Goal: Feedback & Contribution: Submit feedback/report problem

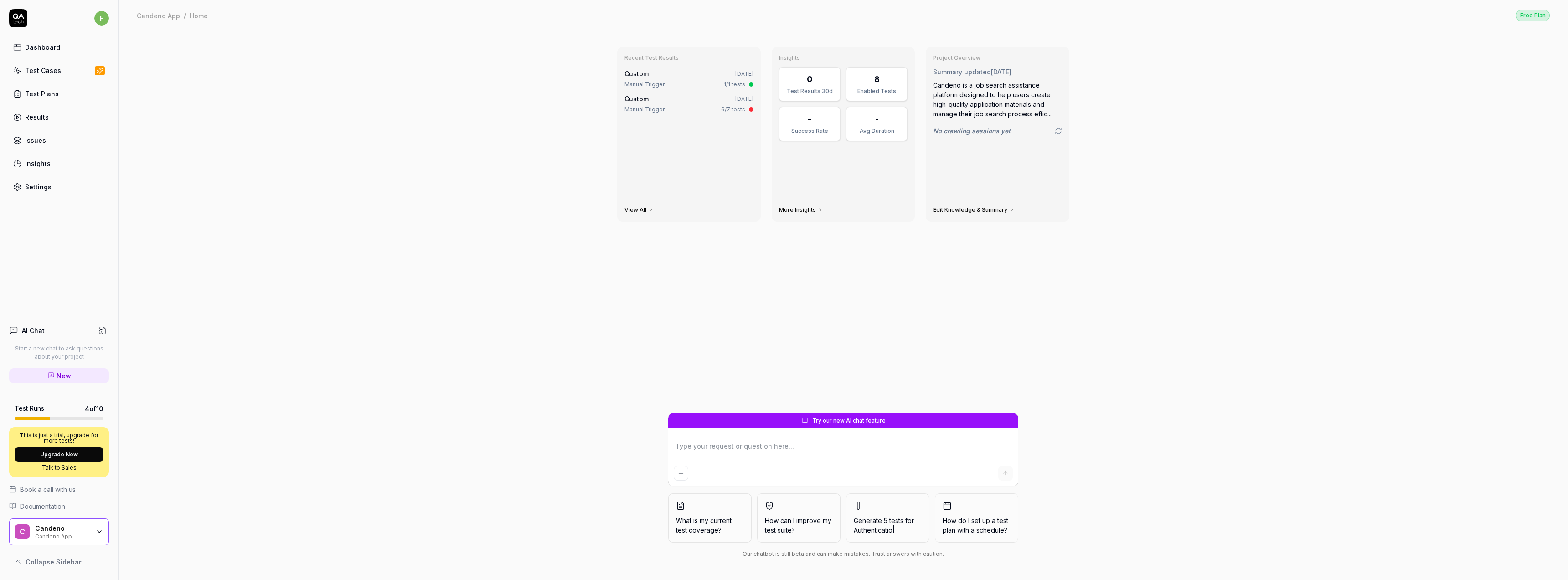
click at [47, 73] on div "Test Cases" at bounding box center [42, 71] width 36 height 10
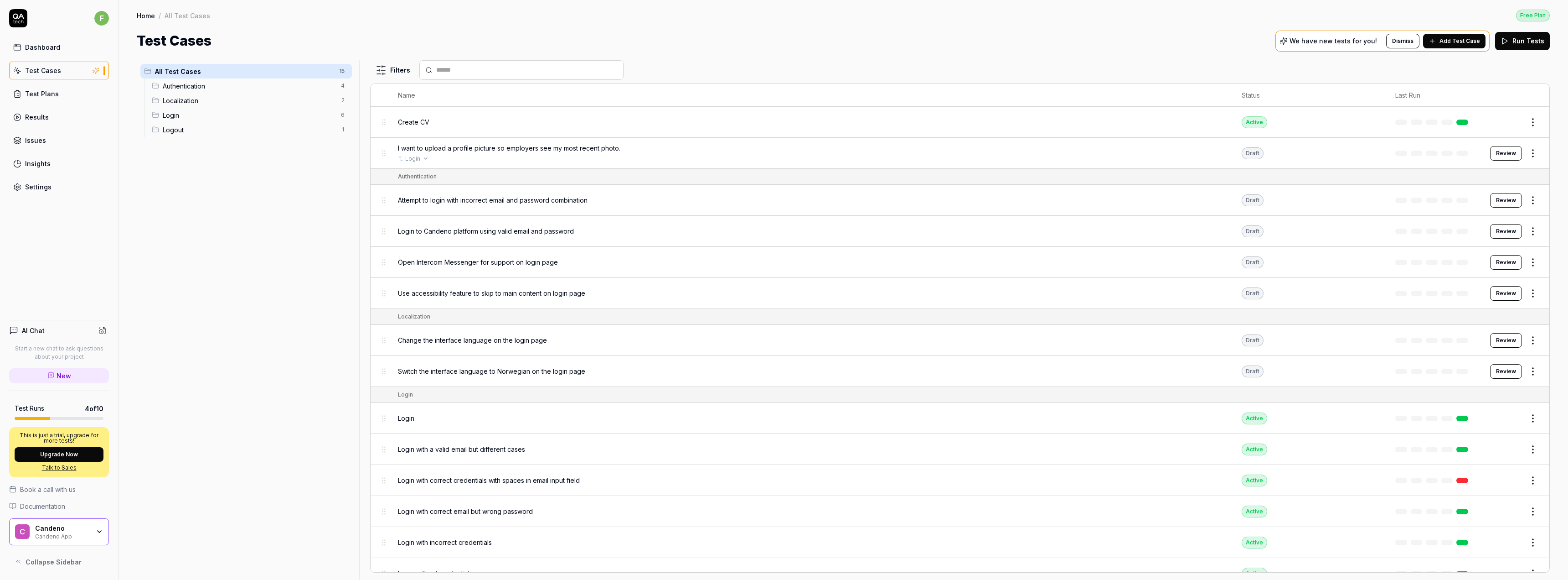
click at [448, 161] on div "Login" at bounding box center [810, 159] width 825 height 8
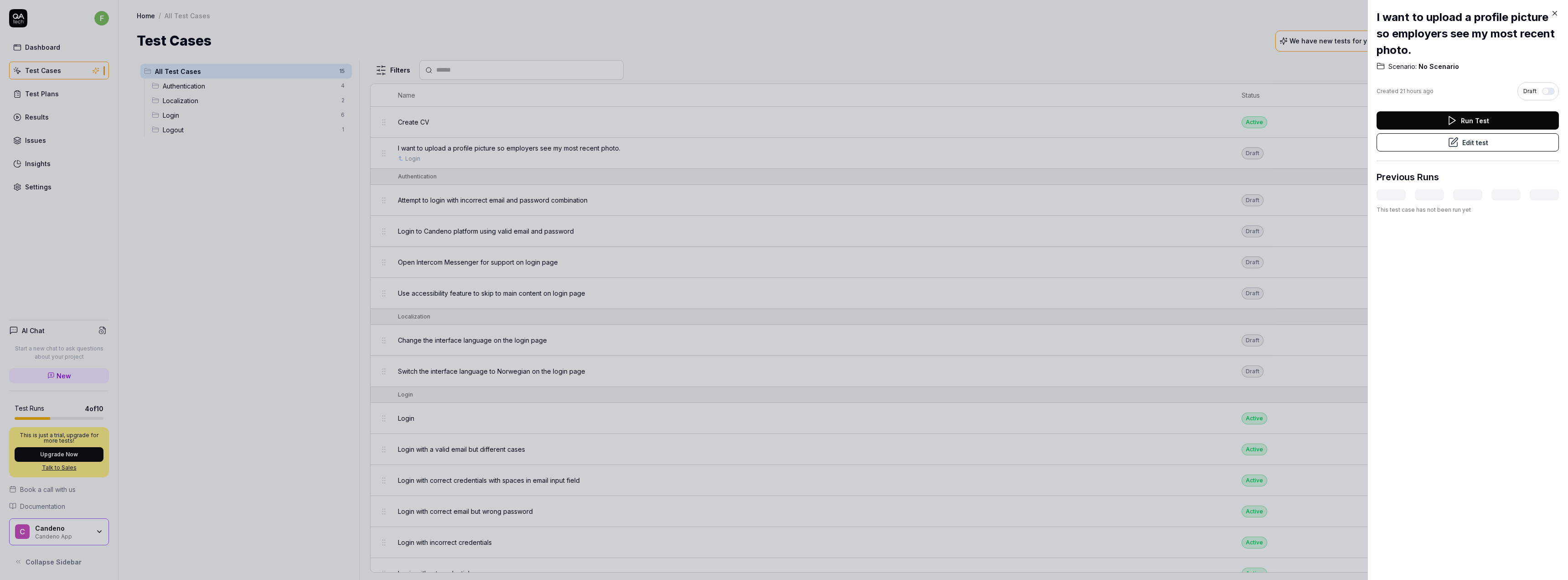
click at [1428, 138] on button "Edit test" at bounding box center [1467, 142] width 182 height 18
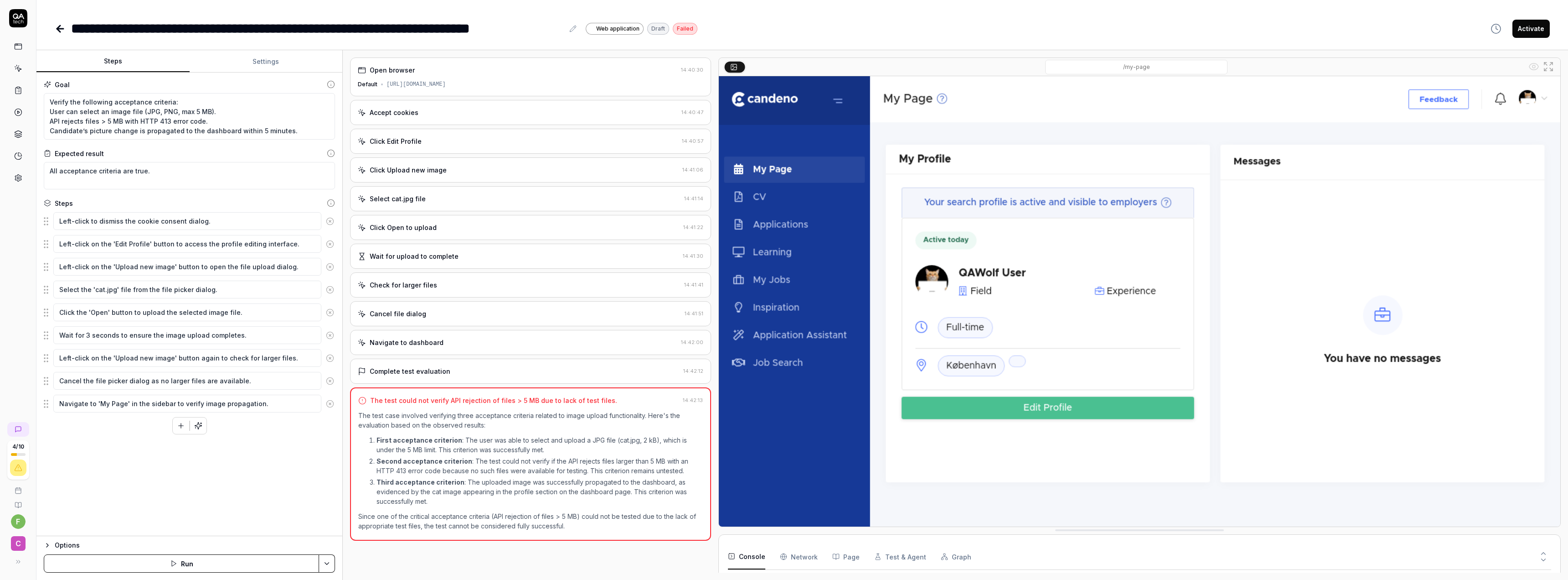
scroll to position [56, 0]
click at [262, 62] on button "Settings" at bounding box center [266, 61] width 153 height 22
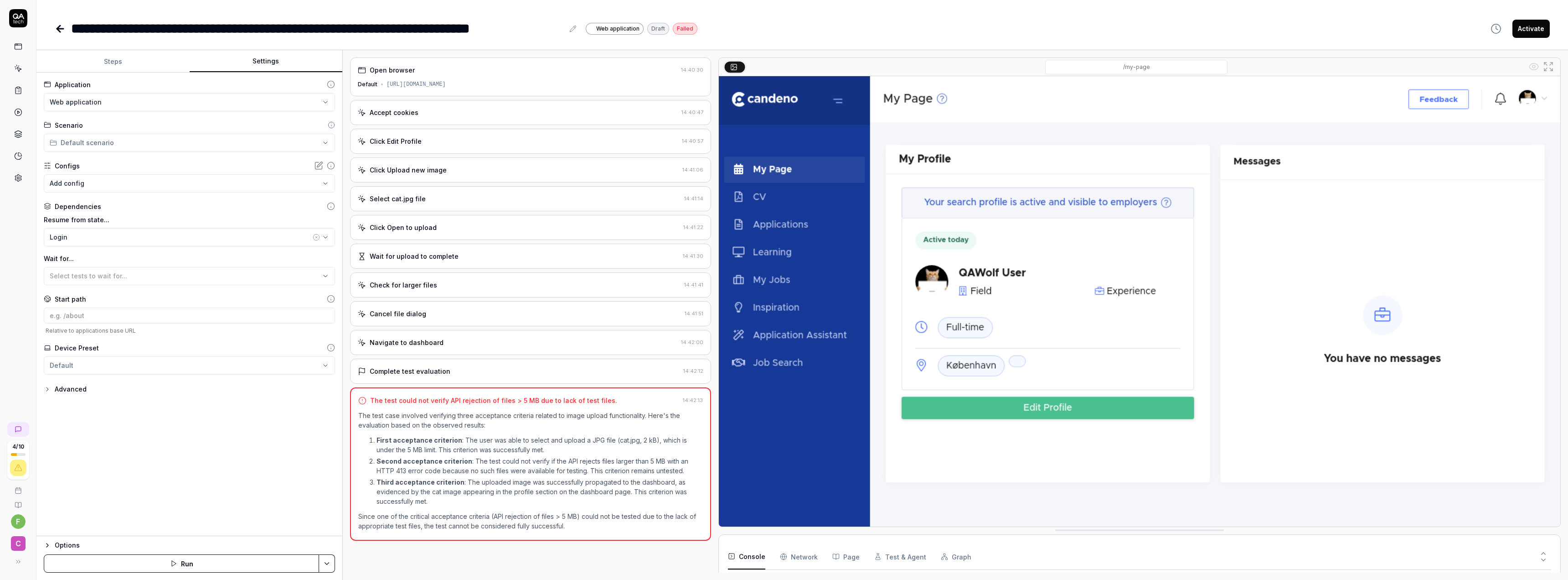
click at [83, 392] on div "Advanced" at bounding box center [71, 389] width 32 height 11
click at [86, 414] on div "**********" at bounding box center [190, 419] width 291 height 31
click at [90, 428] on body "**********" at bounding box center [784, 290] width 1568 height 580
click at [73, 398] on div "**********" at bounding box center [189, 304] width 306 height 463
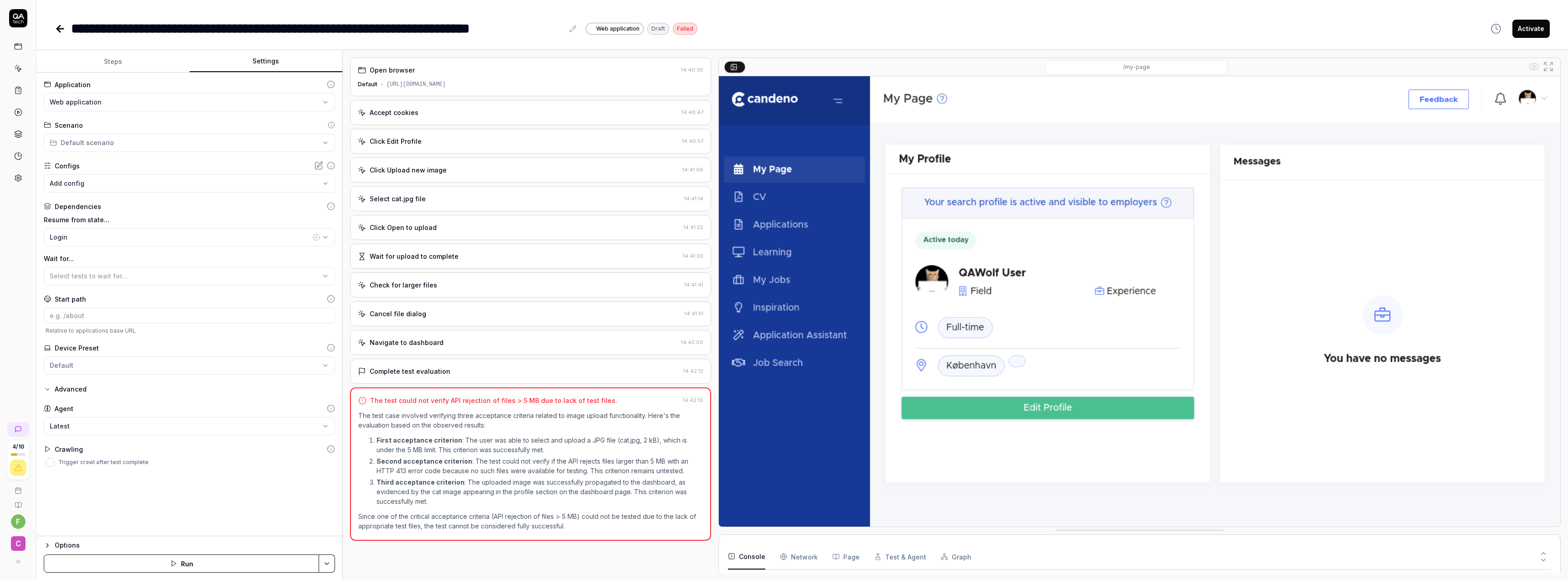
click at [71, 393] on div "Advanced" at bounding box center [71, 389] width 32 height 11
click at [74, 359] on html "**********" at bounding box center [784, 290] width 1568 height 580
click at [87, 316] on input at bounding box center [190, 315] width 291 height 16
click at [115, 276] on span "Select tests to wait for..." at bounding box center [88, 276] width 77 height 8
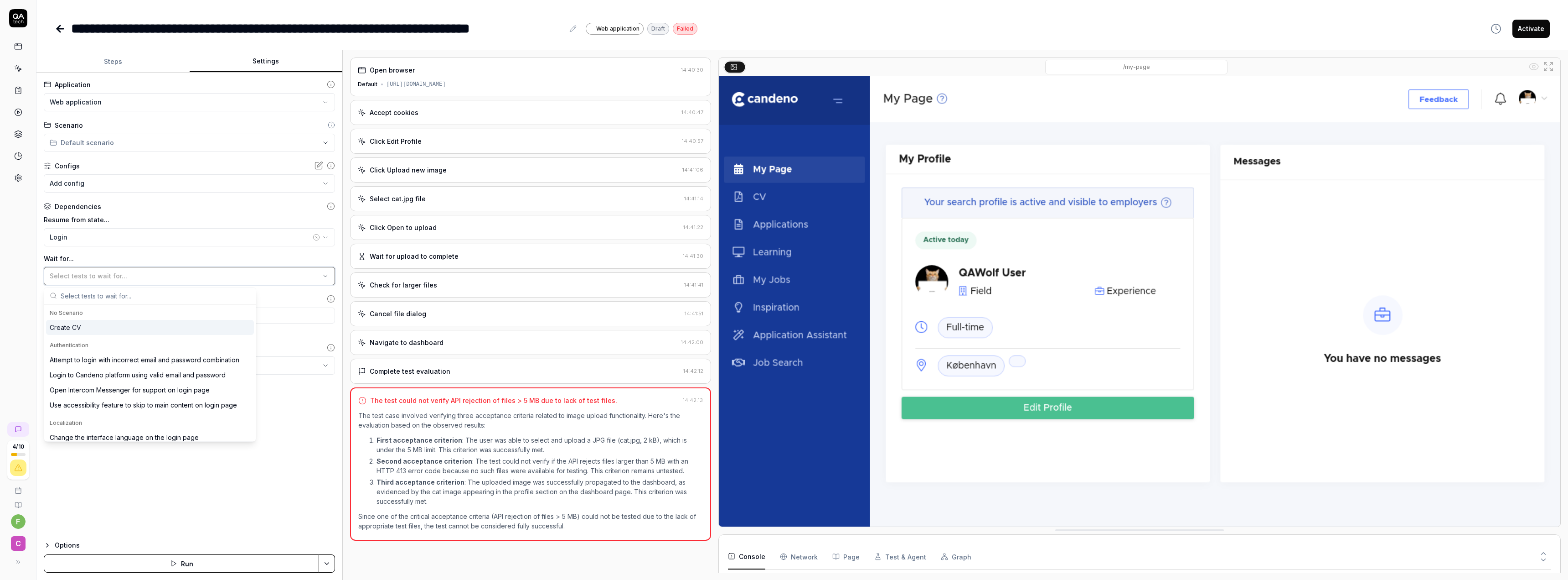
click at [115, 276] on span "Select tests to wait for..." at bounding box center [88, 276] width 77 height 8
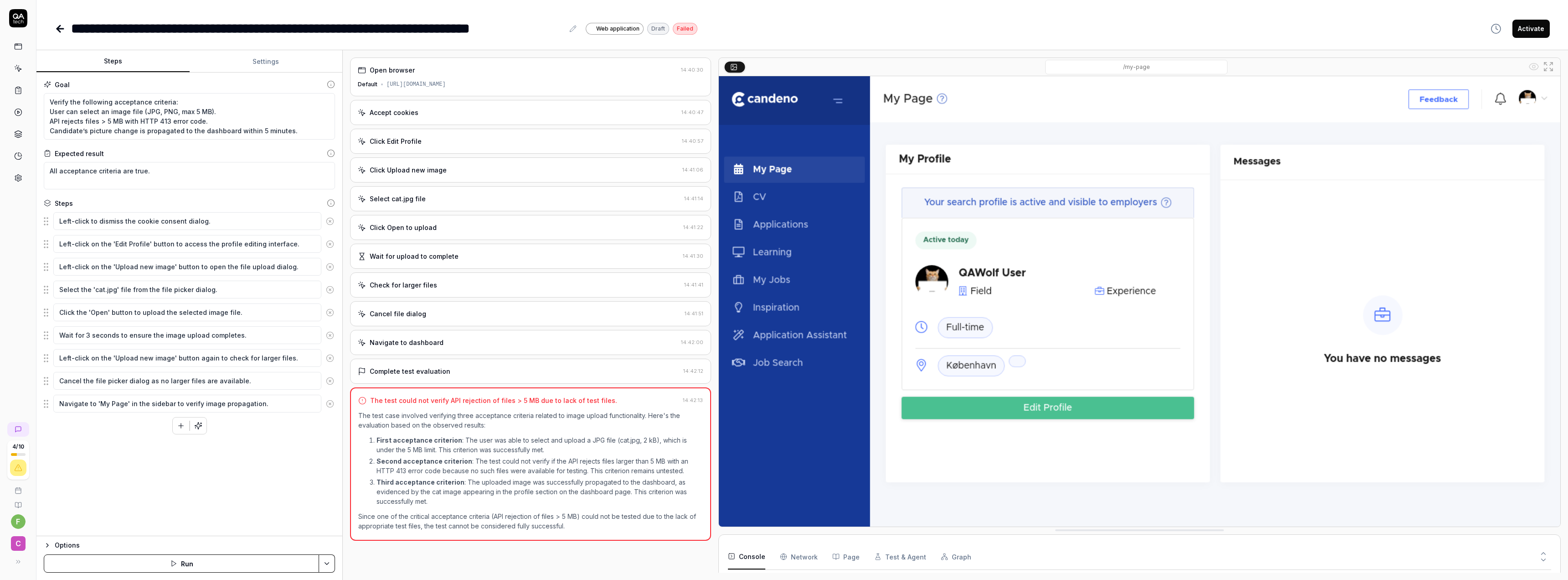
click at [130, 58] on button "Steps" at bounding box center [113, 61] width 153 height 22
click at [149, 380] on textarea "Cancel the file picker dialog as no larger files are available." at bounding box center [187, 380] width 268 height 17
click at [118, 452] on div "Goal Verify the following acceptance criteria: User can select an image file (J…" at bounding box center [189, 304] width 306 height 463
click at [466, 490] on p "Third acceptance criterion : The uploaded image was successfully propagated to …" at bounding box center [539, 491] width 326 height 29
click at [21, 183] on link at bounding box center [18, 178] width 17 height 17
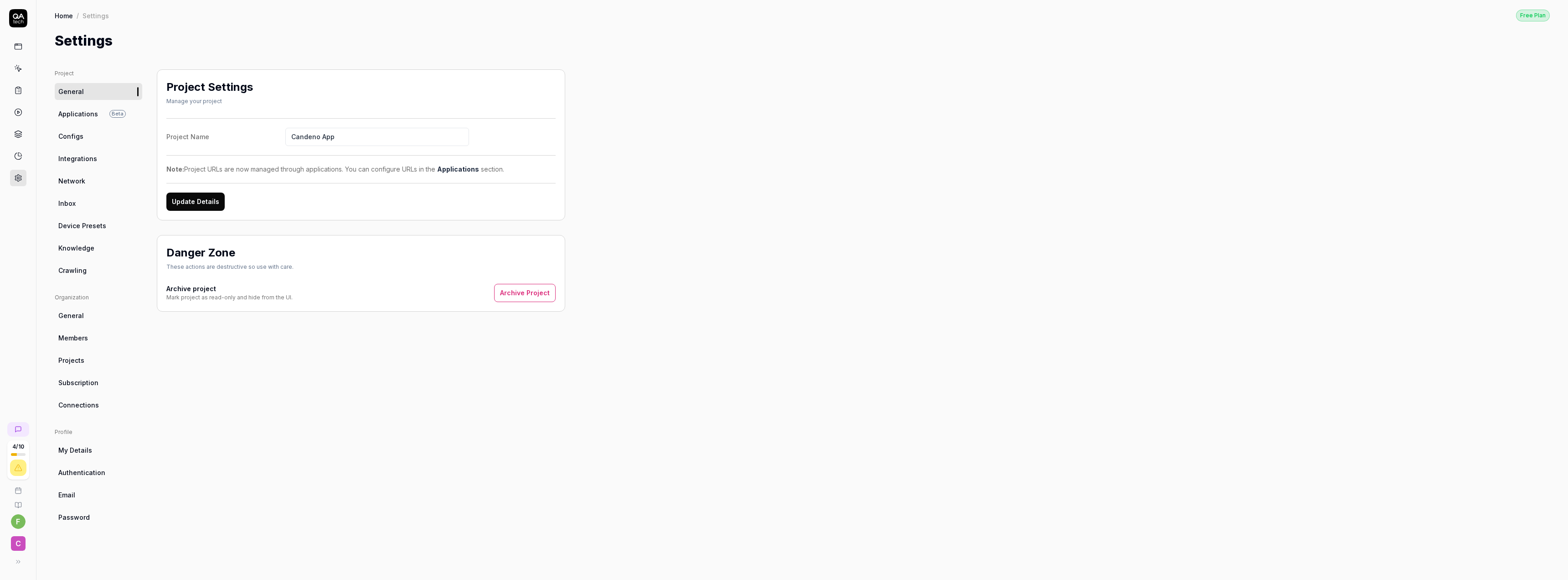
click at [103, 116] on link "Applications Beta" at bounding box center [98, 114] width 87 height 17
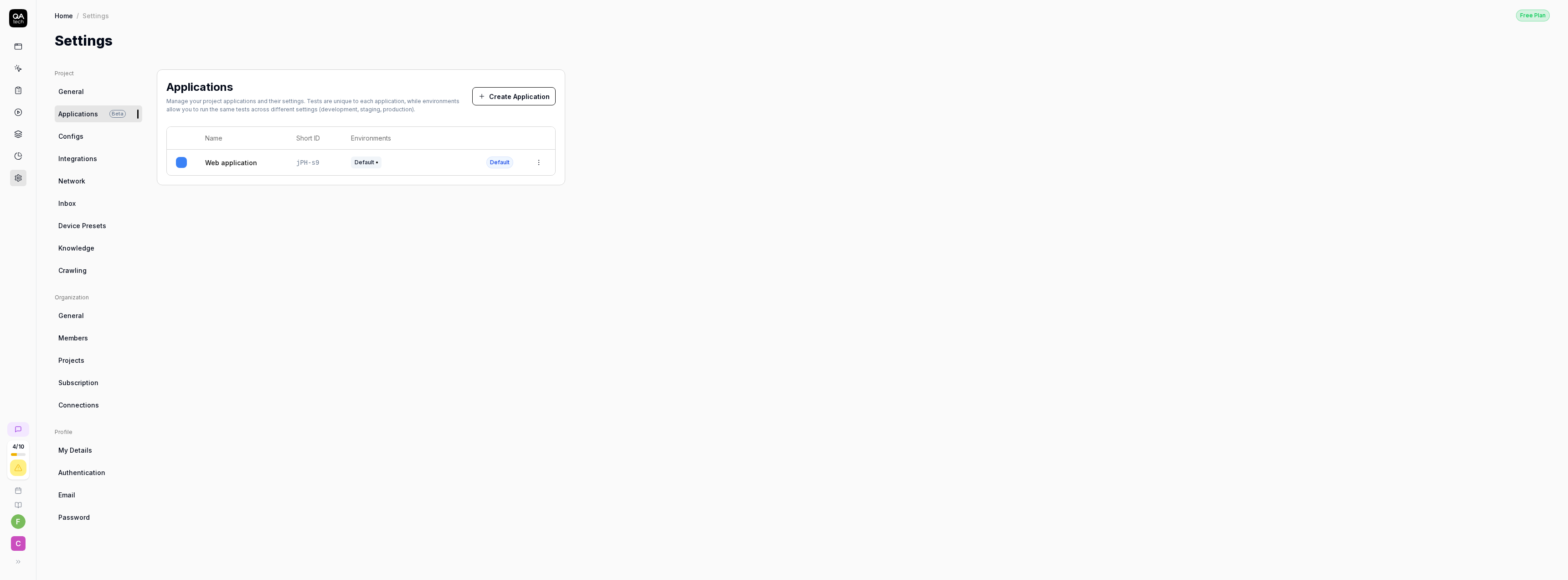
click at [220, 160] on link "Web application" at bounding box center [231, 162] width 52 height 10
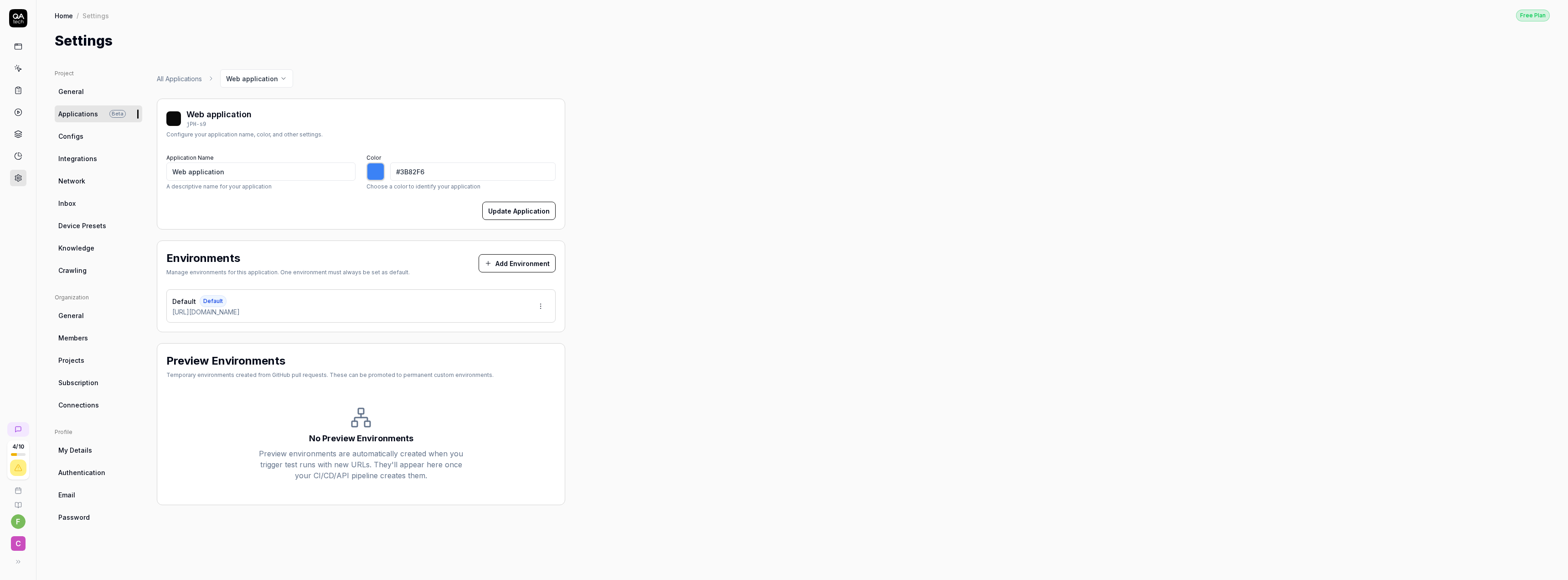
click at [61, 452] on span "My Details" at bounding box center [75, 449] width 33 height 10
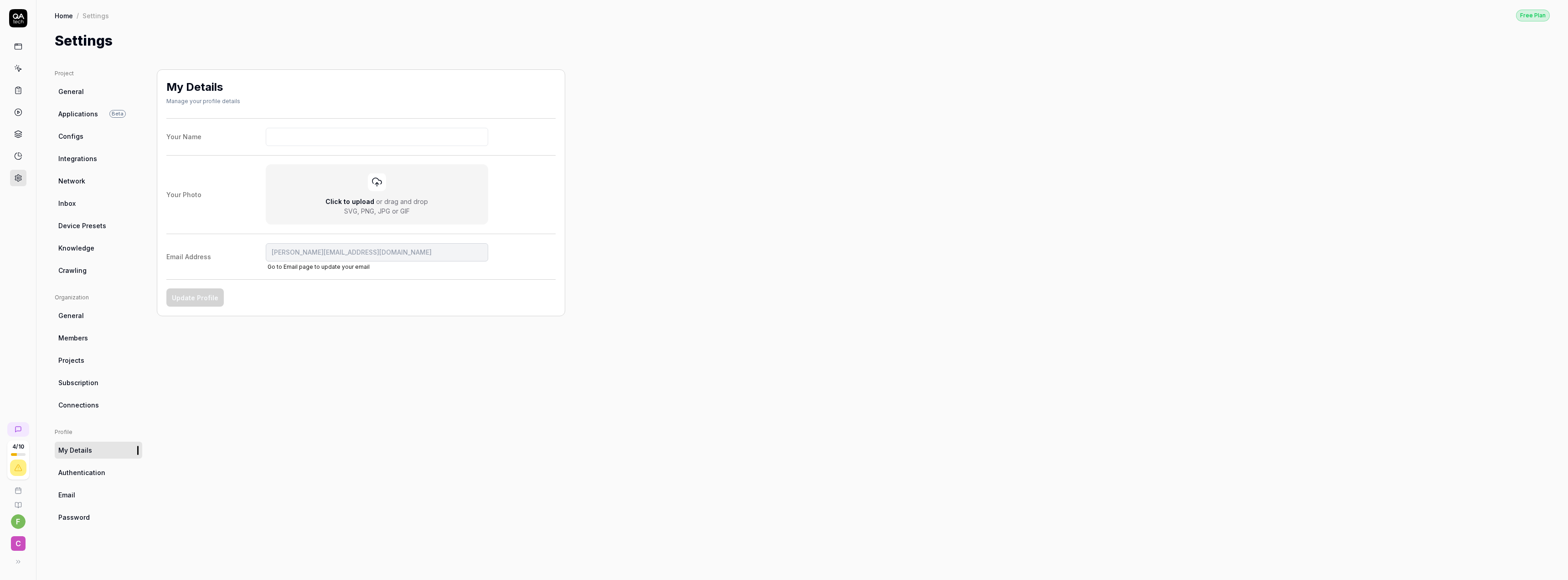
click at [93, 314] on link "General" at bounding box center [98, 315] width 87 height 17
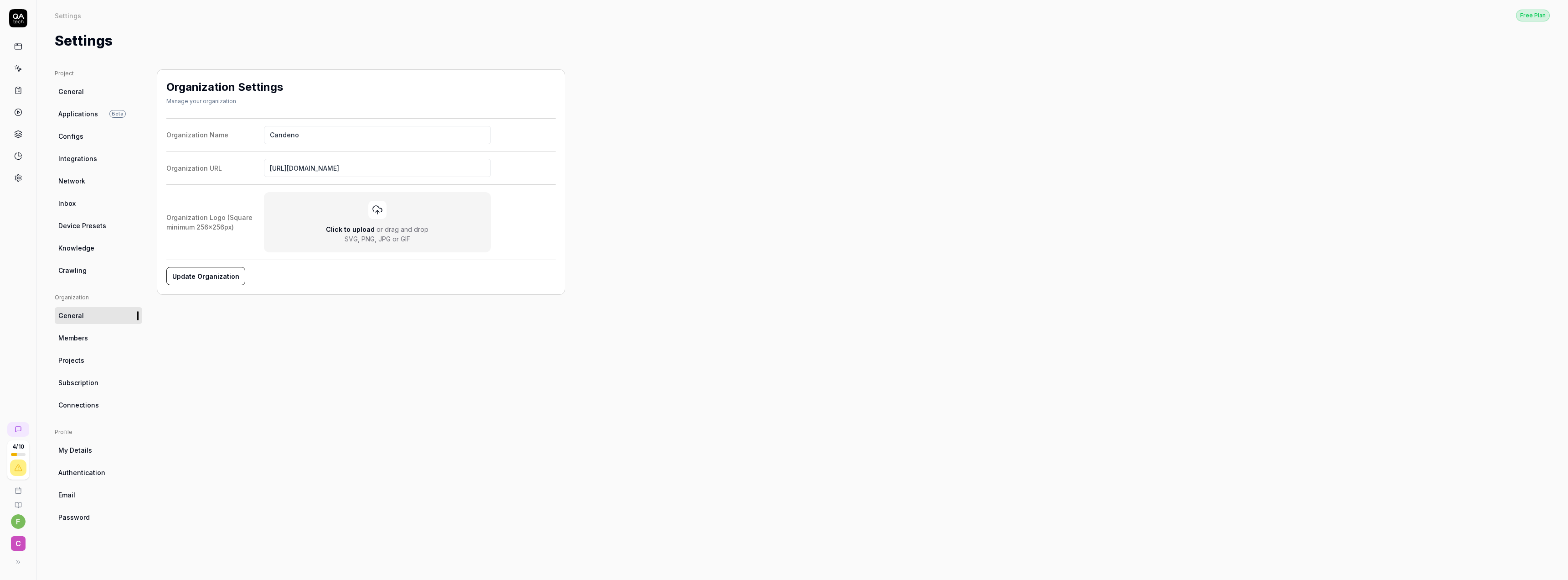
click at [105, 254] on link "Knowledge" at bounding box center [98, 247] width 87 height 17
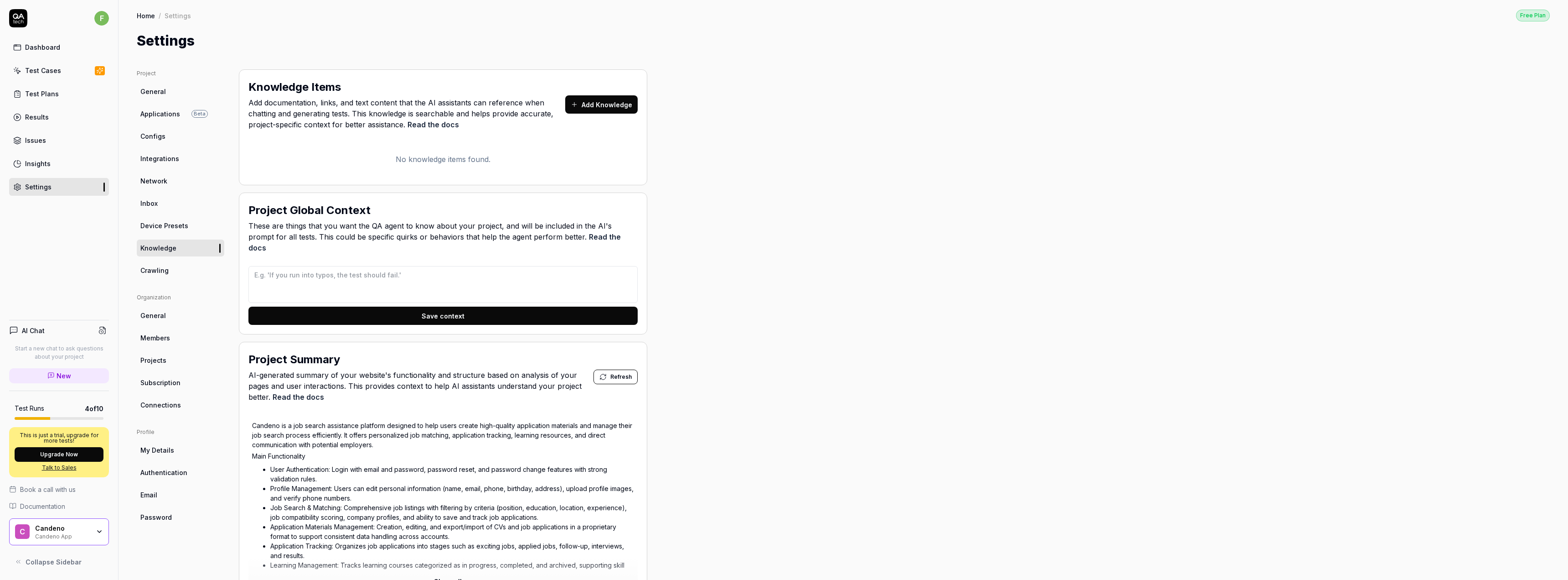
click at [632, 109] on button "Add Knowledge" at bounding box center [602, 105] width 73 height 18
click at [188, 219] on link "Device Presets" at bounding box center [180, 225] width 87 height 17
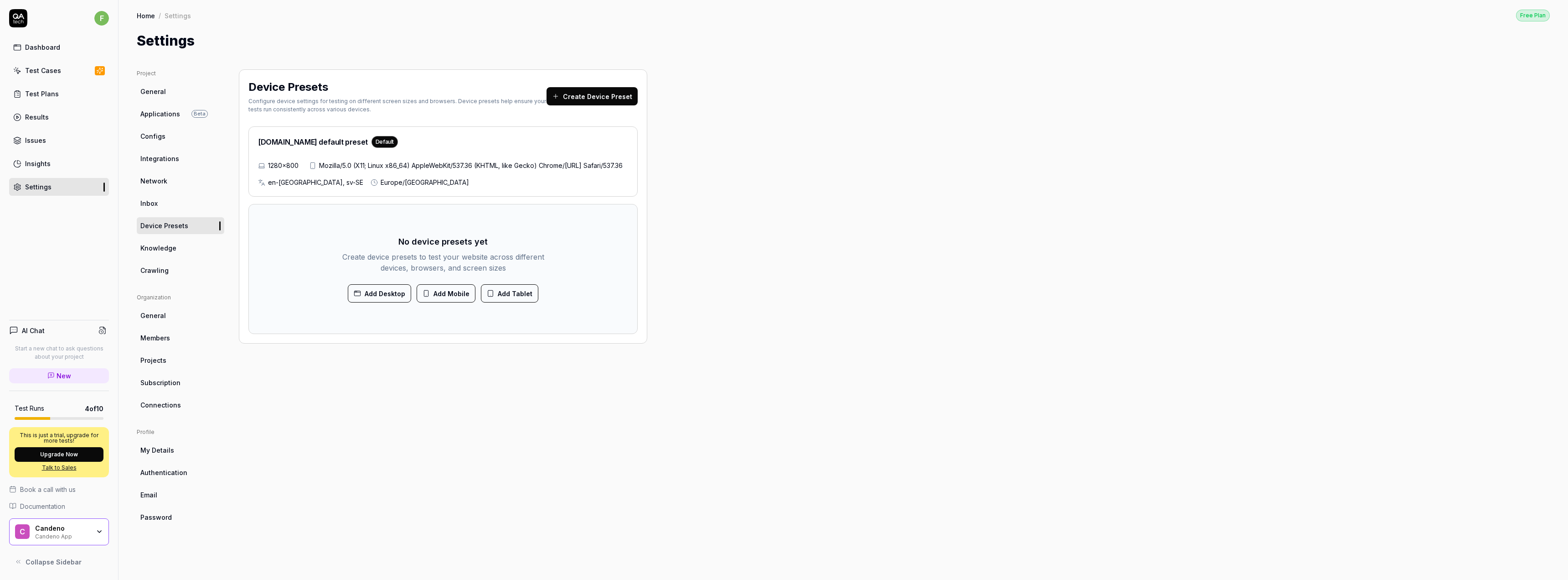
click at [388, 144] on div "QA.tech default preset Default" at bounding box center [443, 143] width 370 height 15
click at [166, 180] on span "Network" at bounding box center [153, 181] width 27 height 10
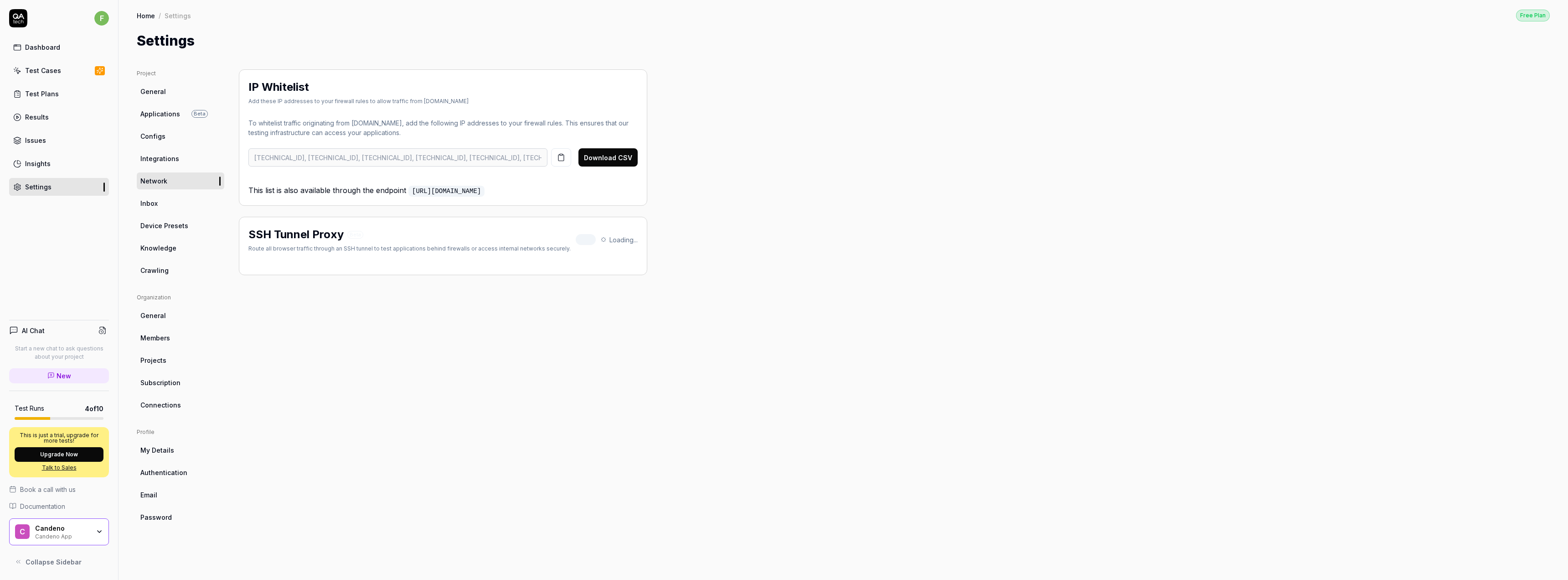
click at [182, 139] on link "Configs" at bounding box center [180, 136] width 87 height 17
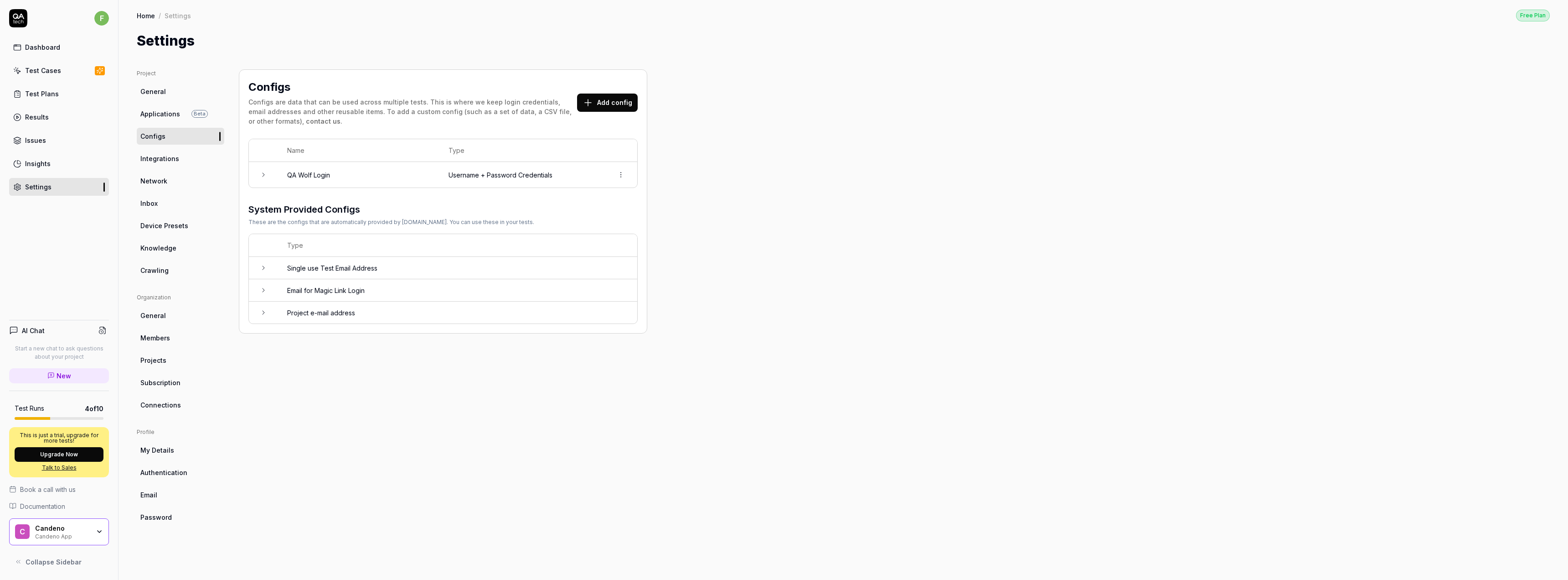
click at [159, 110] on span "Applications" at bounding box center [160, 114] width 39 height 10
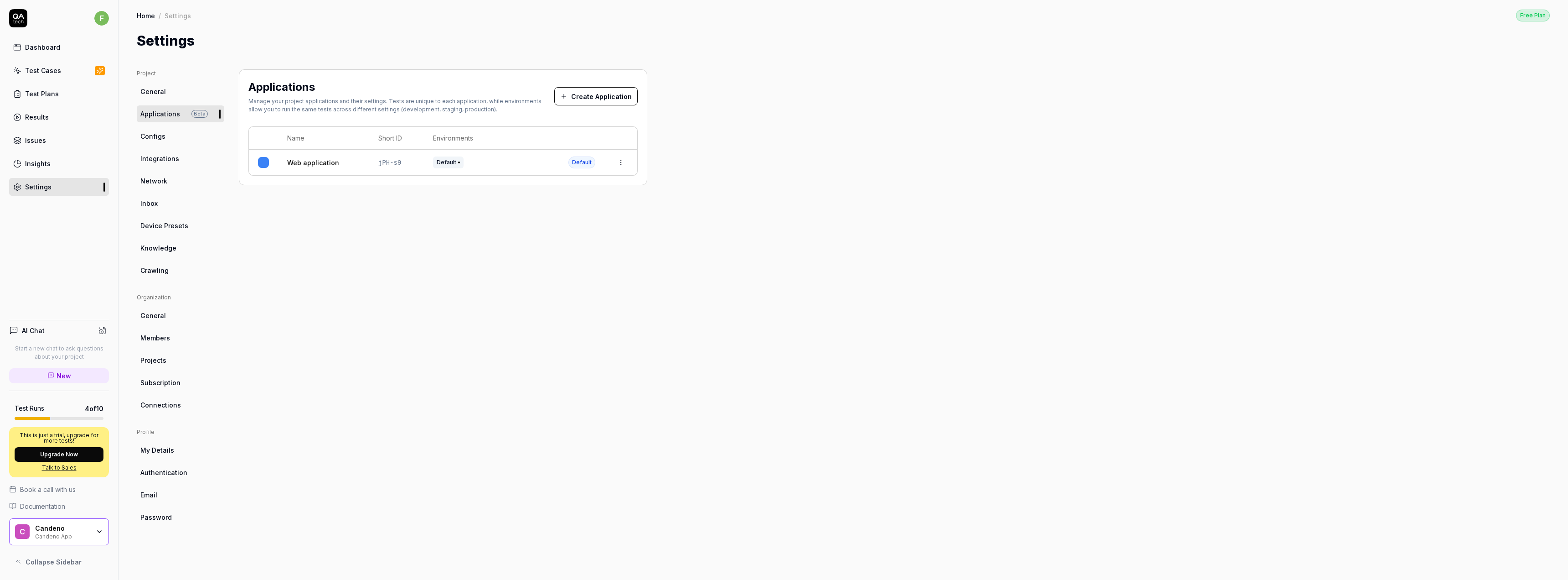
click at [159, 96] on span "General" at bounding box center [153, 91] width 26 height 10
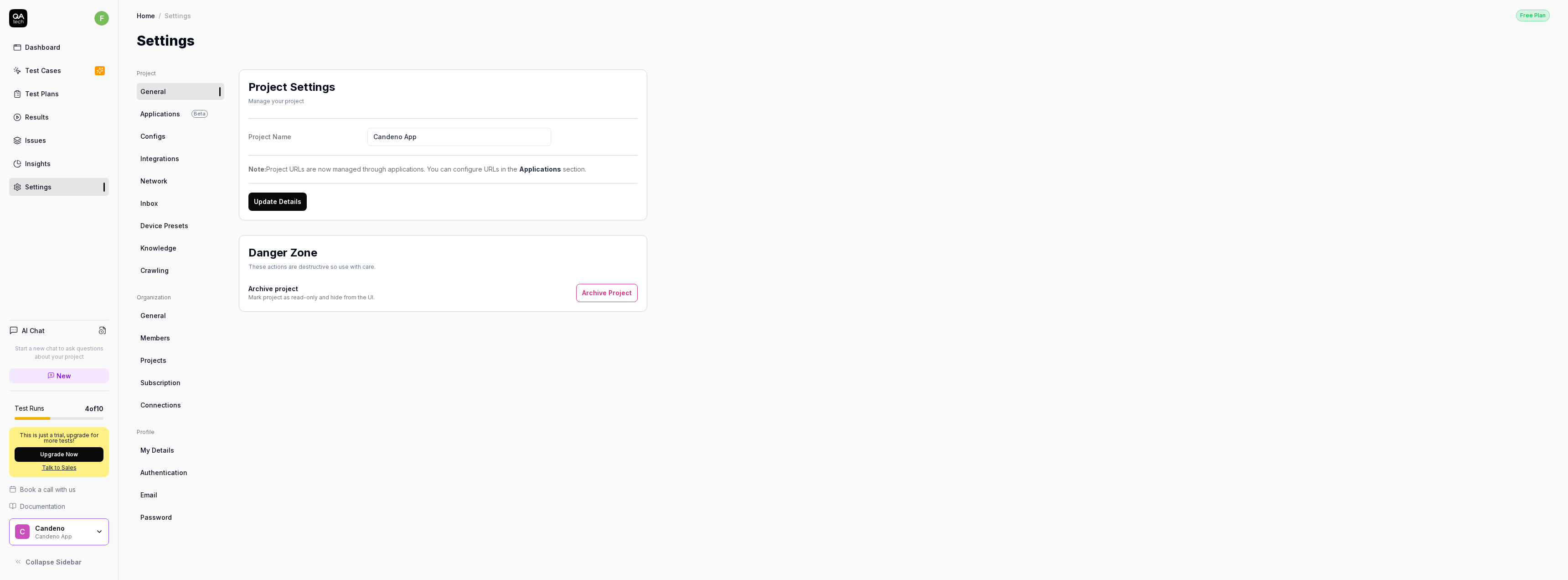
click at [64, 72] on link "Test Cases" at bounding box center [59, 70] width 100 height 17
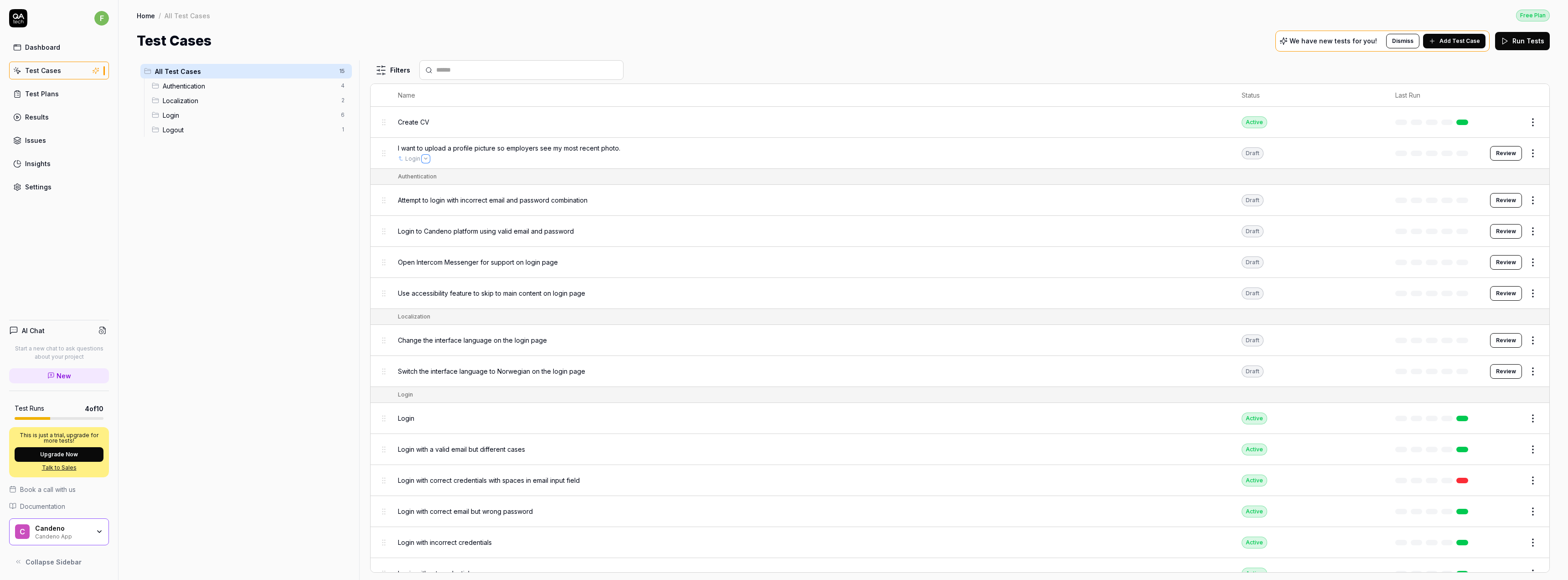
click at [424, 162] on button "Open selector" at bounding box center [426, 159] width 8 height 8
click at [694, 162] on div "Login" at bounding box center [810, 159] width 825 height 8
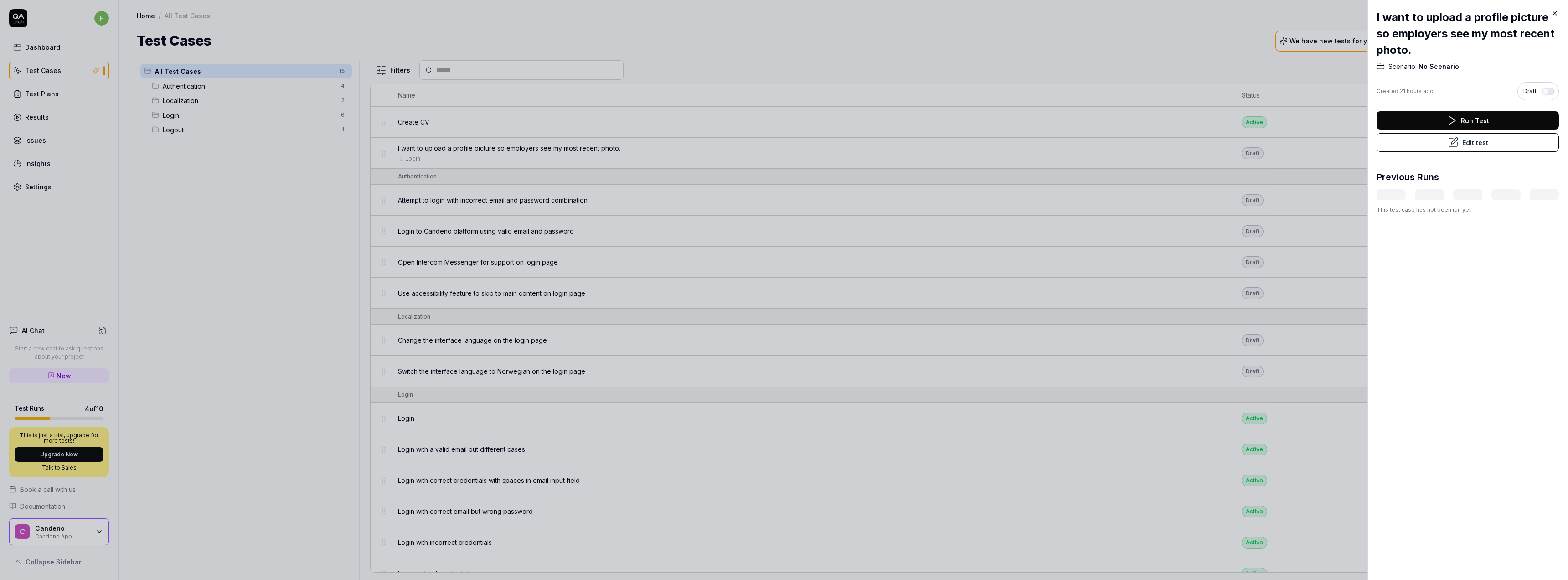
click at [1432, 142] on button "Edit test" at bounding box center [1467, 142] width 182 height 18
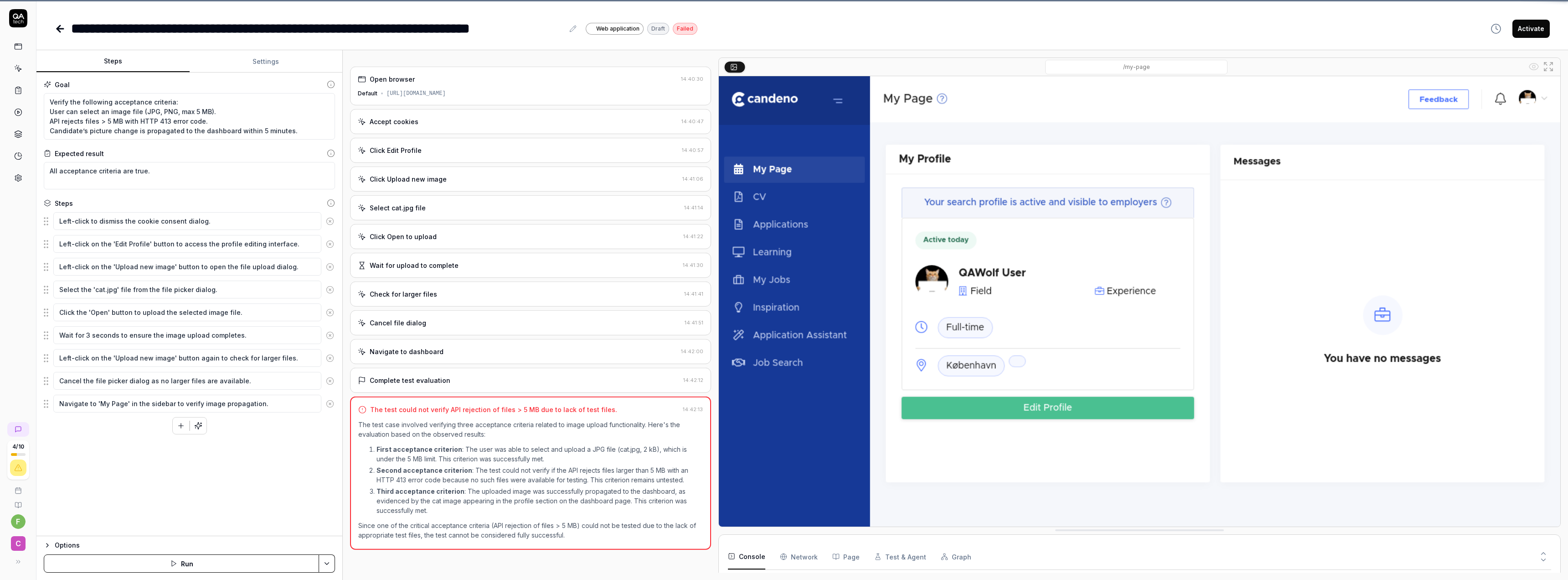
scroll to position [56, 0]
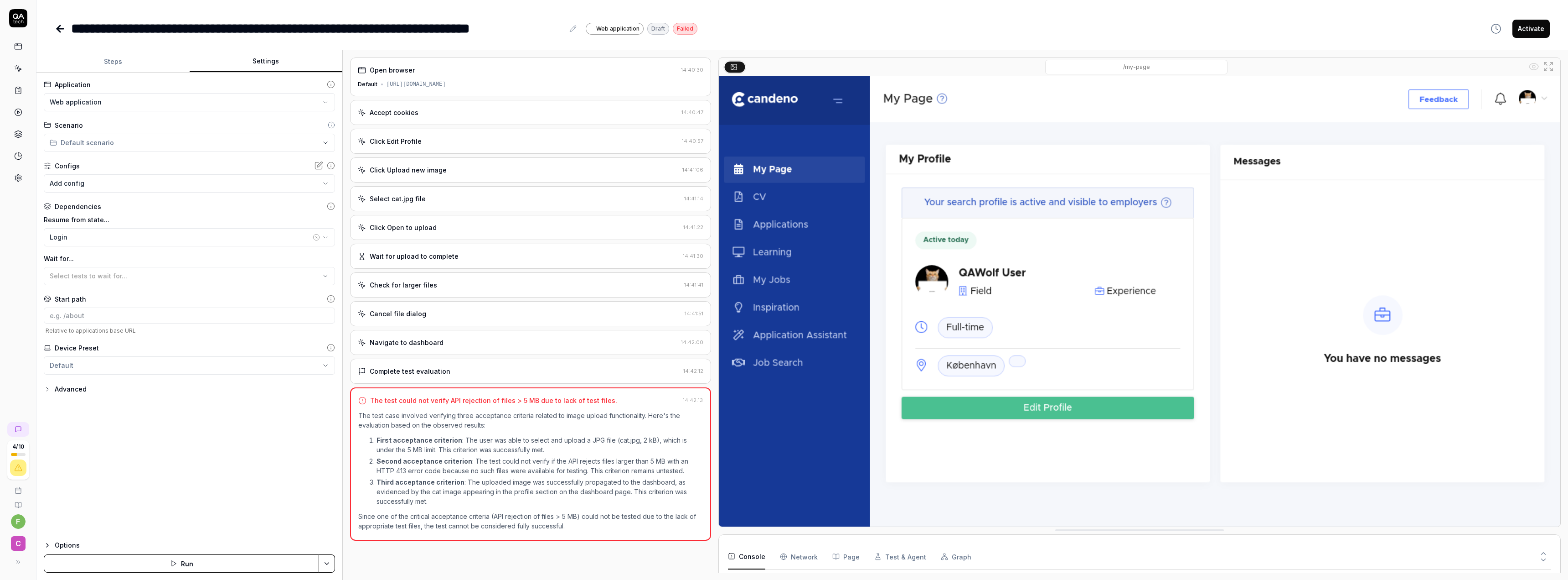
click at [291, 62] on button "Settings" at bounding box center [266, 61] width 153 height 22
click at [180, 145] on html "**********" at bounding box center [784, 290] width 1568 height 580
click at [173, 176] on body "**********" at bounding box center [784, 290] width 1568 height 580
click at [171, 162] on html "**********" at bounding box center [784, 290] width 1568 height 580
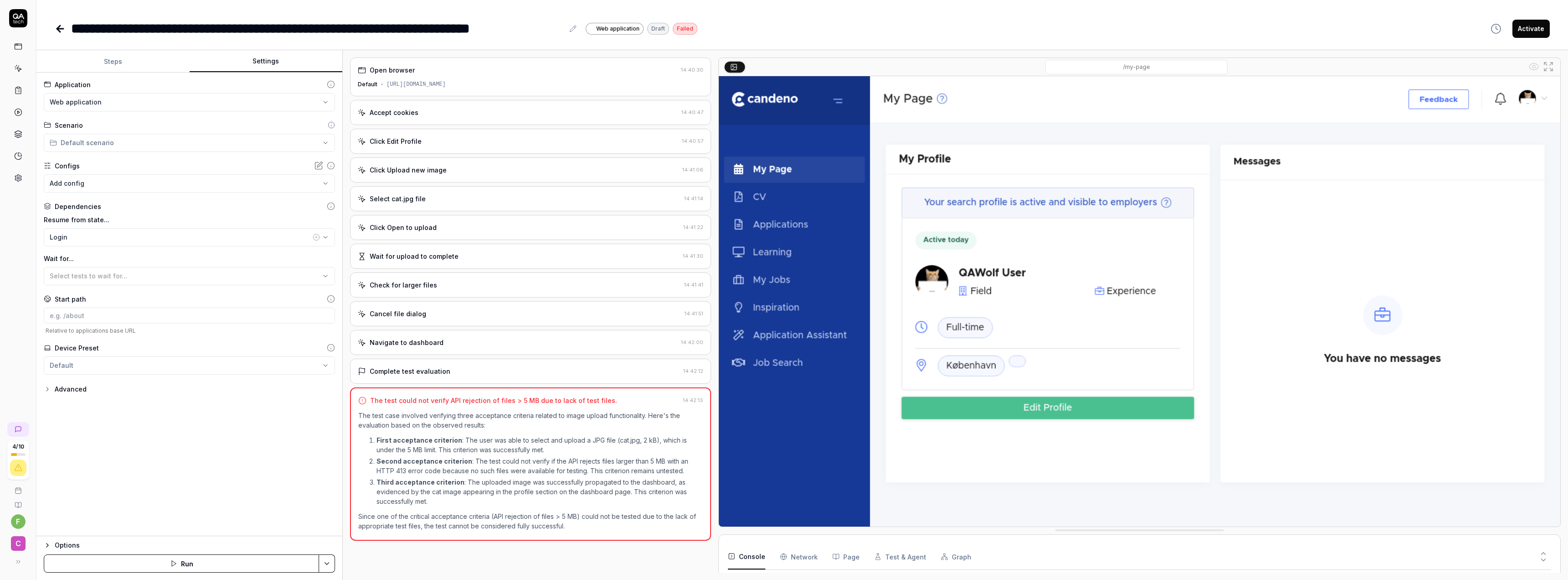
click at [64, 389] on div "Advanced" at bounding box center [71, 389] width 32 height 11
click at [69, 393] on div "Advanced" at bounding box center [71, 389] width 32 height 11
click at [70, 371] on html "**********" at bounding box center [784, 290] width 1568 height 580
click at [193, 433] on html "**********" at bounding box center [784, 290] width 1568 height 580
click at [160, 320] on input at bounding box center [190, 315] width 291 height 16
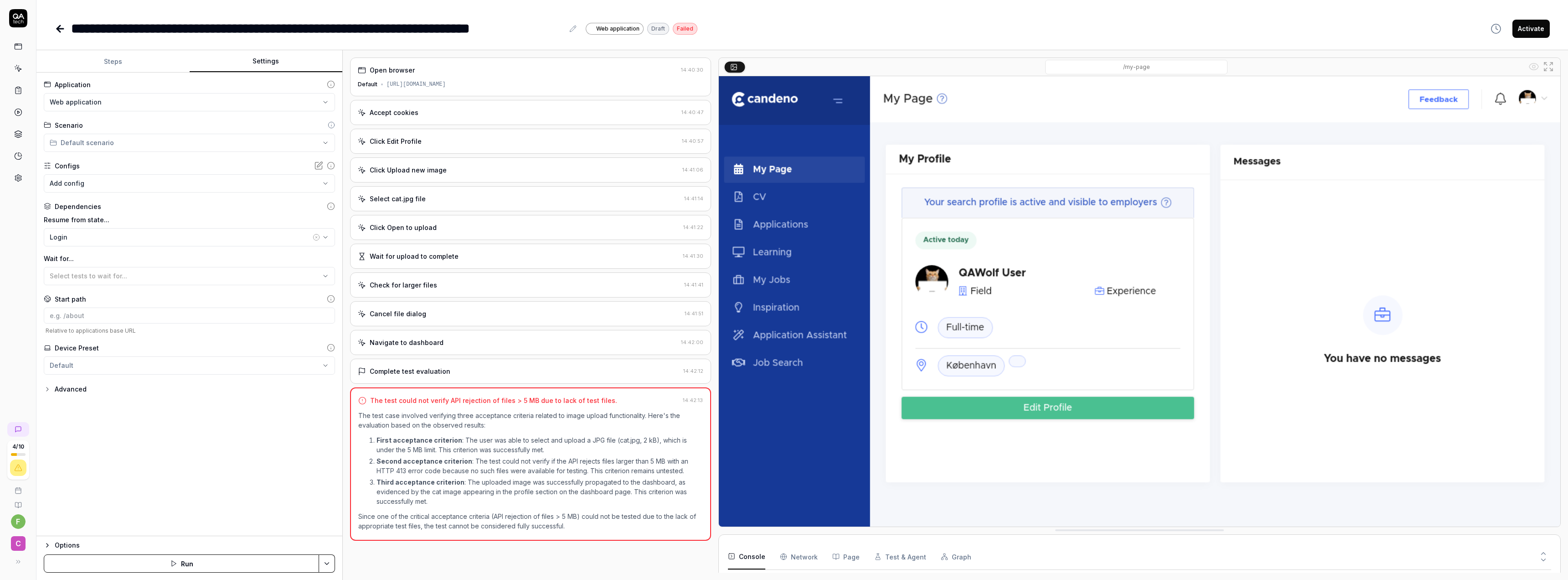
click at [167, 411] on div "**********" at bounding box center [189, 304] width 306 height 463
click at [495, 280] on div "Check for larger files" at bounding box center [519, 285] width 322 height 10
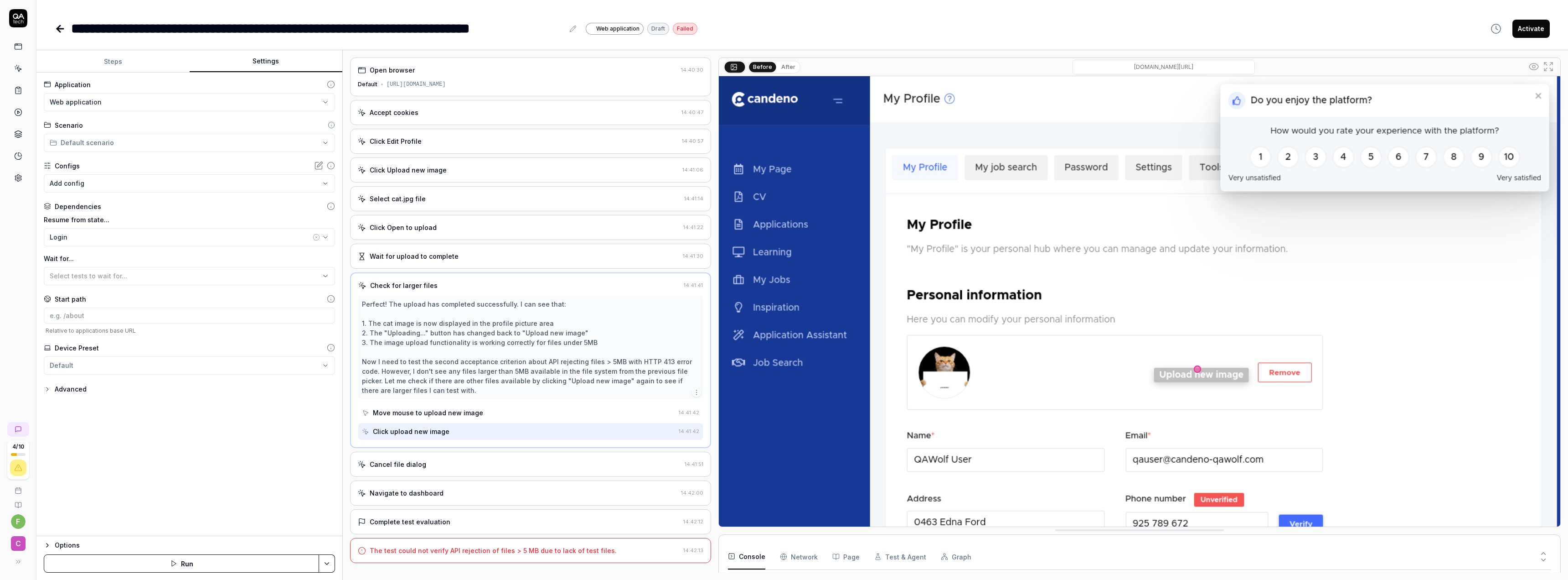
click at [16, 22] on icon at bounding box center [18, 18] width 18 height 18
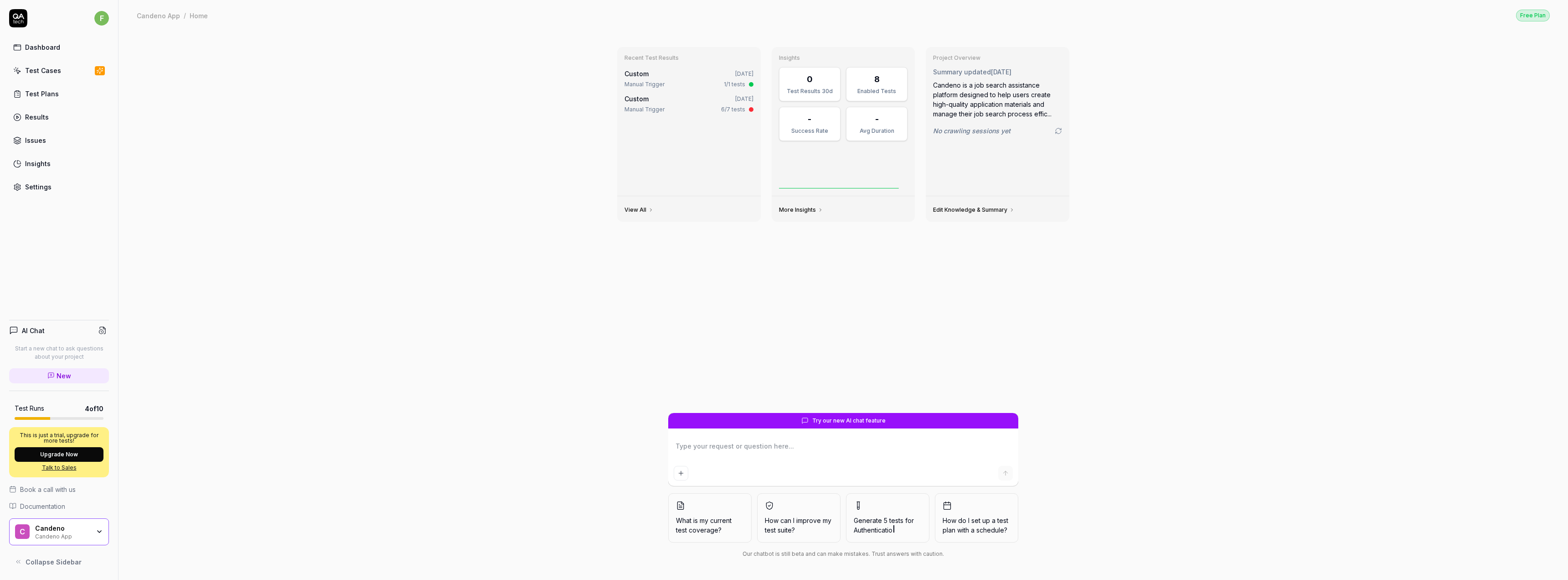
click at [271, 348] on div "Recent Test Results Custom May 8, 2025 Manual Trigger 1/1 tests Custom May 7, 2…" at bounding box center [843, 304] width 1449 height 549
click at [51, 68] on div "Test Cases" at bounding box center [42, 71] width 36 height 10
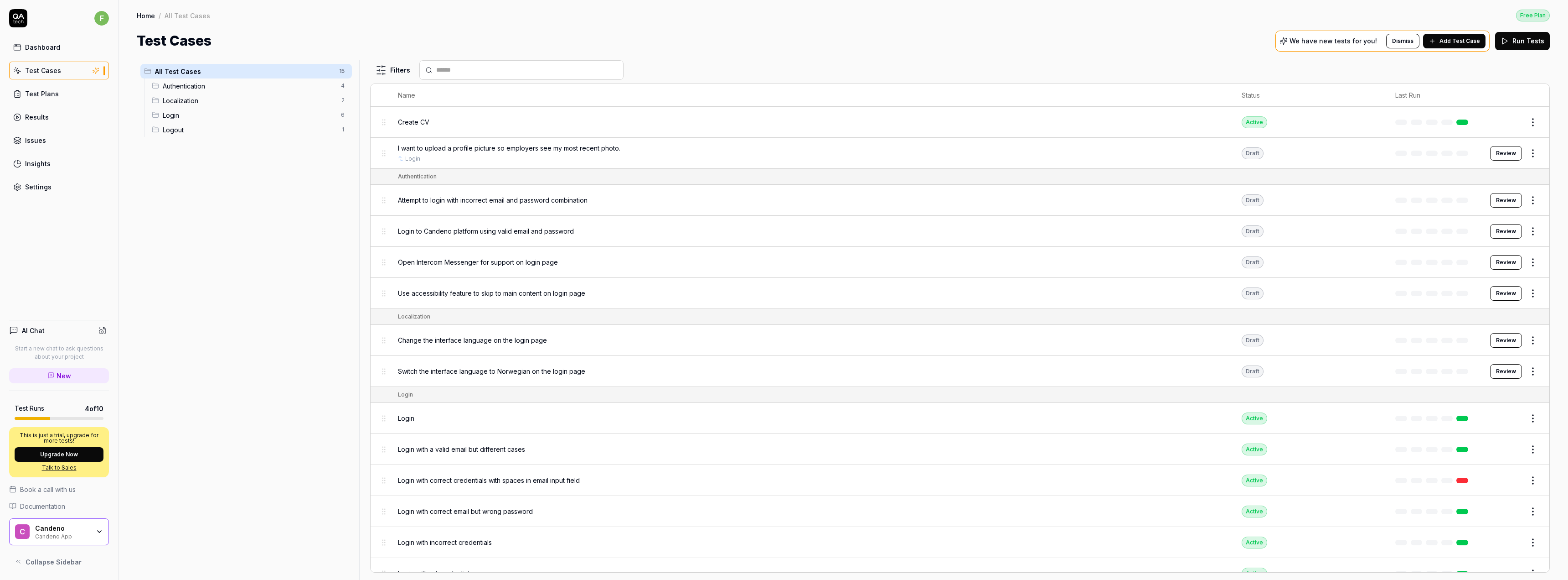
click at [1523, 154] on html "f Dashboard Test Cases Test Plans Results Issues Insights Settings AI Chat Star…" at bounding box center [784, 290] width 1568 height 580
click at [1472, 232] on div "Edit" at bounding box center [1488, 232] width 86 height 20
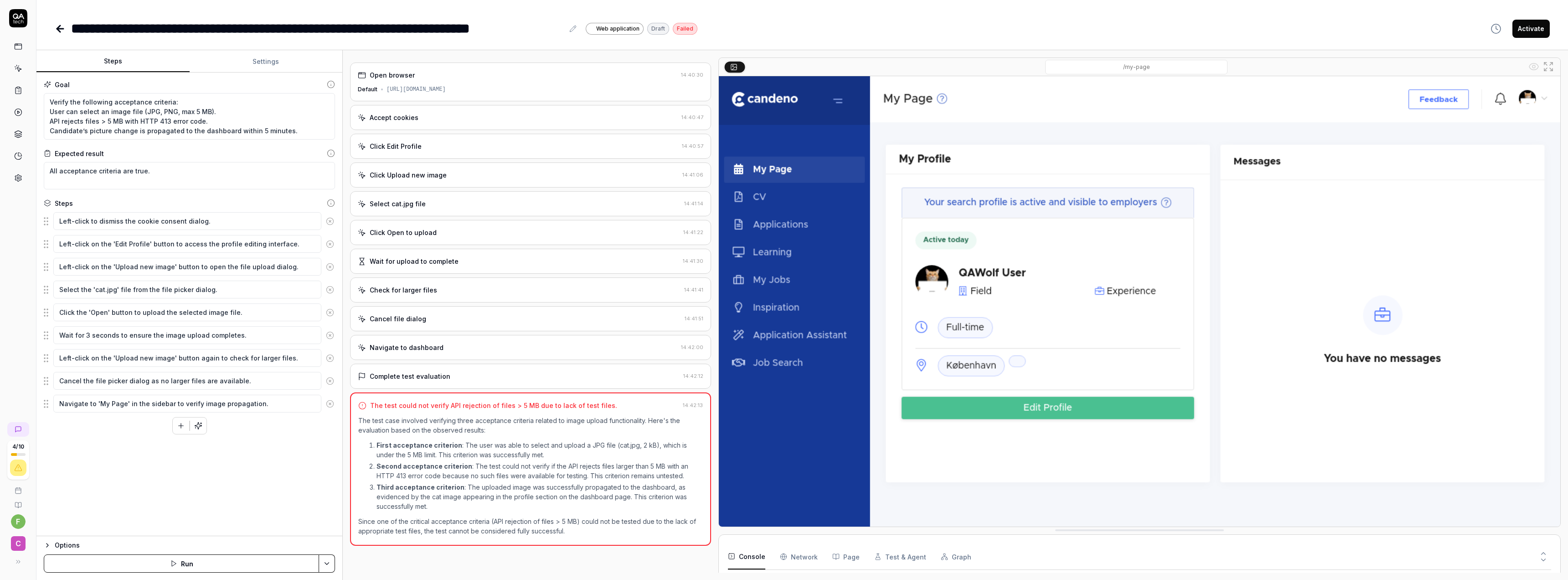
scroll to position [56, 0]
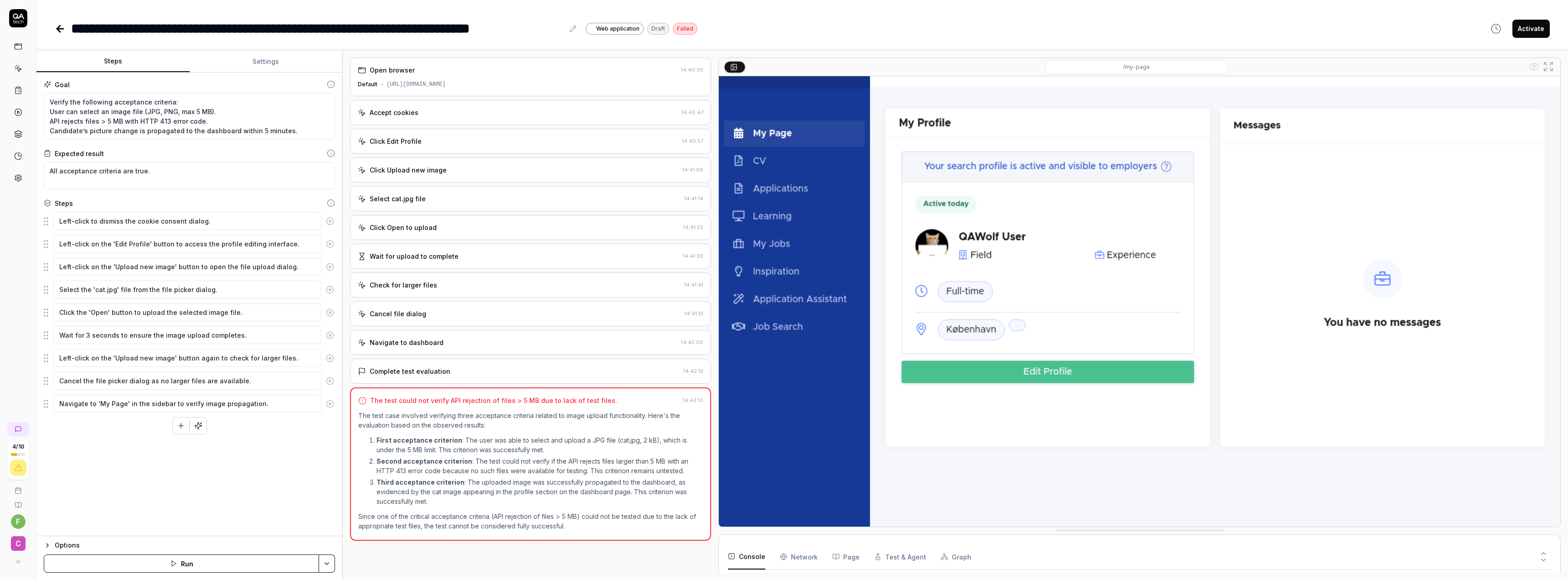
scroll to position [71, 0]
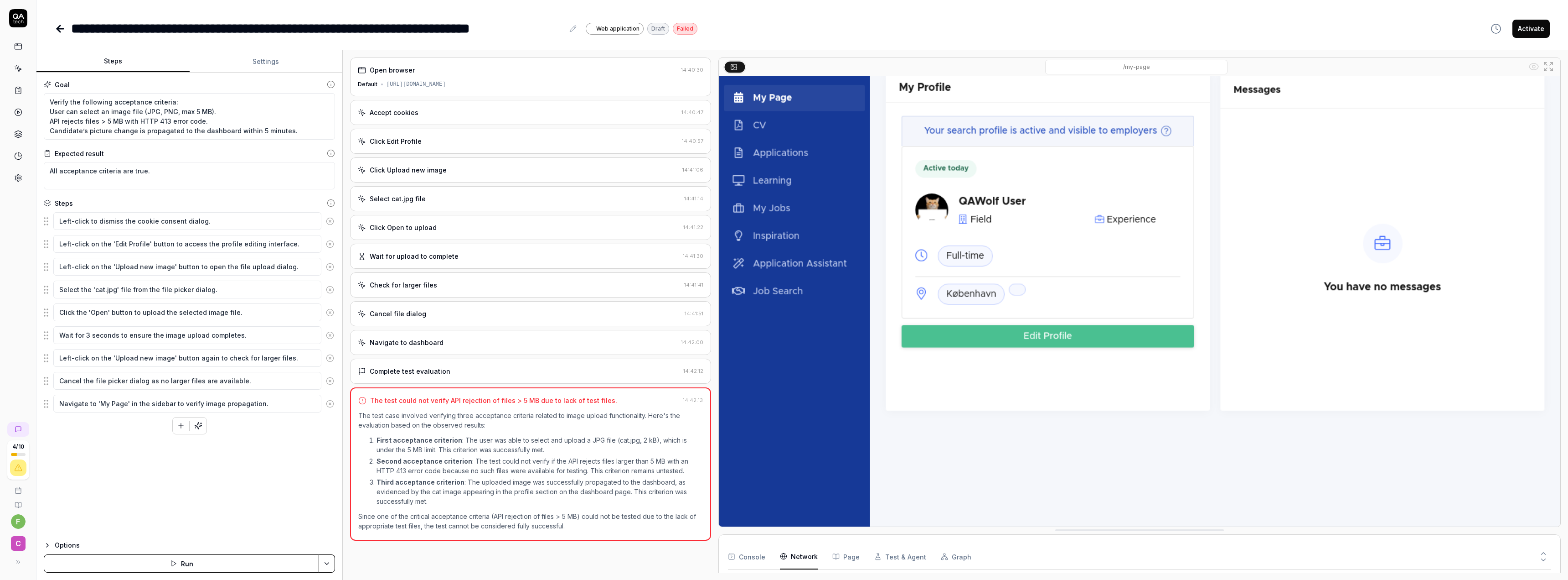
click at [809, 564] on Requests "Network" at bounding box center [799, 556] width 38 height 26
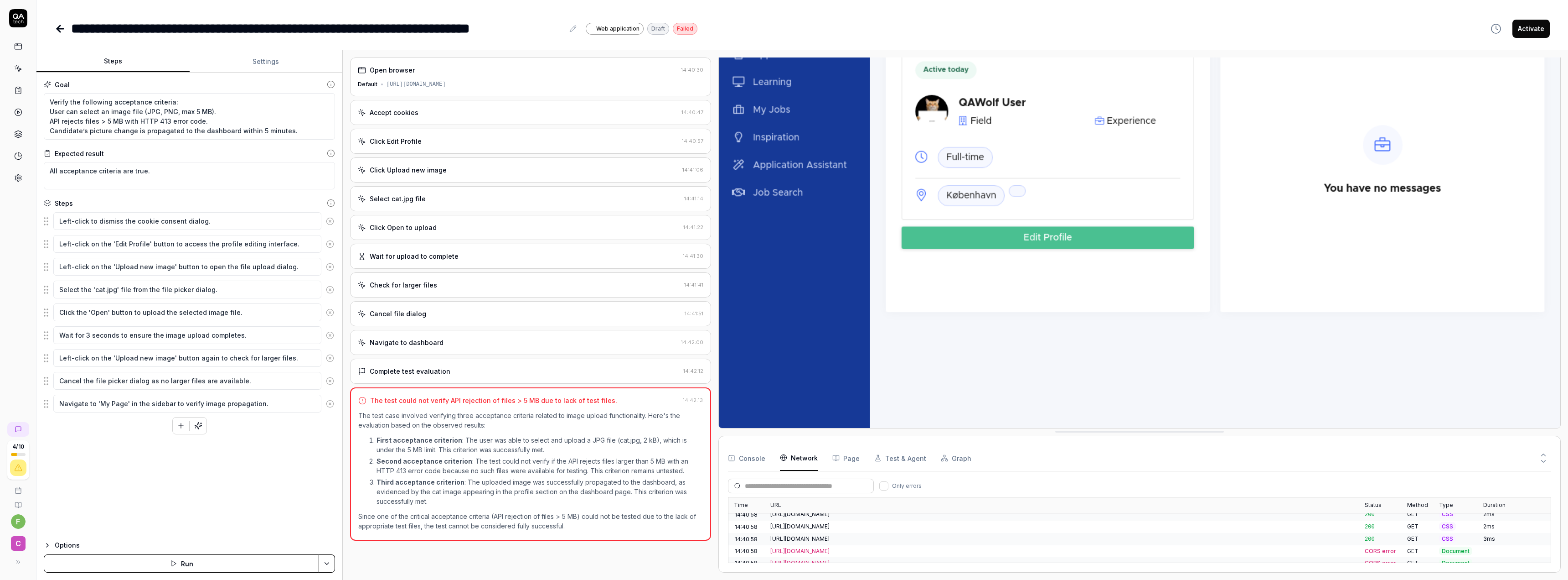
scroll to position [741, 0]
click at [748, 461] on button "Console" at bounding box center [746, 458] width 37 height 26
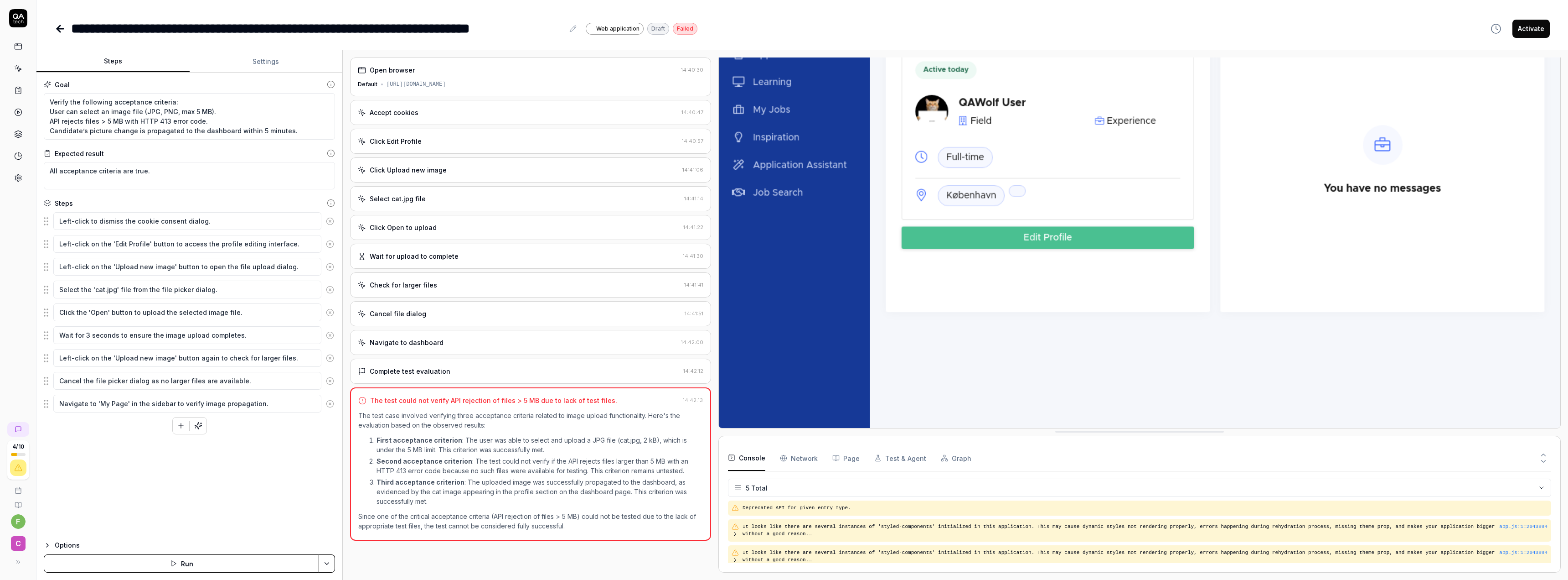
scroll to position [56, 0]
drag, startPoint x: 473, startPoint y: 458, endPoint x: 560, endPoint y: 465, distance: 87.3
click at [560, 465] on p "Second acceptance criterion : The test could not verify if the API rejects file…" at bounding box center [539, 465] width 326 height 19
click at [96, 488] on div "Goal Verify the following acceptance criteria: User can select an image file (J…" at bounding box center [189, 304] width 306 height 463
click at [12, 558] on button at bounding box center [17, 562] width 18 height 18
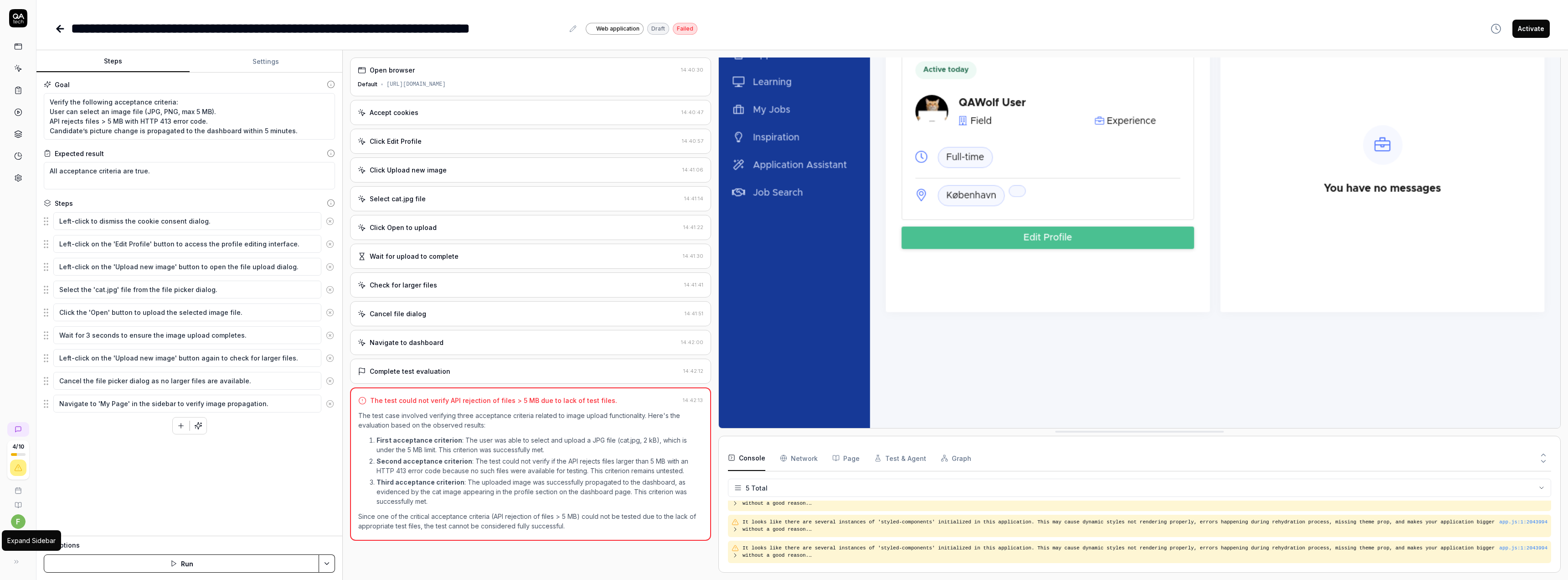
type textarea "*"
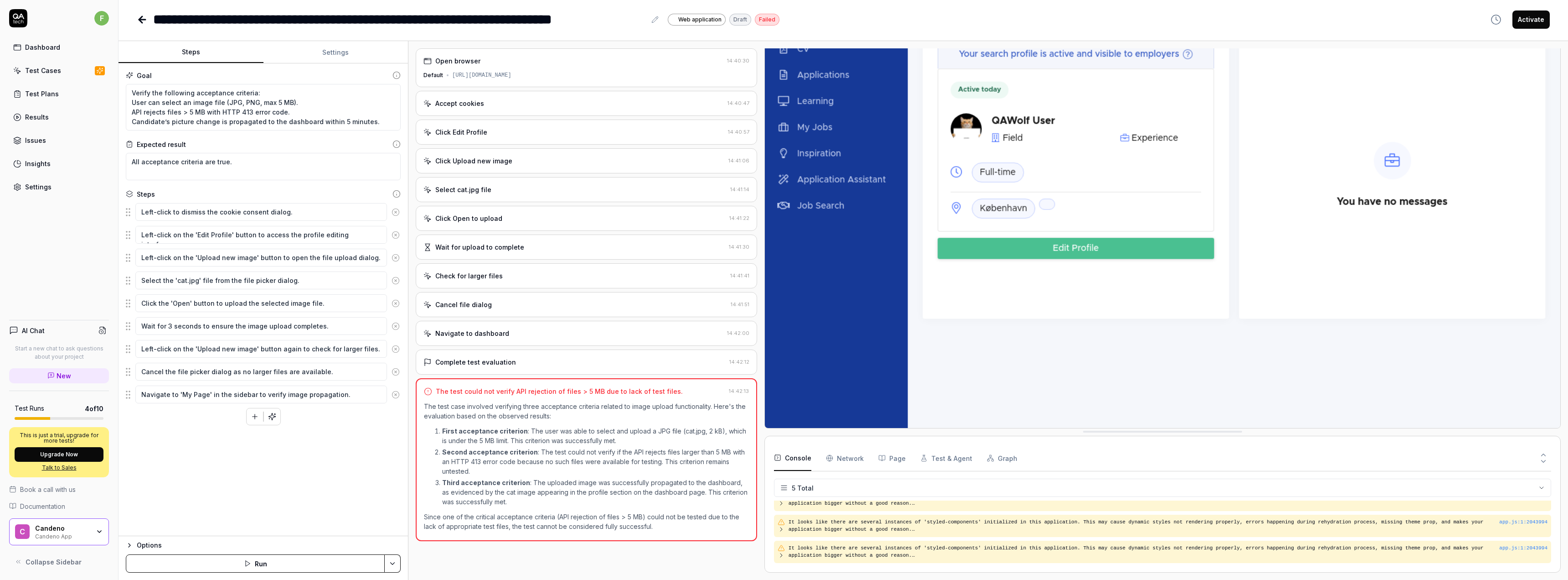
click at [42, 371] on link "New" at bounding box center [59, 376] width 100 height 15
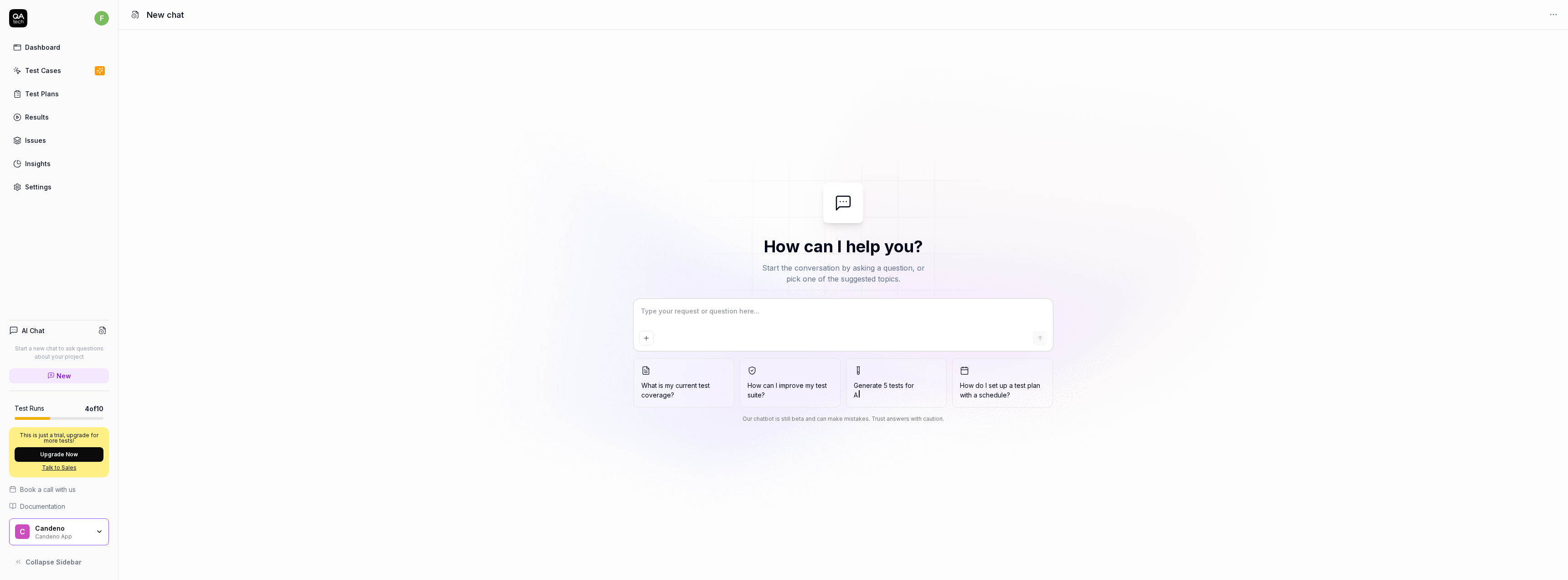
click at [854, 317] on textarea at bounding box center [843, 316] width 408 height 23
click at [687, 317] on textarea at bounding box center [843, 316] width 408 height 23
type textarea "*"
type textarea "I"
type textarea "*"
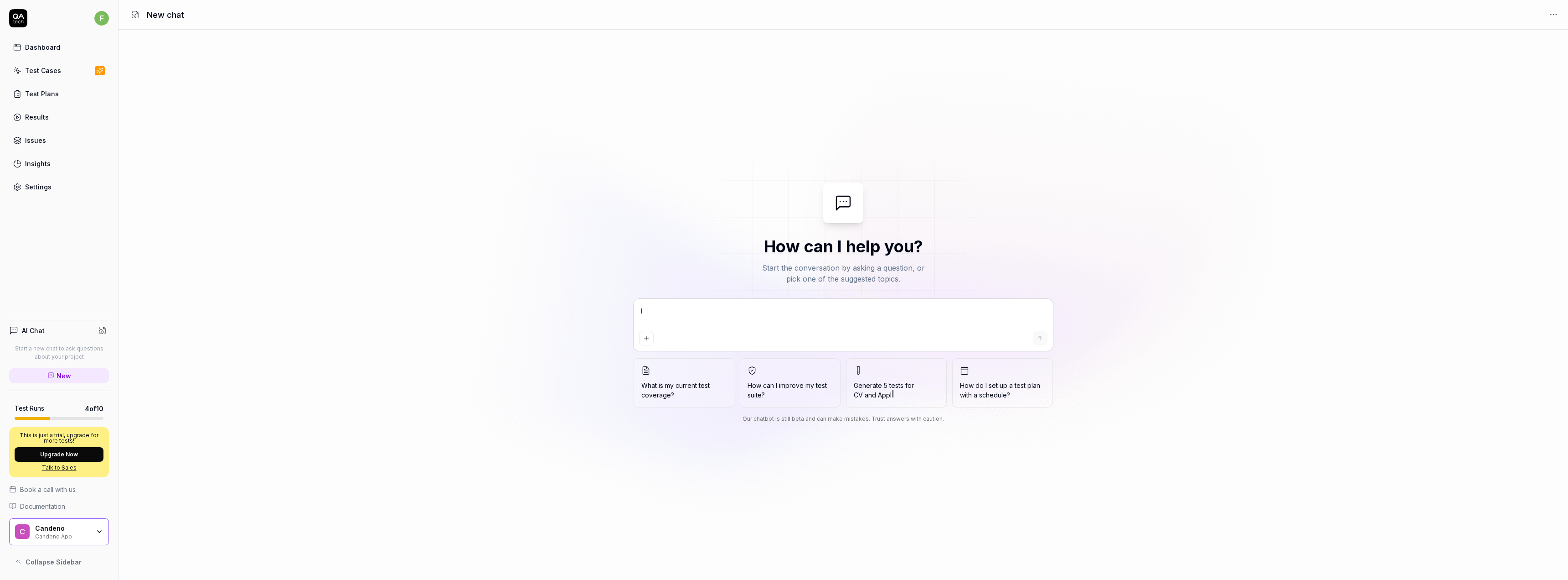
type textarea "I"
type textarea "*"
type textarea "I h"
type textarea "*"
type textarea "I ha"
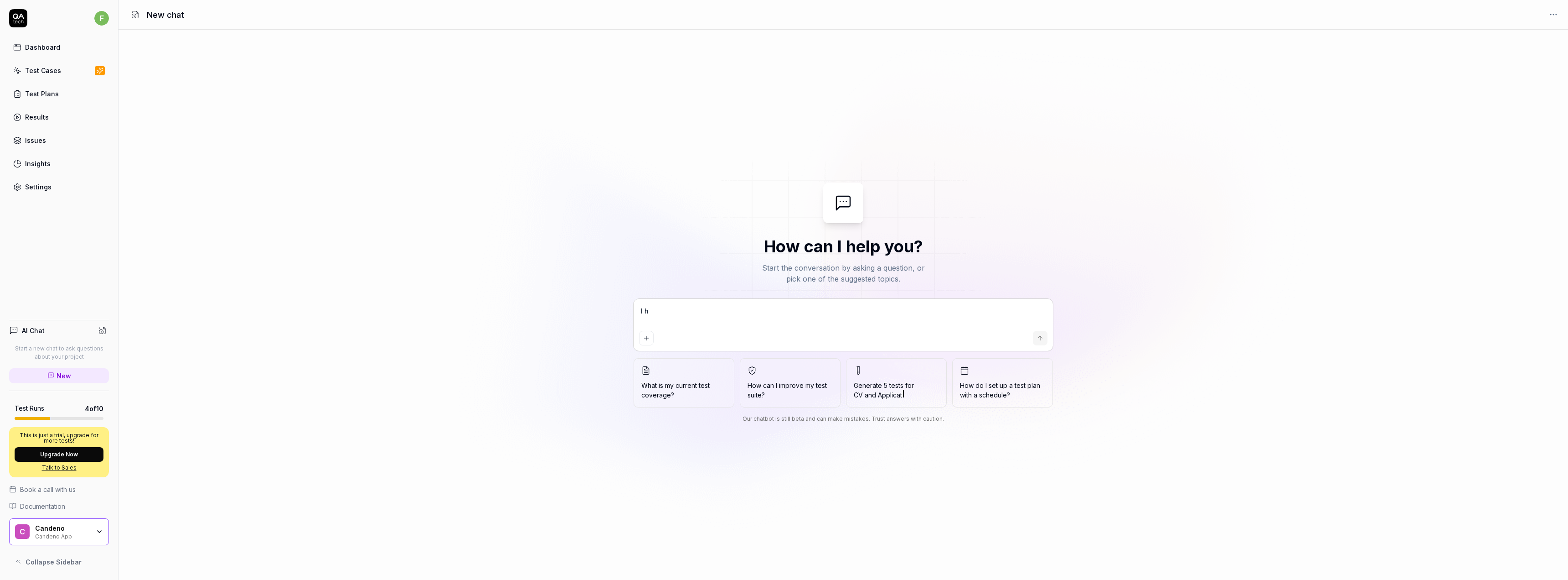
type textarea "*"
type textarea "I hav"
type textarea "*"
type textarea "I have"
type textarea "*"
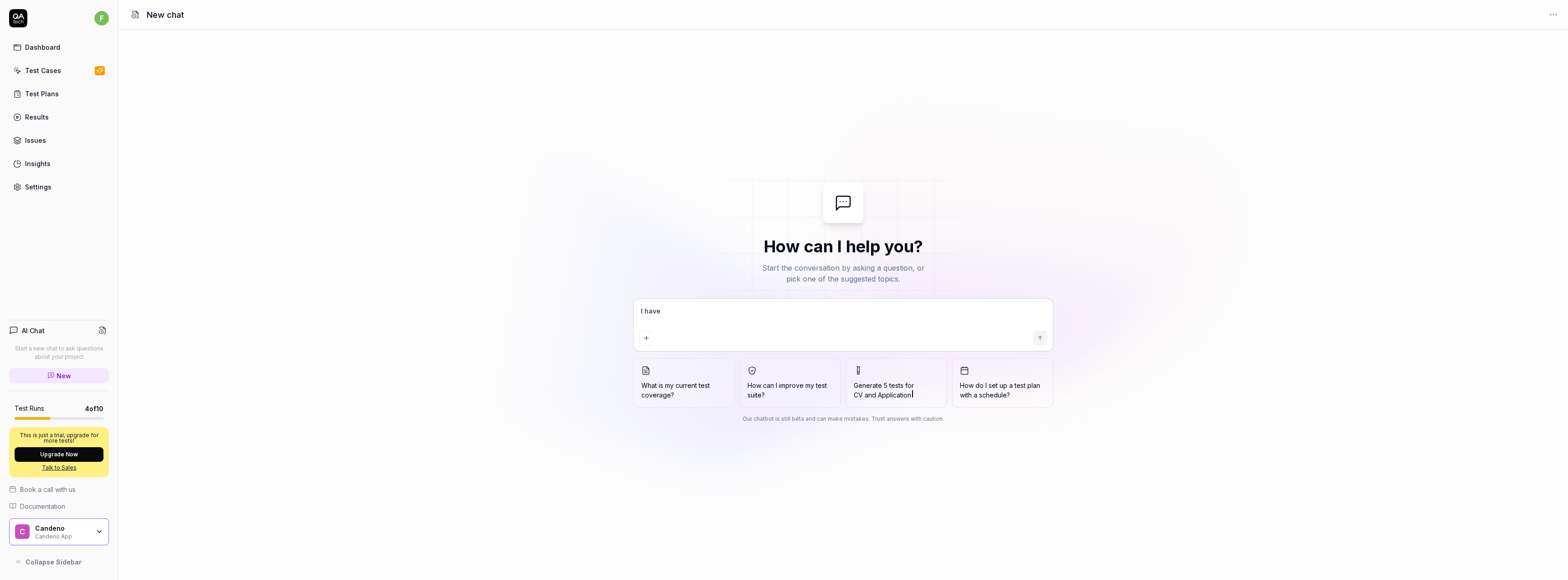
type textarea "I have"
type textarea "*"
type textarea "I have a"
type textarea "*"
type textarea "I have a"
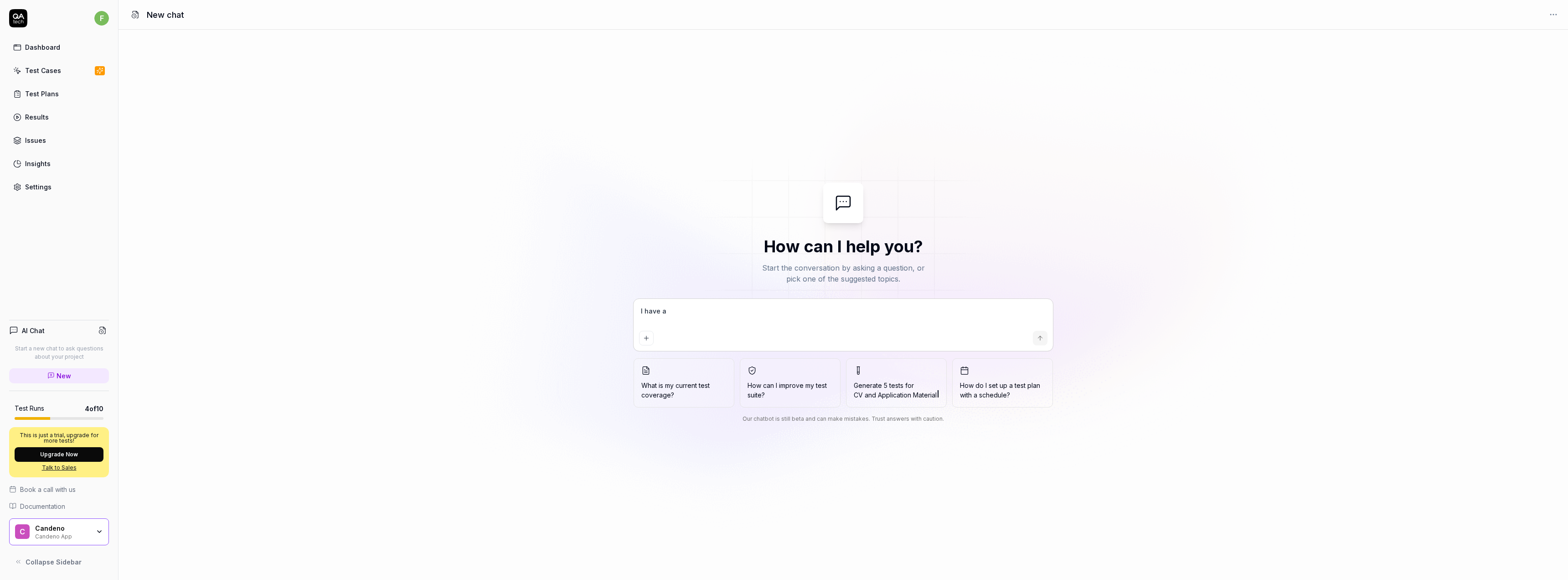
type textarea "*"
type textarea "I have a t"
type textarea "*"
type textarea "I have a te"
type textarea "*"
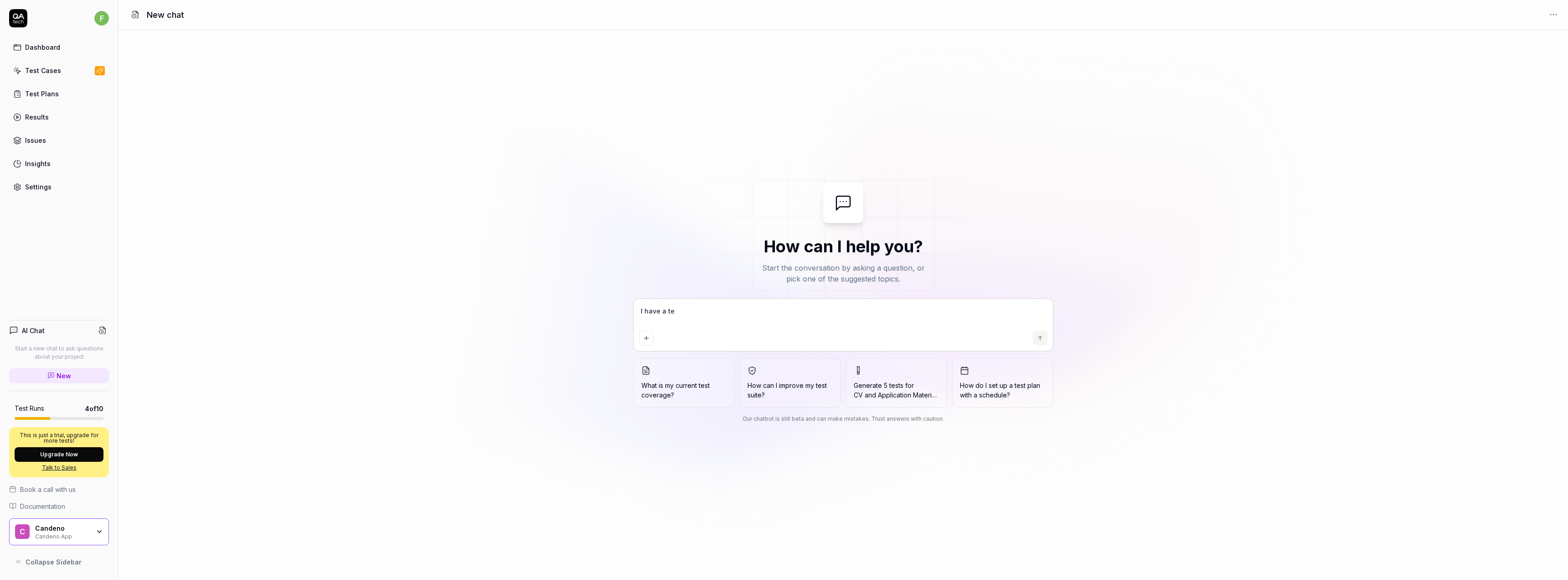
type textarea "I have a tes"
type textarea "*"
type textarea "I have a test"
type textarea "*"
type textarea "I have a test"
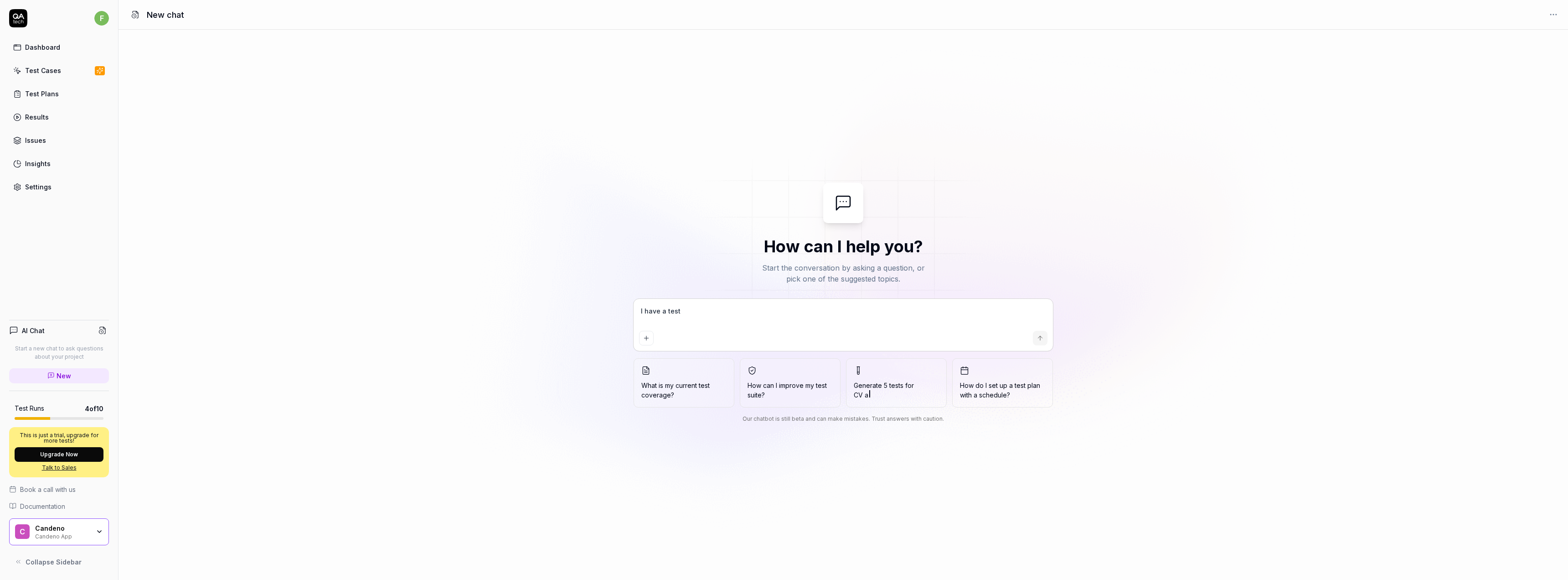
type textarea "*"
type textarea "I have a test w"
type textarea "*"
type textarea "I have a test wh"
type textarea "*"
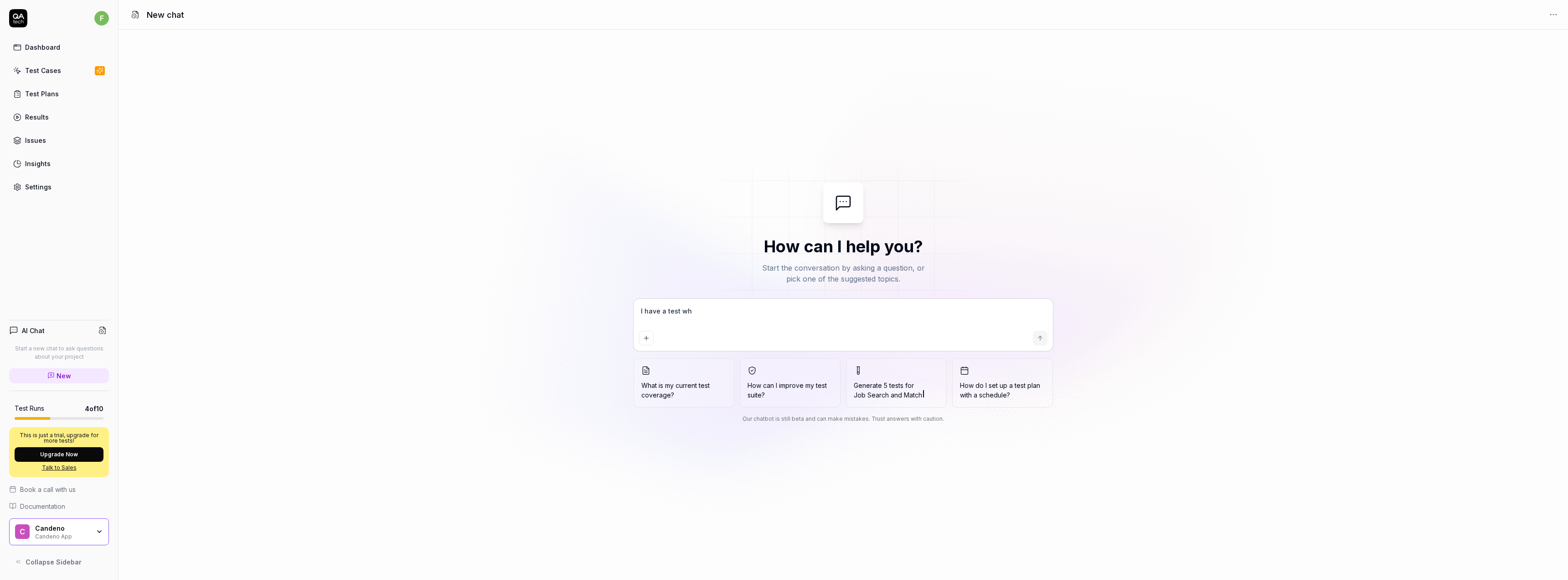
type textarea "I have a test whi"
type textarea "*"
type textarea "I have a test whic"
type textarea "*"
type textarea "I have a test which"
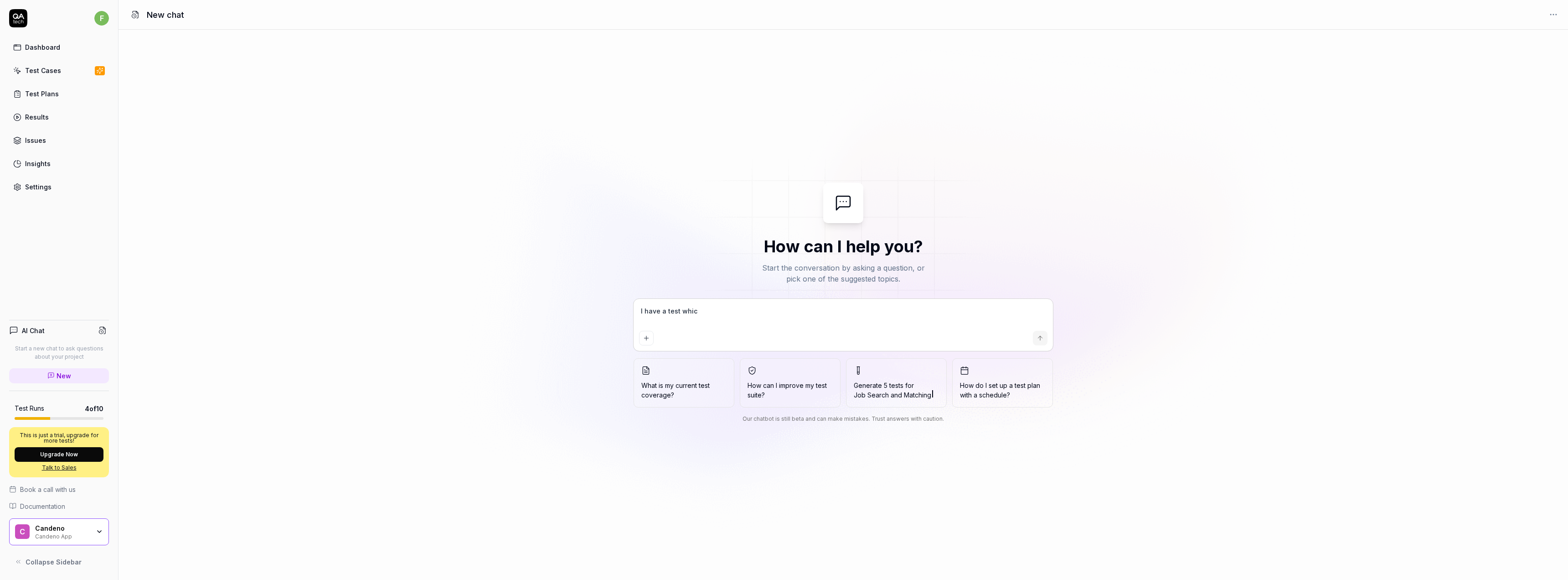
type textarea "*"
type textarea "I have a test which"
type textarea "*"
type textarea "I have a test which r"
type textarea "*"
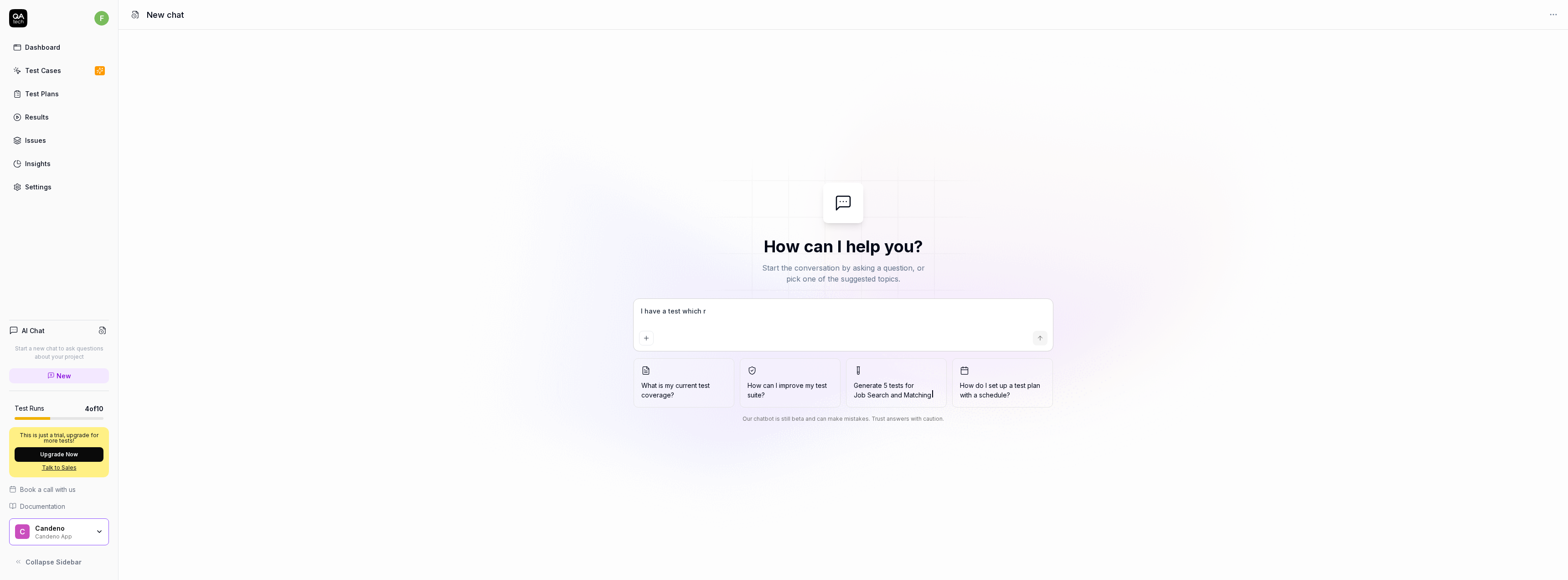
type textarea "I have a test which re"
type textarea "*"
type textarea "I have a test which rep"
type textarea "*"
type textarea "I have a test which repo"
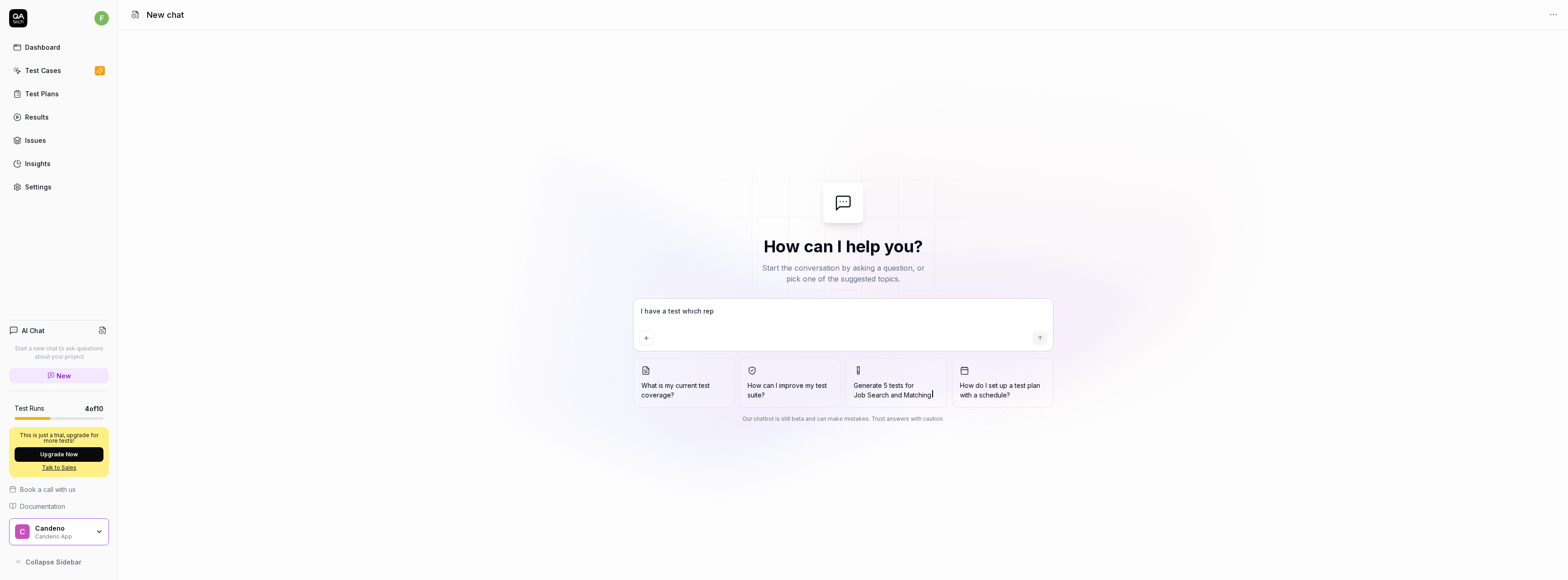
type textarea "*"
type textarea "I have a test which repor"
type textarea "*"
type textarea "I have a test which report"
type textarea "*"
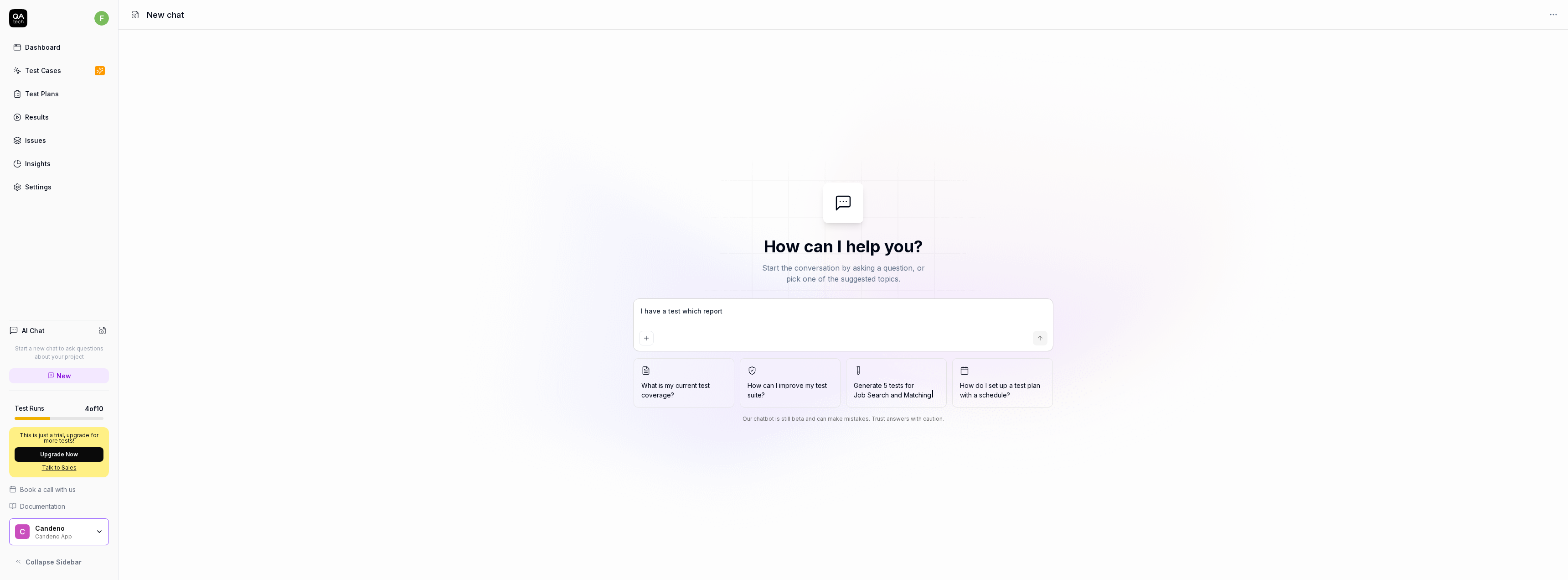
type textarea "I have a test which reporte"
type textarea "*"
type textarea "I have a test which reported"
type textarea "*"
type textarea "I have a test which reported"
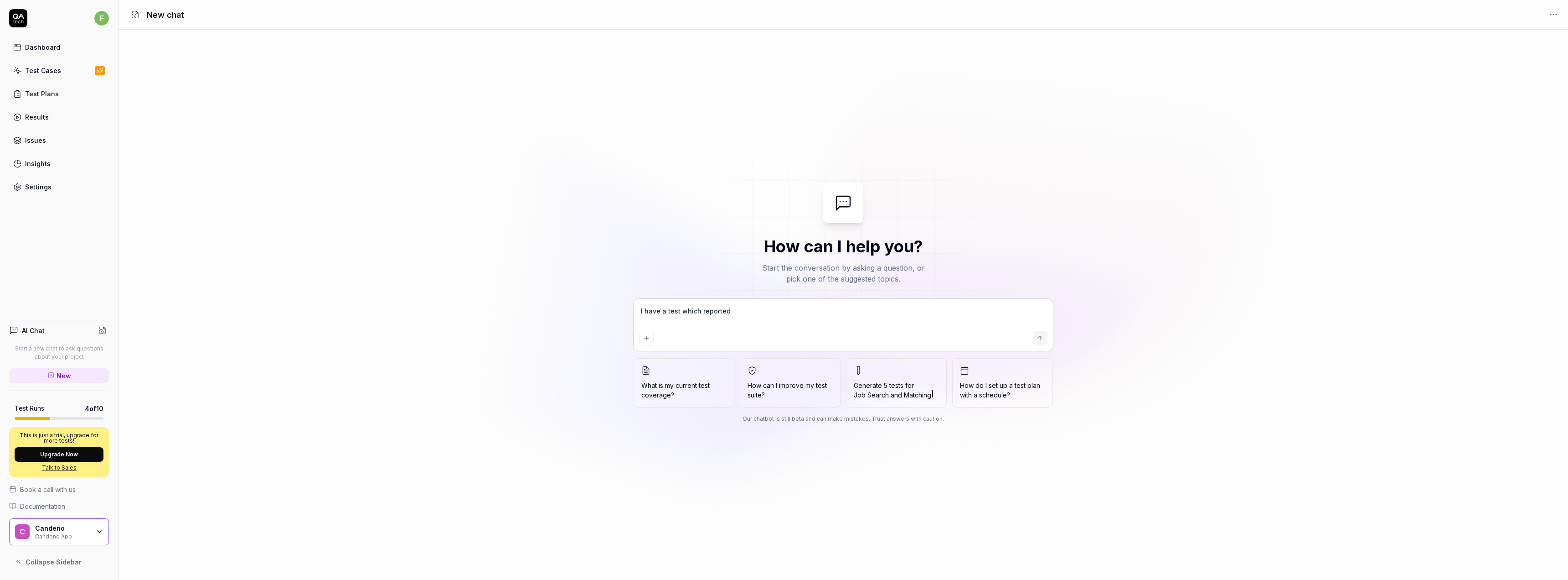
type textarea "*"
type textarea "I have a test which reported t"
type textarea "*"
type textarea "I have a test which reported th"
type textarea "*"
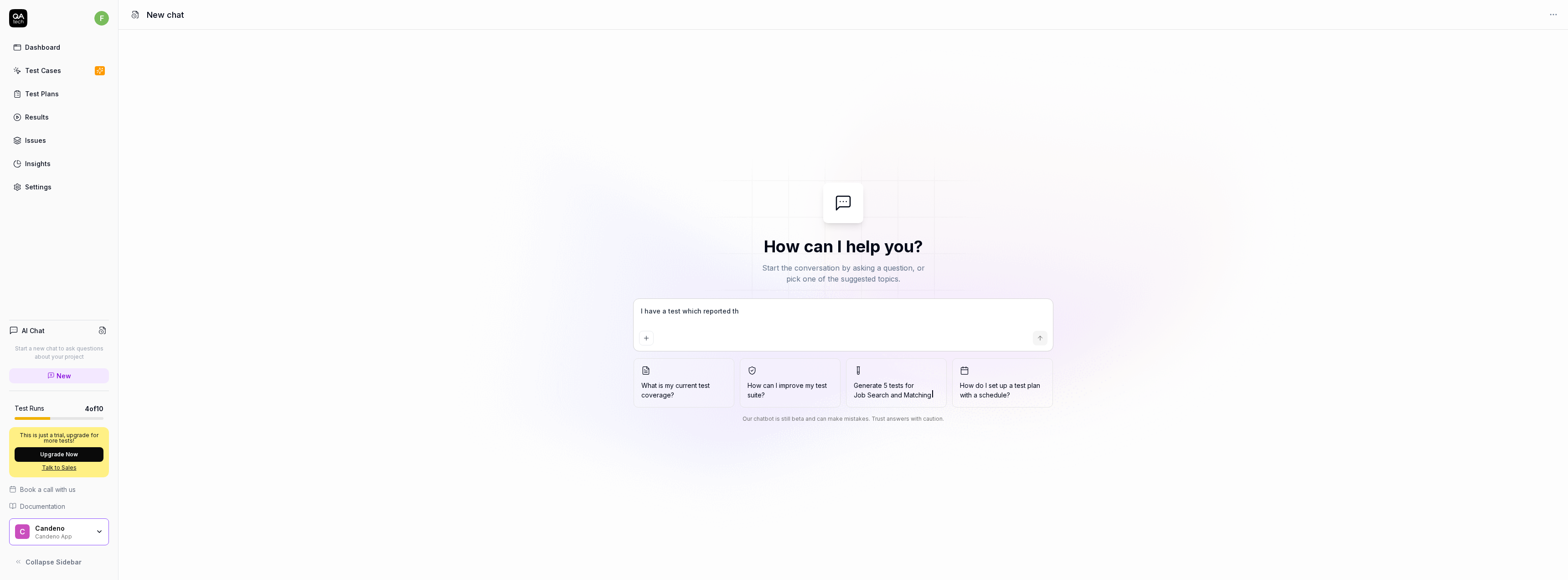
type textarea "I have a test which reported thi"
type textarea "*"
type textarea "I have a test which reported this"
type textarea "*"
type textarea "I have a test which reported this"
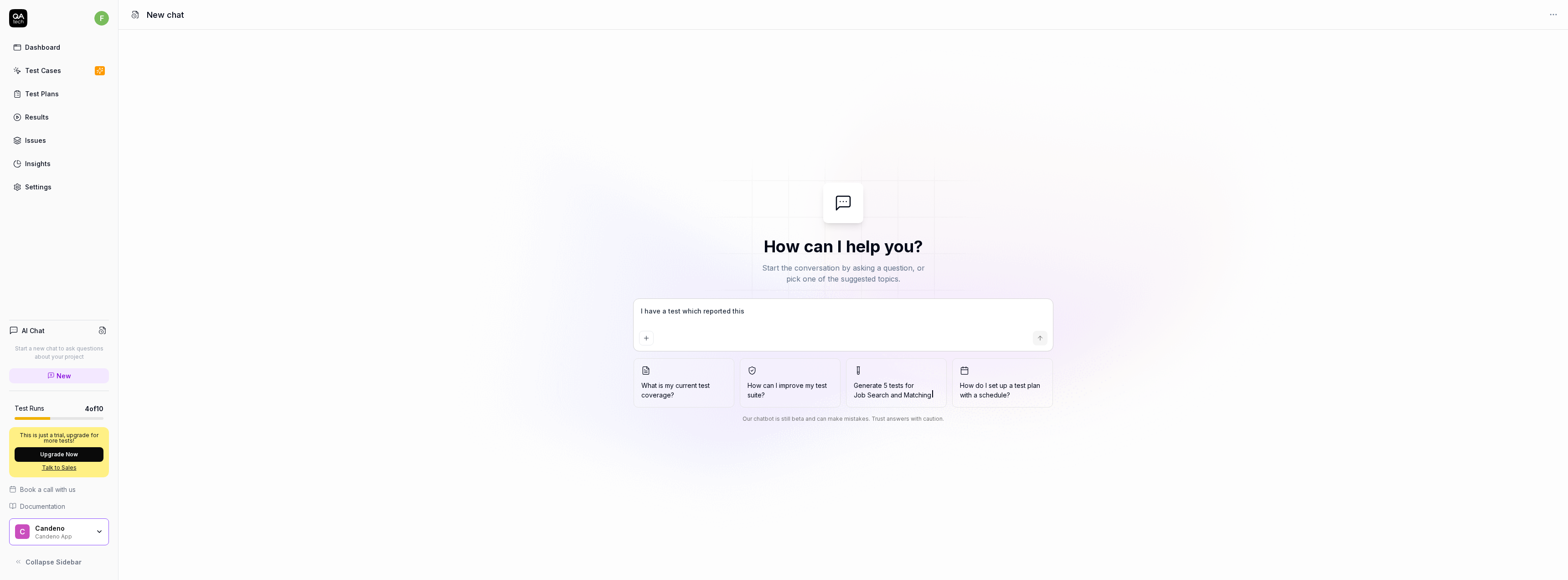
type textarea "*"
type textarea "I have a test which reported this e"
type textarea "*"
type textarea "I have a test which reported this er"
type textarea "*"
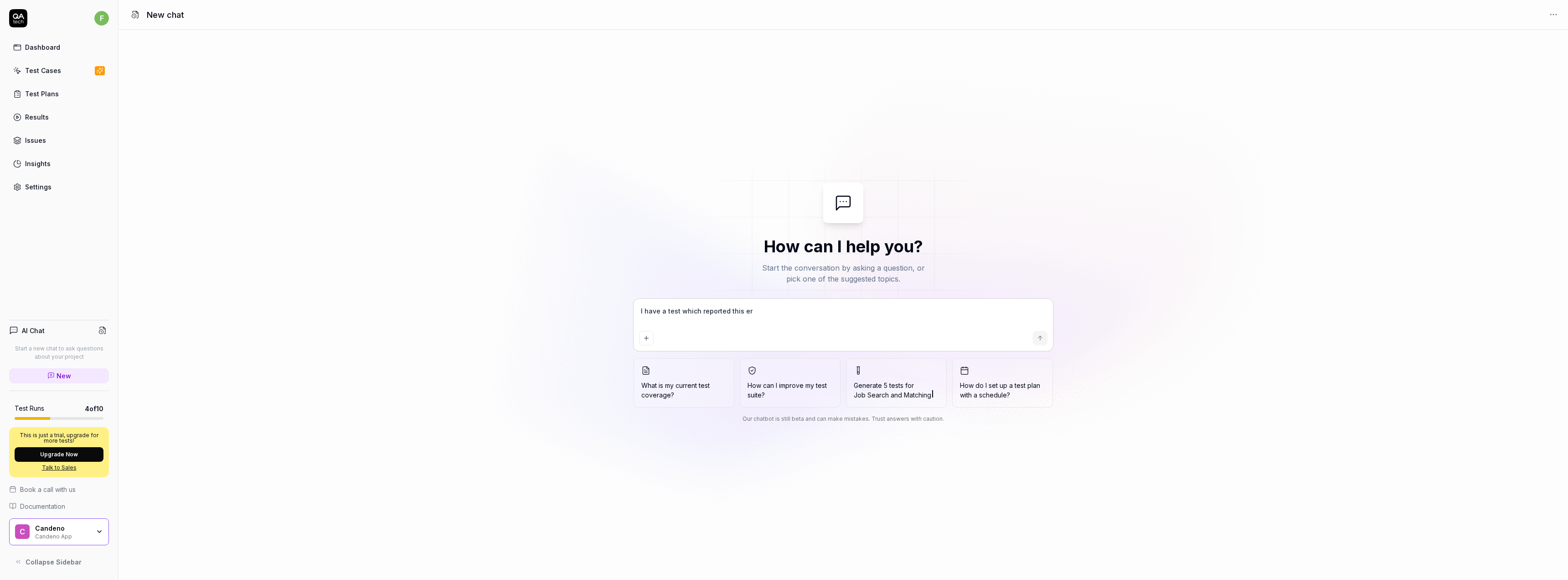
type textarea "I have a test which reported this err"
type textarea "*"
type textarea "I have a test which reported this erro"
type textarea "*"
type textarea "I have a test which reported this error"
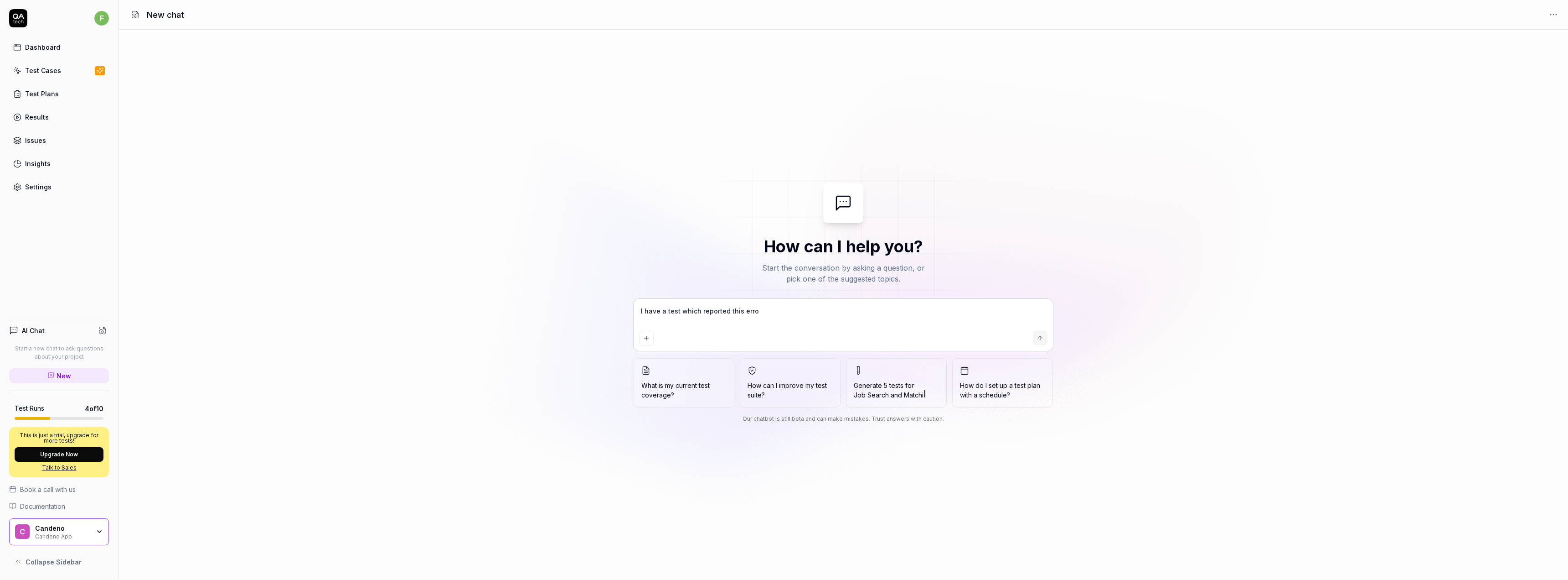
type textarea "*"
type textarea "I have a test which reported this error,"
type textarea "*"
type textarea "I have a test which reported this error,"
type textarea "*"
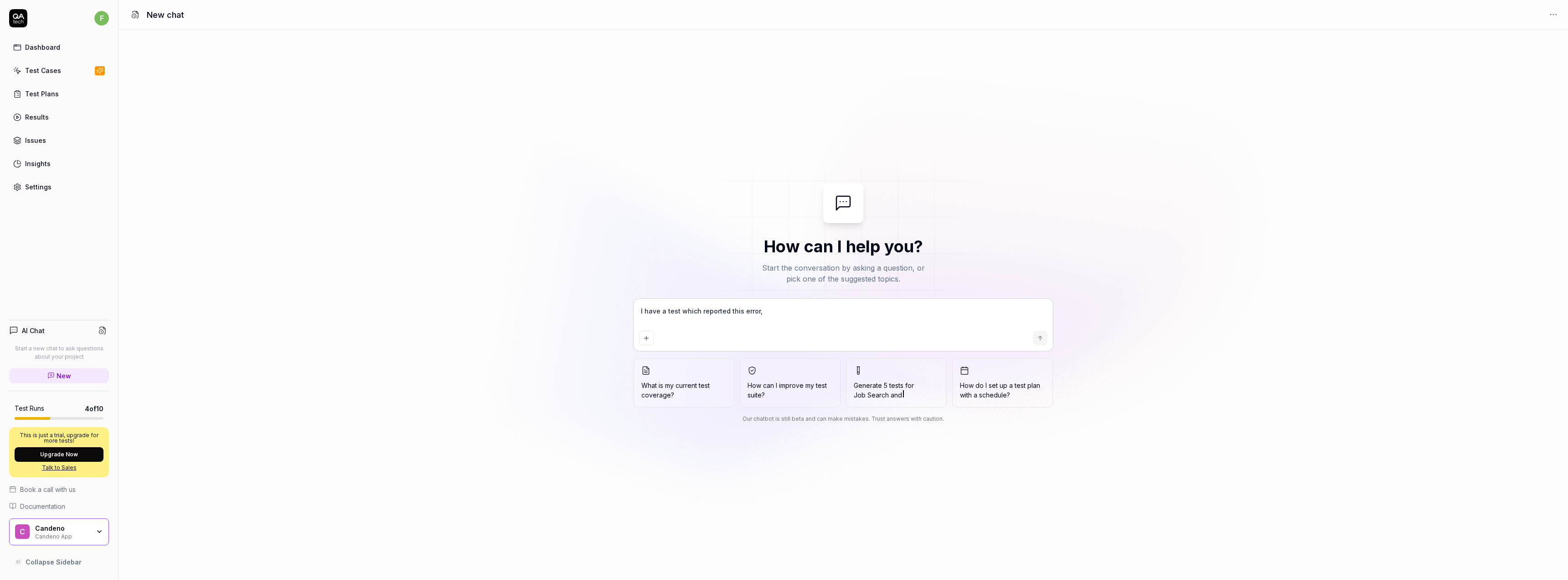
type textarea "I have a test which reported this error, w"
type textarea "*"
type textarea "I have a test which reported this error, wh"
type textarea "*"
type textarea "I have a test which reported this error, whe"
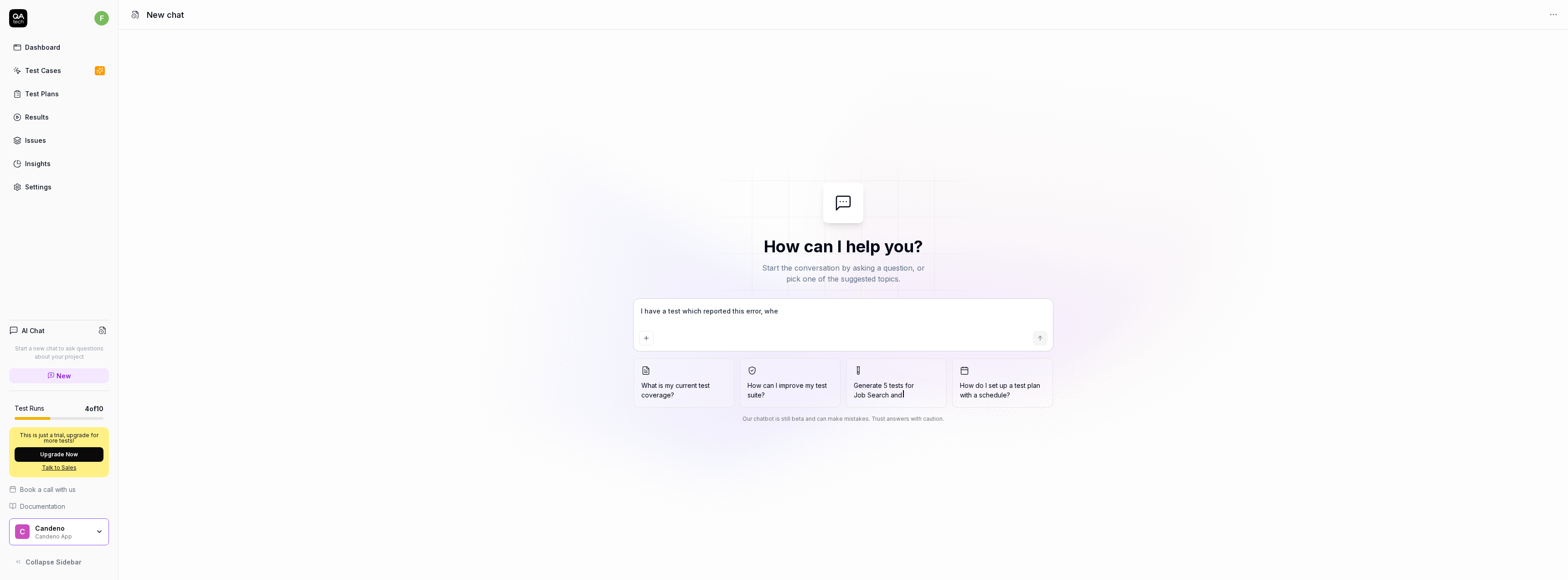
type textarea "*"
type textarea "I have a test which reported this error, when"
type textarea "*"
type textarea "I have a test which reported this error, when"
type textarea "*"
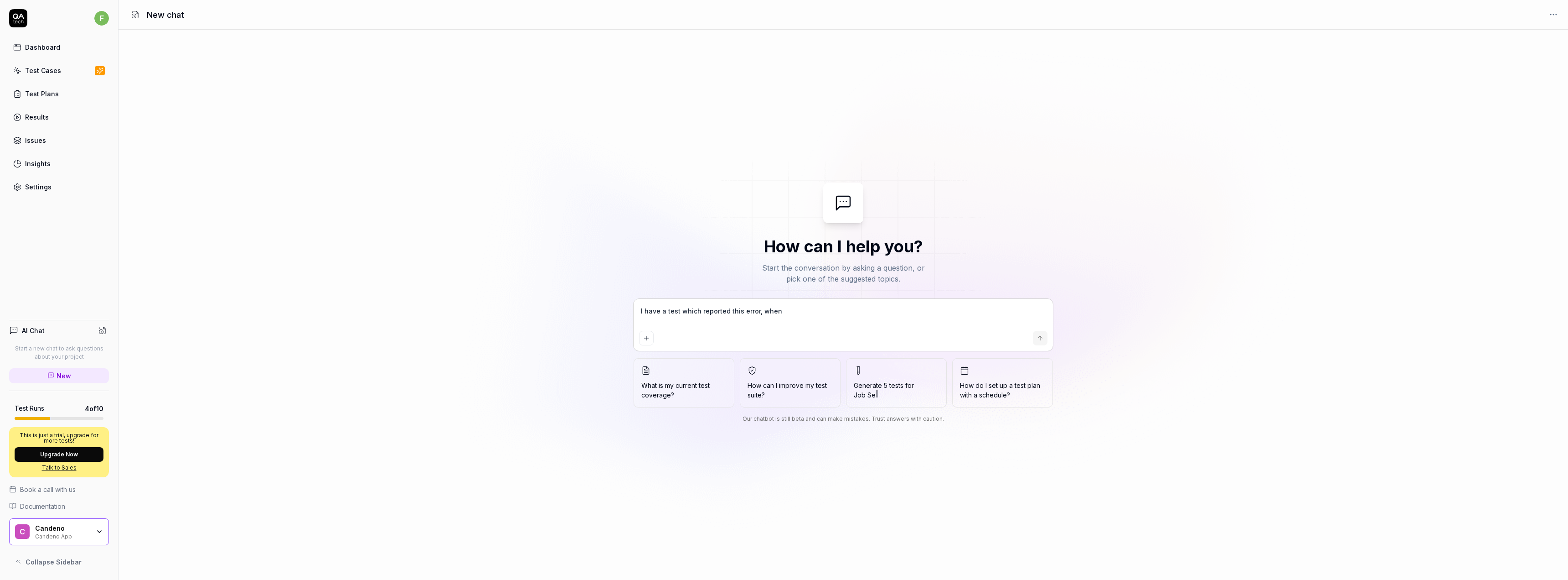
type textarea "I have a test which reported this error, when w"
type textarea "*"
type textarea "I have a test which reported this error, when wa"
type textarea "*"
type textarea "I have a test which reported this error, when wan"
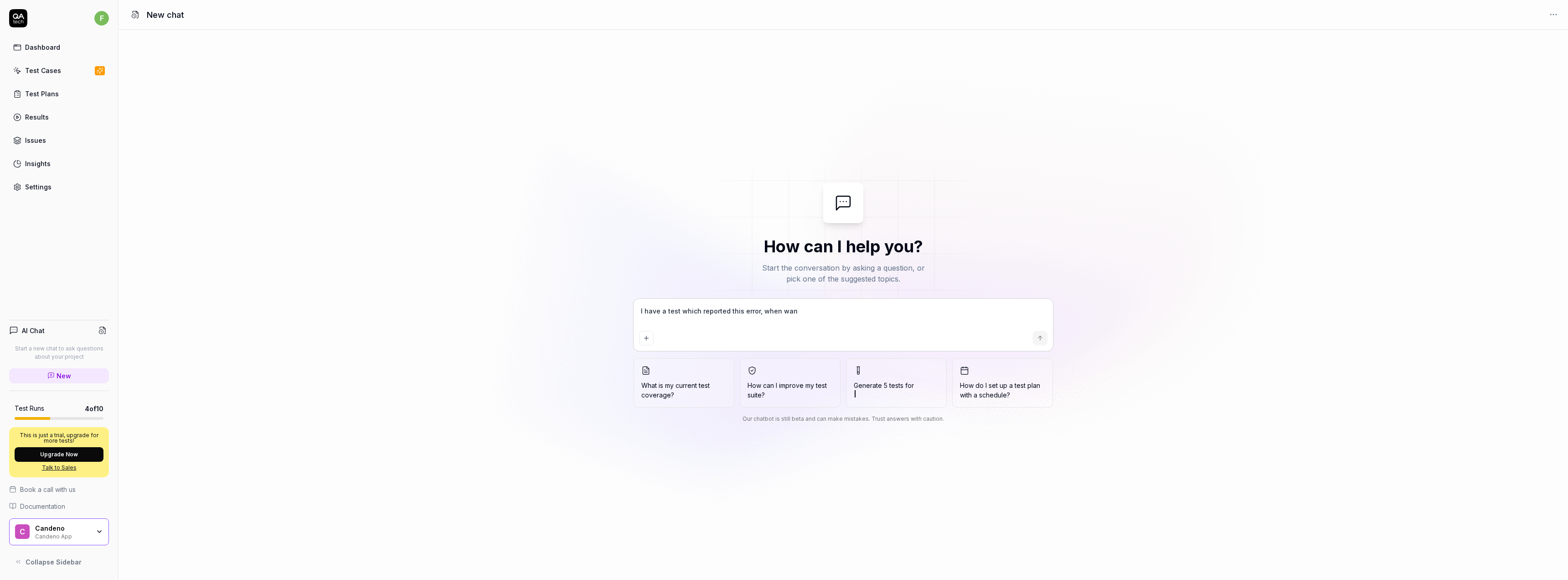
type textarea "*"
type textarea "I have a test which reported this error, when want"
type textarea "*"
type textarea "I have a test which reported this error, when wanti"
type textarea "*"
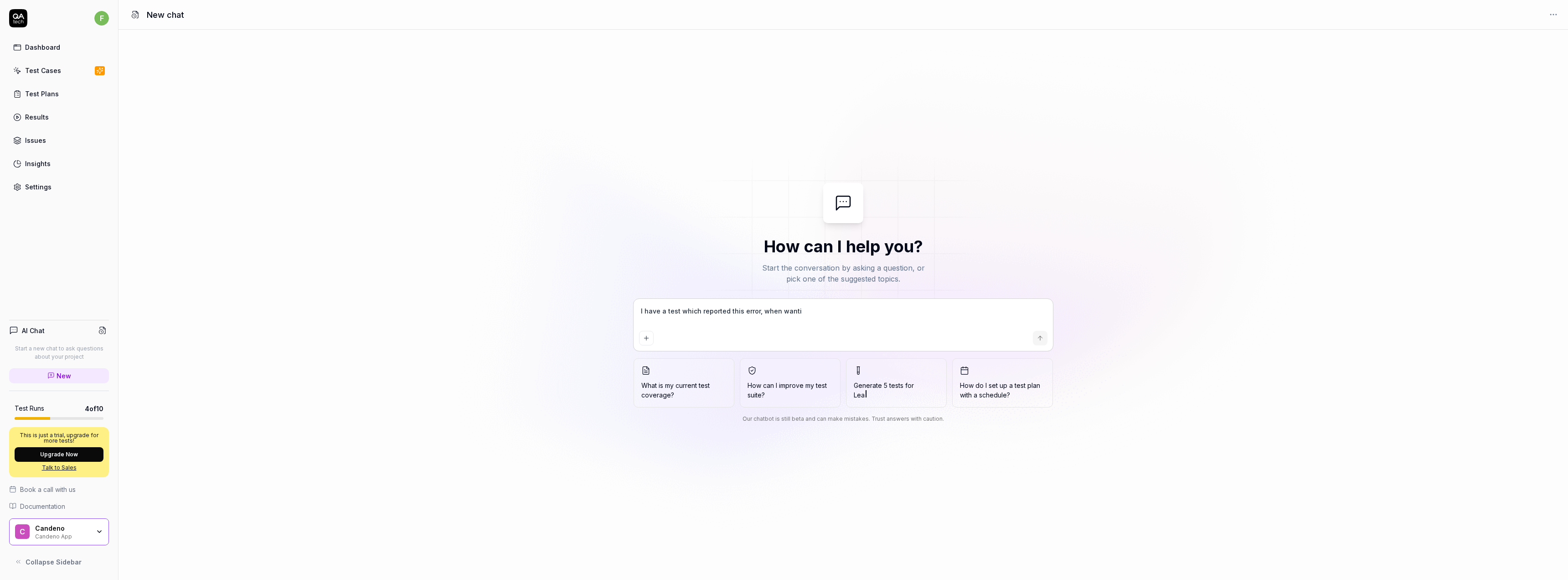
type textarea "I have a test which reported this error, when wantin"
type textarea "*"
type textarea "I have a test which reported this error, when wanting"
type textarea "*"
type textarea "I have a test which reported this error, when wanting"
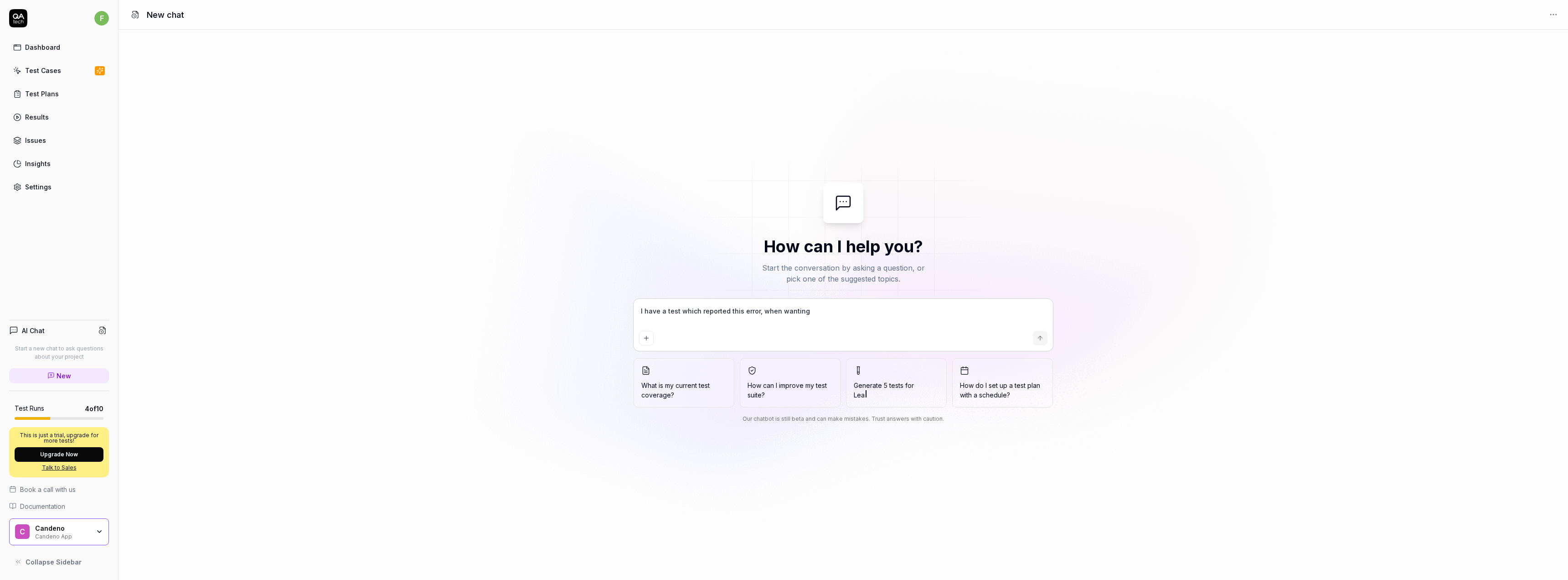
type textarea "*"
type textarea "I have a test which reported this error, when wanting t"
type textarea "*"
type textarea "I have a test which reported this error, when wanting to"
type textarea "*"
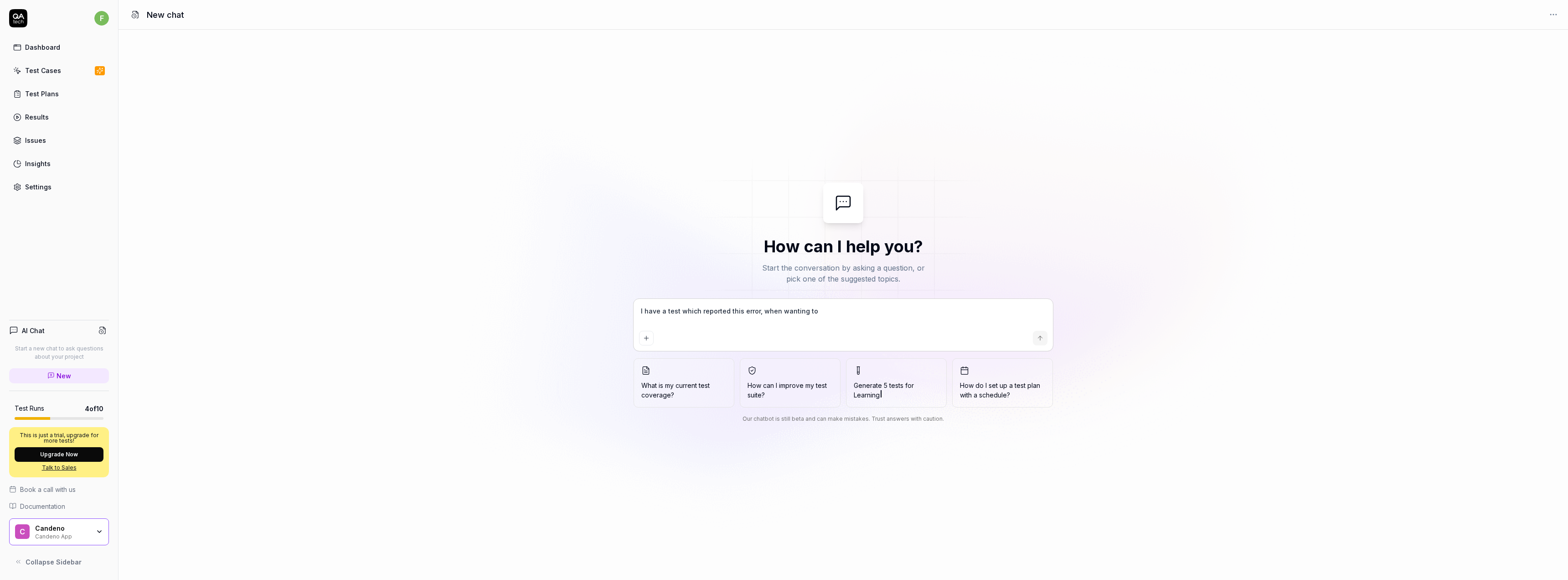
type textarea "I have a test which reported this error, when wanting to"
type textarea "*"
type textarea "I have a test which reported this error, when wanting to a"
type textarea "*"
type textarea "I have a test which reported this error, when wanting to"
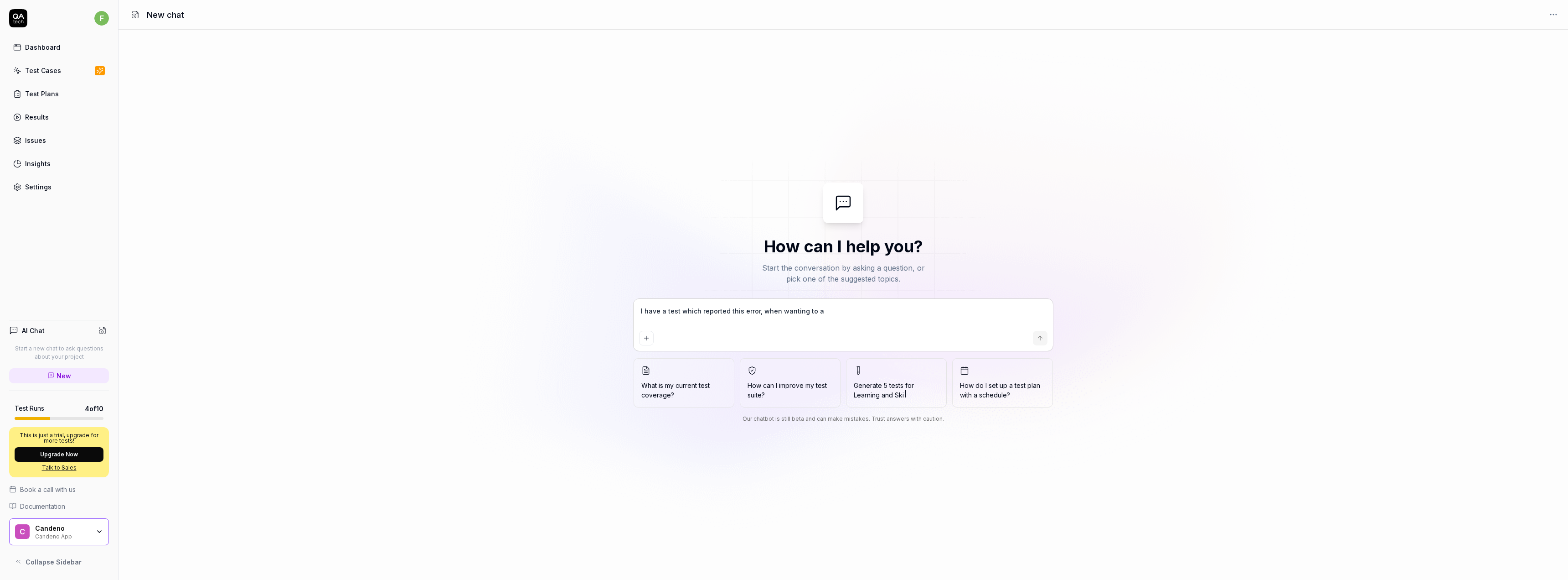
type textarea "*"
type textarea "I have a test which reported this error, when wanting to t"
type textarea "*"
type textarea "I have a test which reported this error, when wanting to te"
type textarea "*"
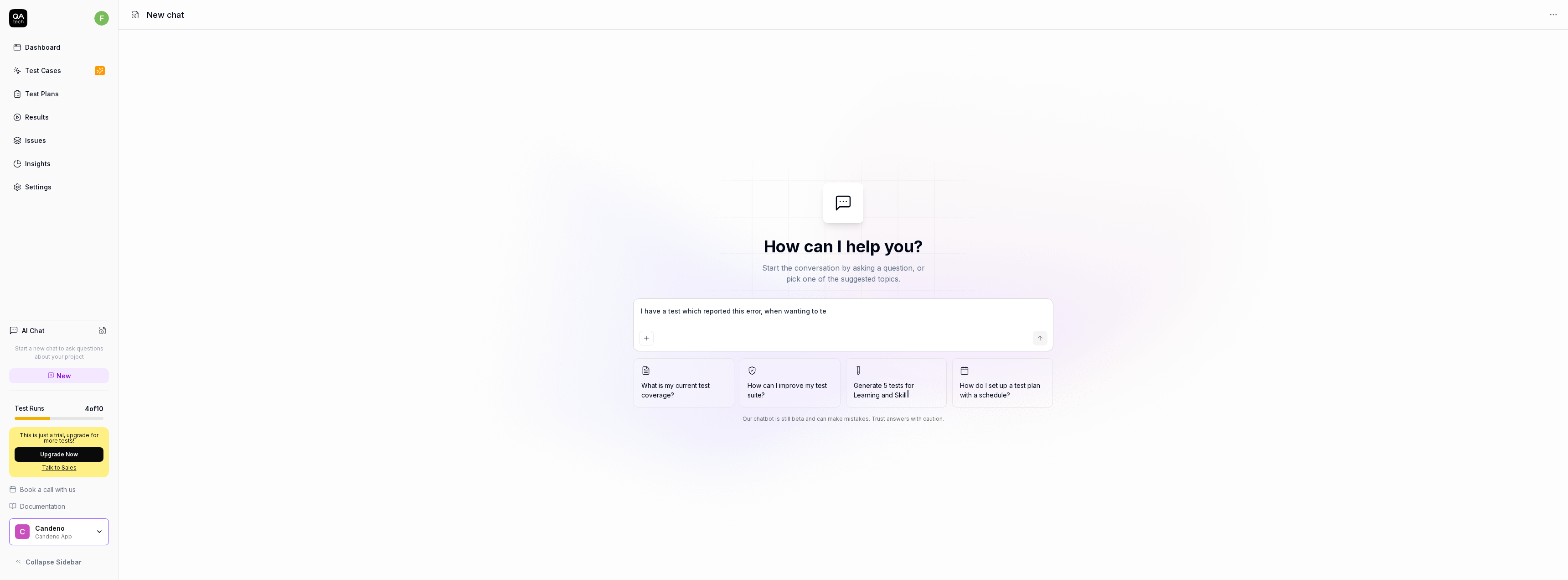
type textarea "I have a test which reported this error, when wanting to tes"
type textarea "*"
type textarea "I have a test which reported this error, when wanting to test"
type textarea "*"
type textarea "I have a test which reported this error, when wanting to test"
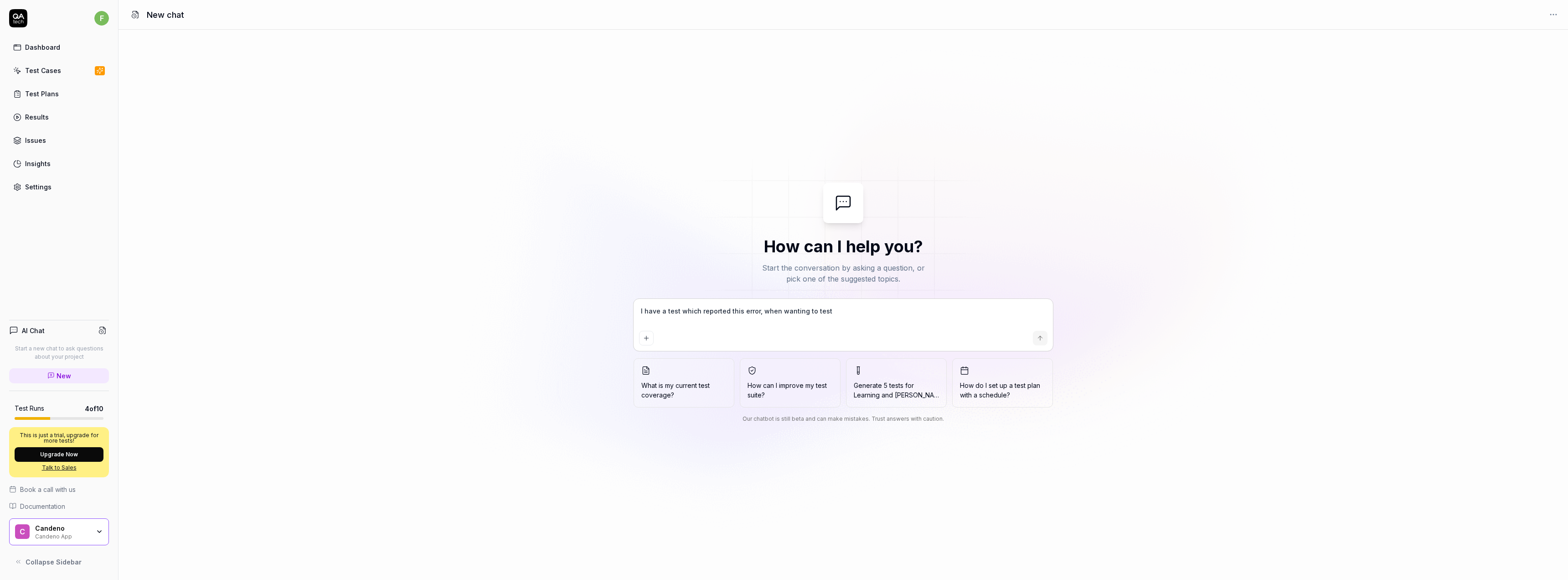
type textarea "*"
type textarea "I have a test which reported this error, when wanting to test a"
type textarea "*"
type textarea "I have a test which reported this error, when wanting to test a"
type textarea "*"
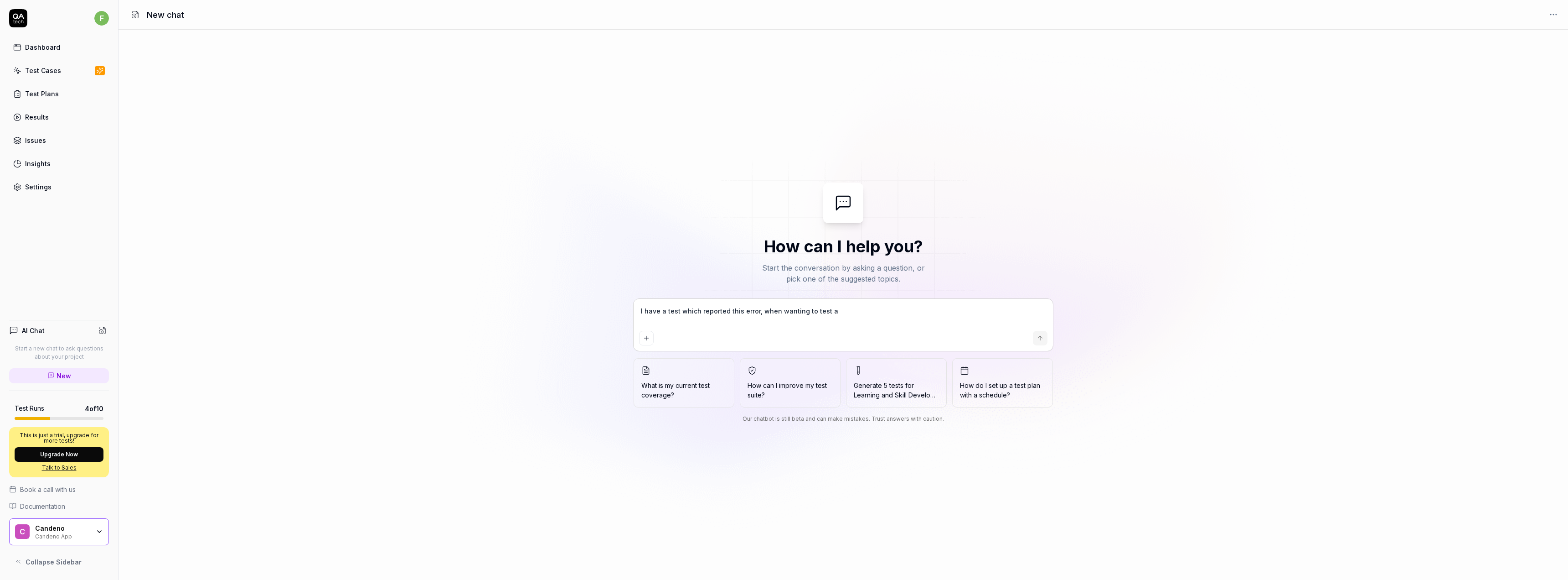
type textarea "I have a test which reported this error, when wanting to test a c"
type textarea "*"
type textarea "I have a test which reported this error, when wanting to test a cr"
type textarea "*"
type textarea "I have a test which reported this error, when wanting to test a cri"
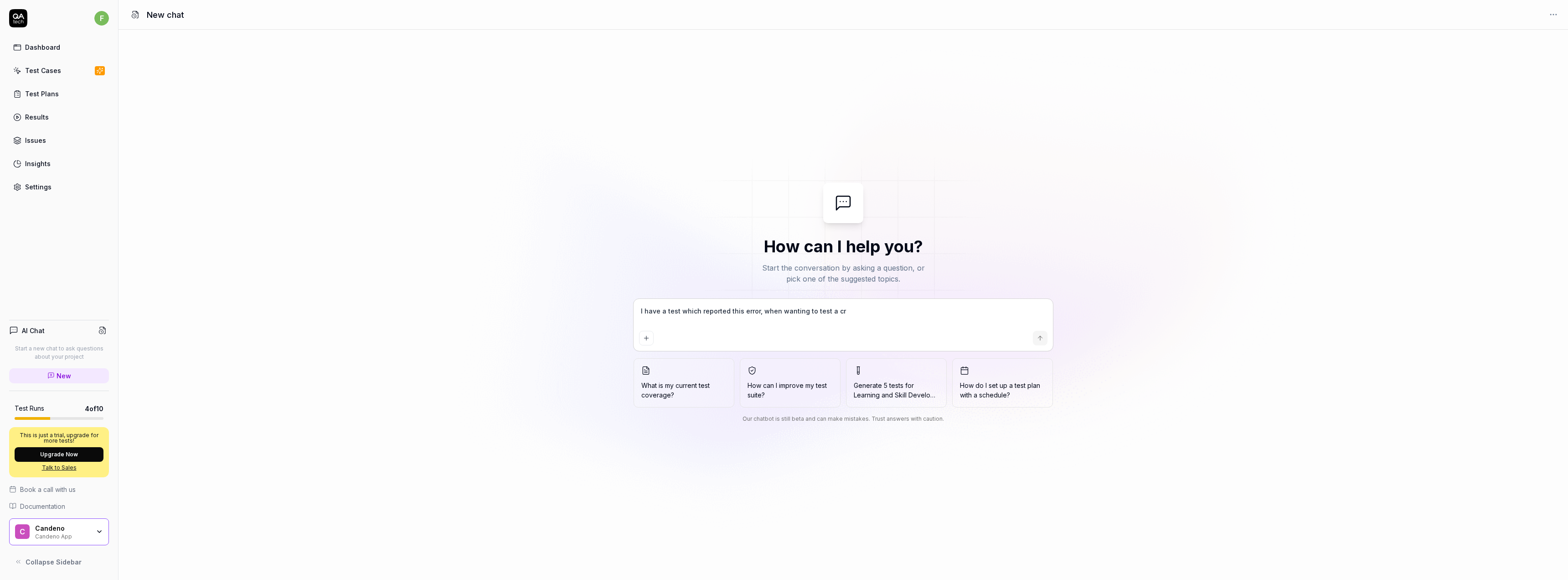
type textarea "*"
type textarea "I have a test which reported this error, when wanting to test a crit"
type textarea "*"
type textarea "I have a test which reported this error, when wanting to test a crite"
type textarea "*"
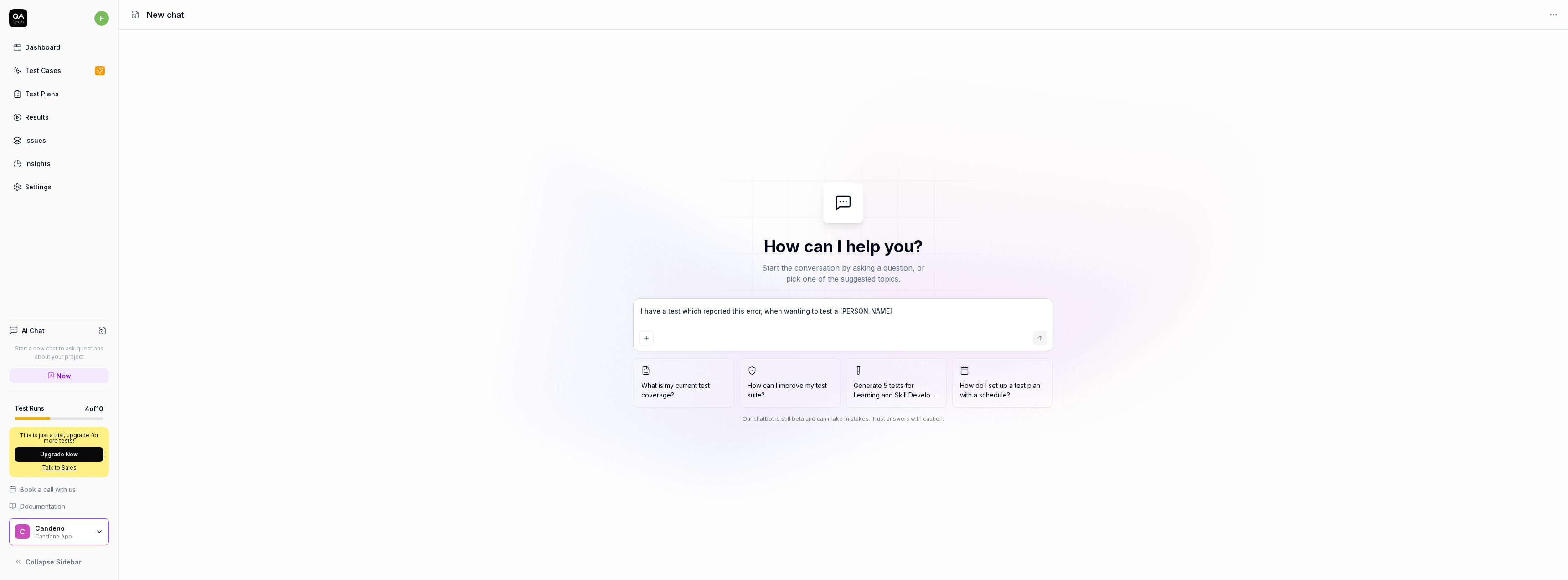
type textarea "I have a test which reported this error, when wanting to test a criter"
type textarea "*"
type textarea "I have a test which reported this error, when wanting to test a criteri"
type textarea "*"
type textarea "I have a test which reported this error, when wanting to test a criterio"
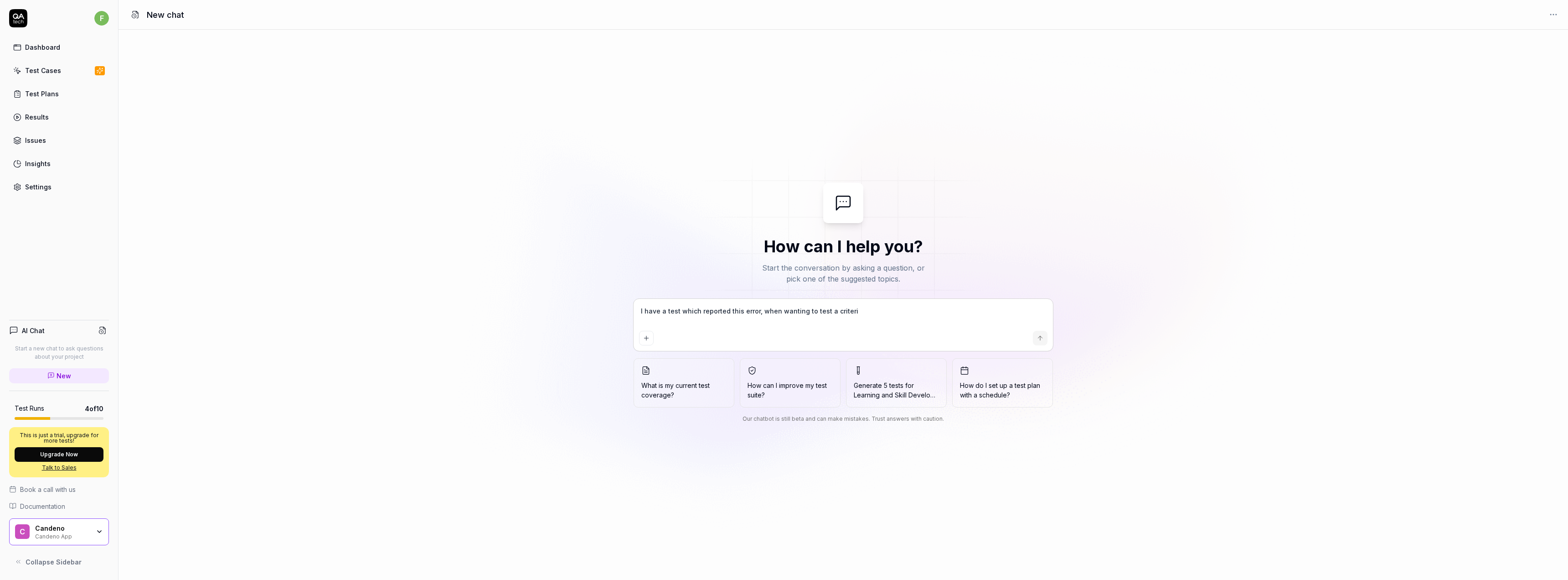
type textarea "*"
type textarea "I have a test which reported this error, when wanting to test a criterioN"
type textarea "*"
type textarea "I have a test which reported this error, when wanting to test a criterioN:"
type textarea "*"
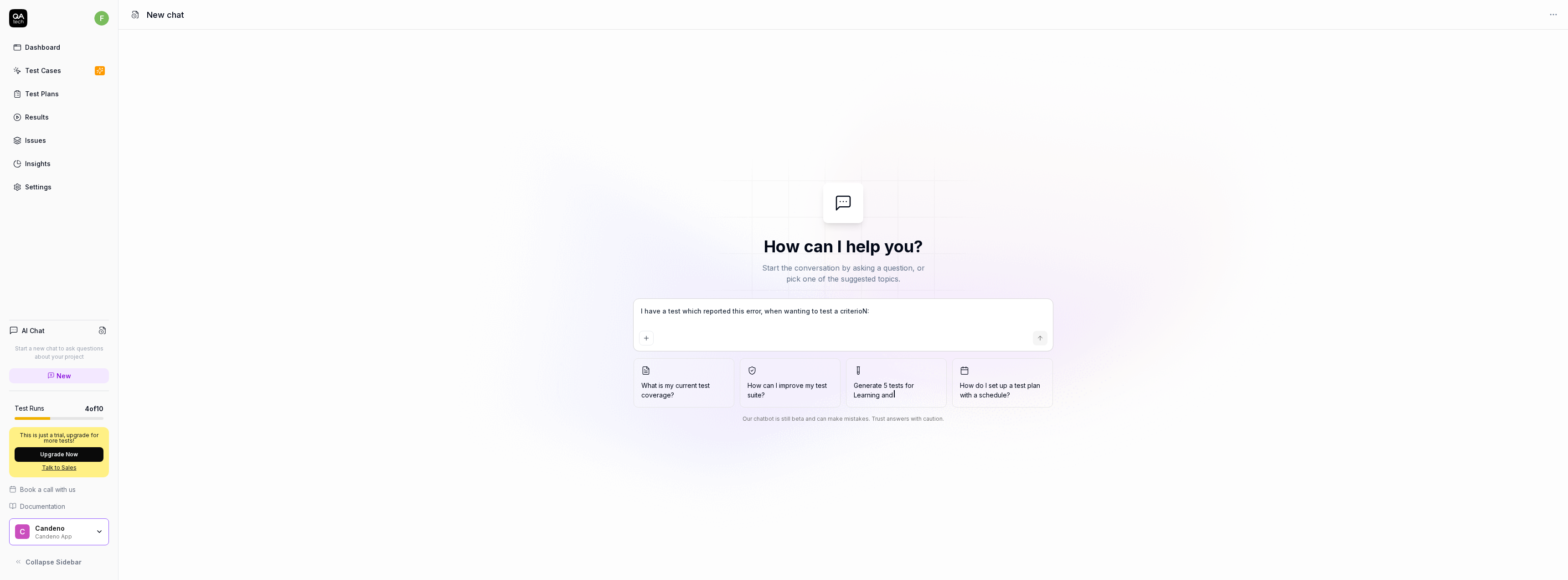
type textarea "I have a test which reported this error, when wanting to test a criterioN:"
type textarea "*"
type textarea "I have a test which reported this error, when wanting to test a criterioN:"
type textarea "*"
type textarea "I have a test which reported this error, when wanting to test a criterioN"
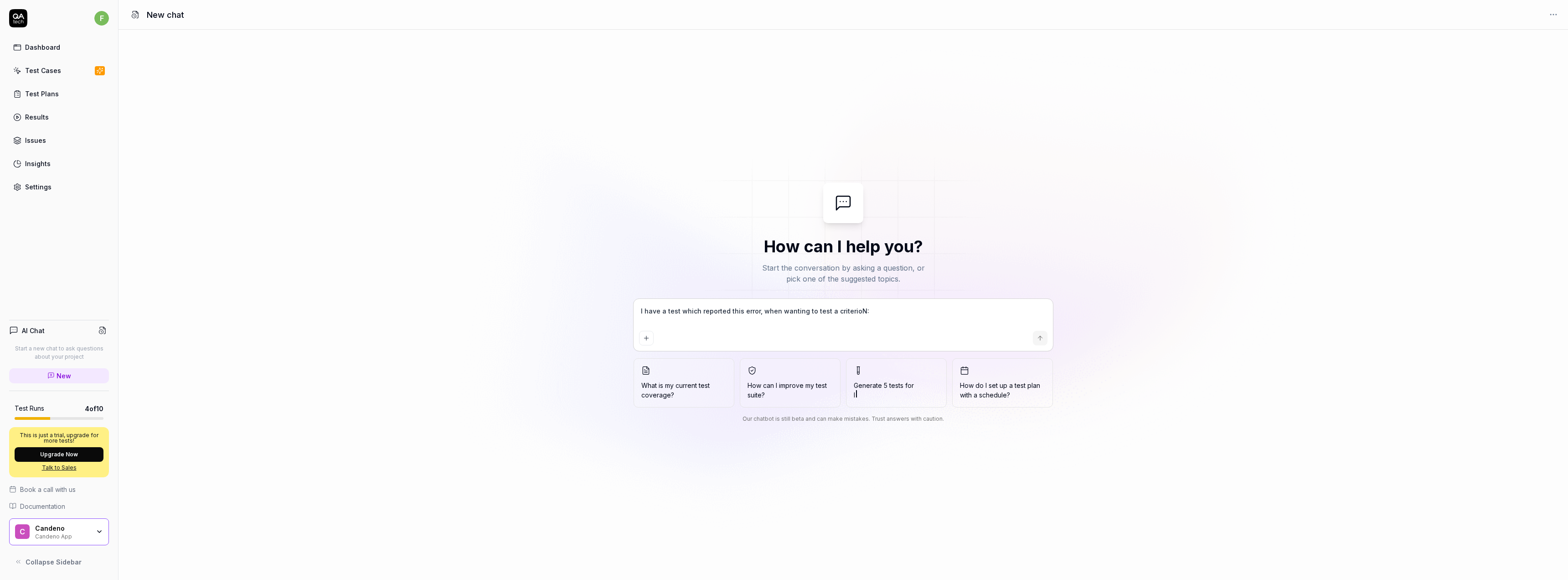
type textarea "*"
type textarea "I have a test which reported this error, when wanting to test a criterio"
type textarea "*"
type textarea "I have a test which reported this error, when wanting to test a criterion"
type textarea "*"
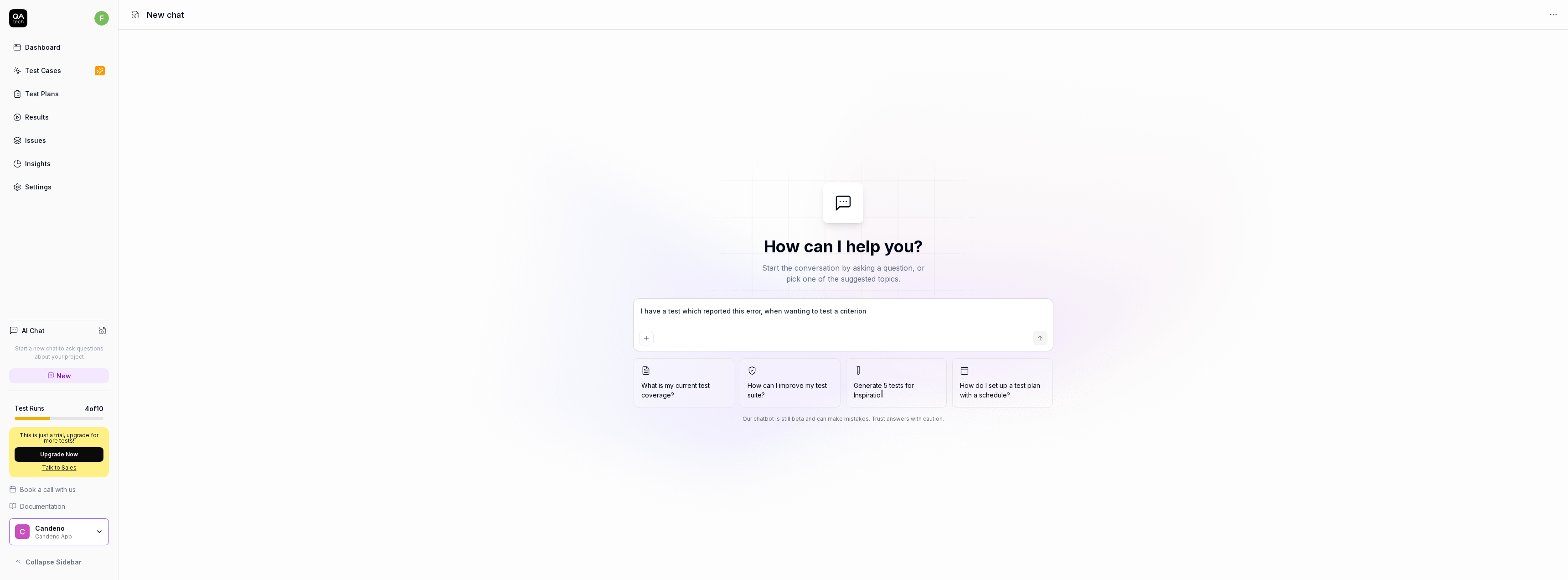
type textarea "I have a test which reported this error, when wanting to test a criterion:"
type textarea "*"
type textarea "I have a test which reported this error, when wanting to test a criterion:"
type textarea "*"
paste textarea "Second acceptance criterion: The test could not verify if the API rejects files…"
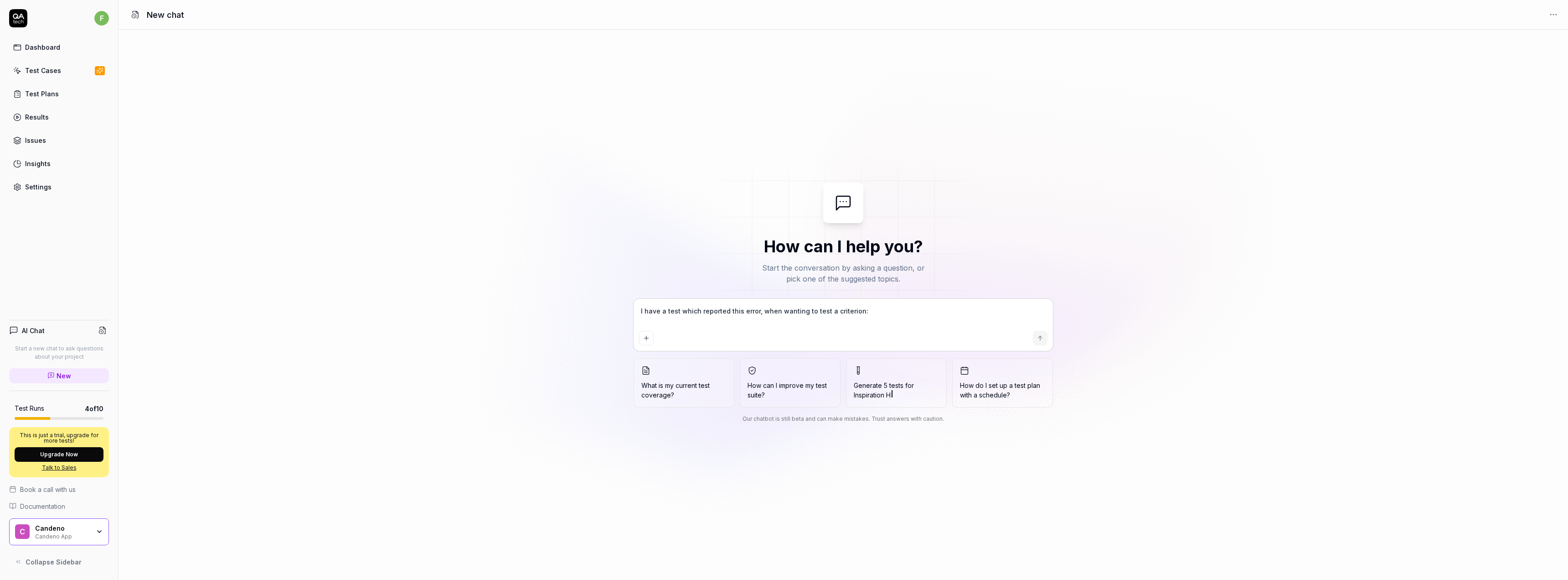
type textarea "I have a test which reported this error, when wanting to test a criterion: Seco…"
type textarea "*"
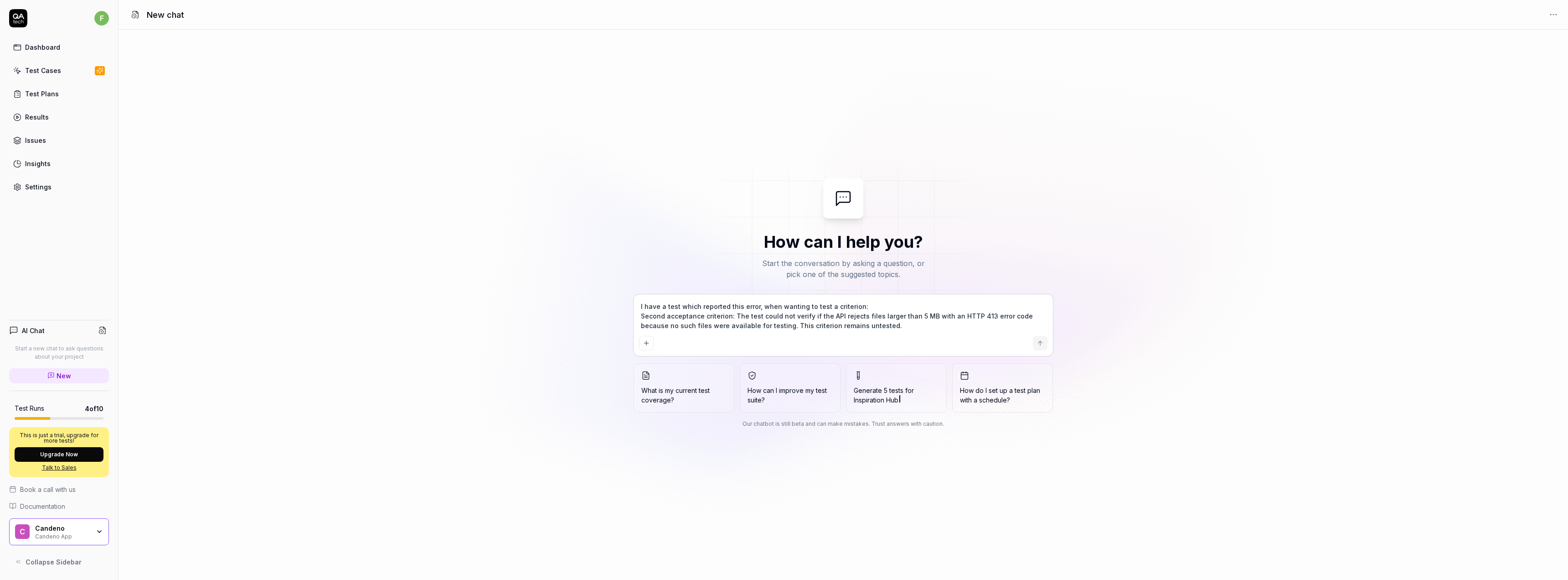
type textarea "I have a test which reported this error, when wanting to test a criterion: Seco…"
type textarea "*"
type textarea "I have a test which reported this error, when wanting to test a criterion: Seco…"
type textarea "*"
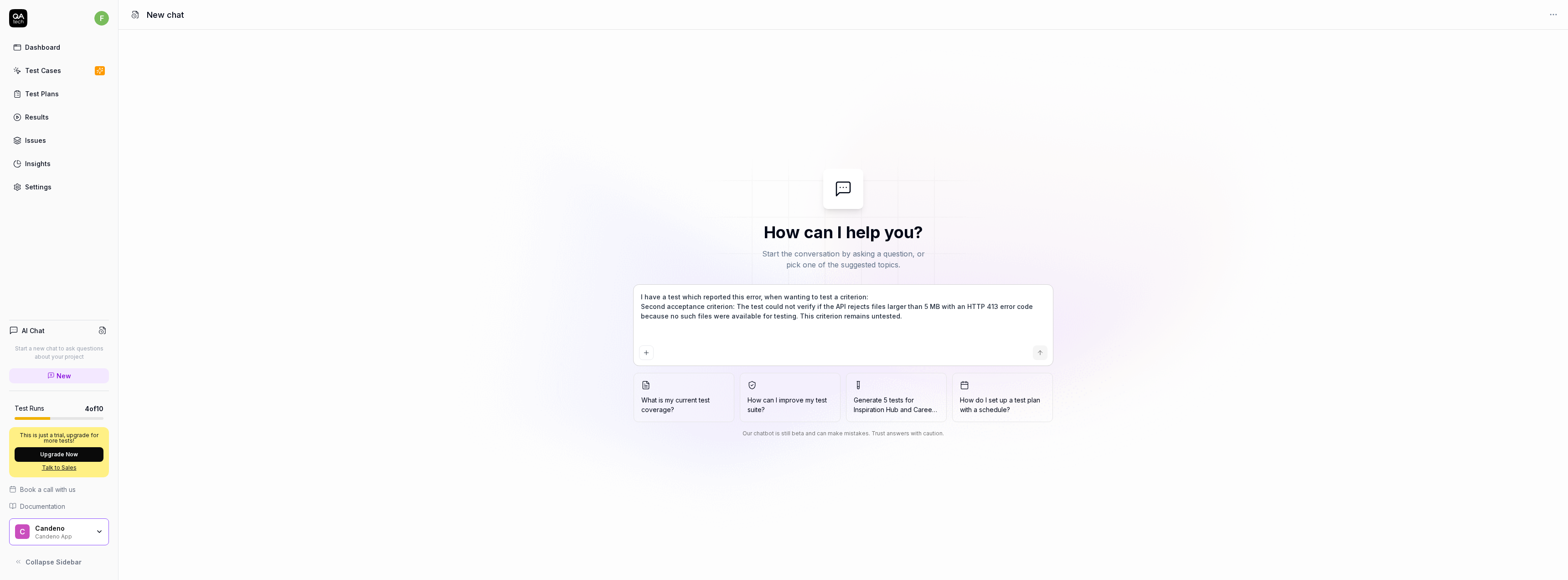
type textarea "I have a test which reported this error, when wanting to test a criterion: Seco…"
type textarea "*"
type textarea "I have a test which reported this error, when wanting to test a criterion: Seco…"
type textarea "*"
type textarea "I have a test which reported this error, when wanting to test a criterion: Seco…"
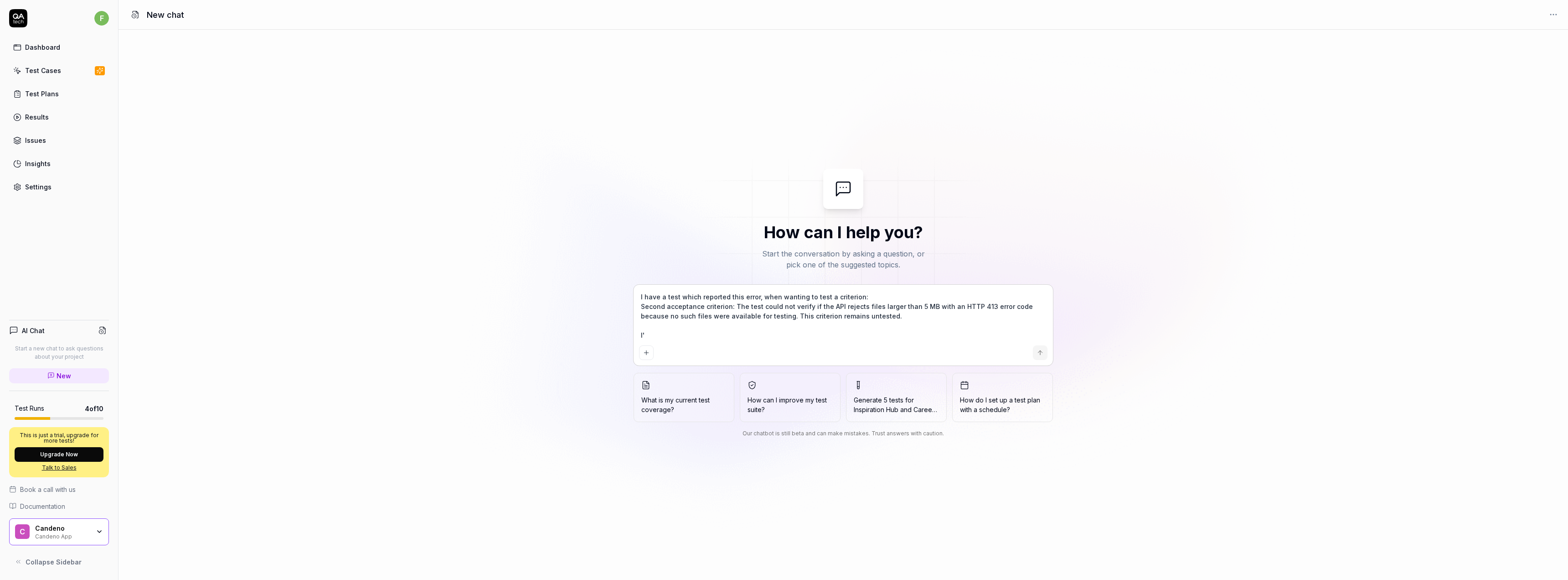
type textarea "*"
type textarea "I have a test which reported this error, when wanting to test a criterion: Seco…"
type textarea "*"
type textarea "I have a test which reported this error, when wanting to test a criterion: Seco…"
type textarea "*"
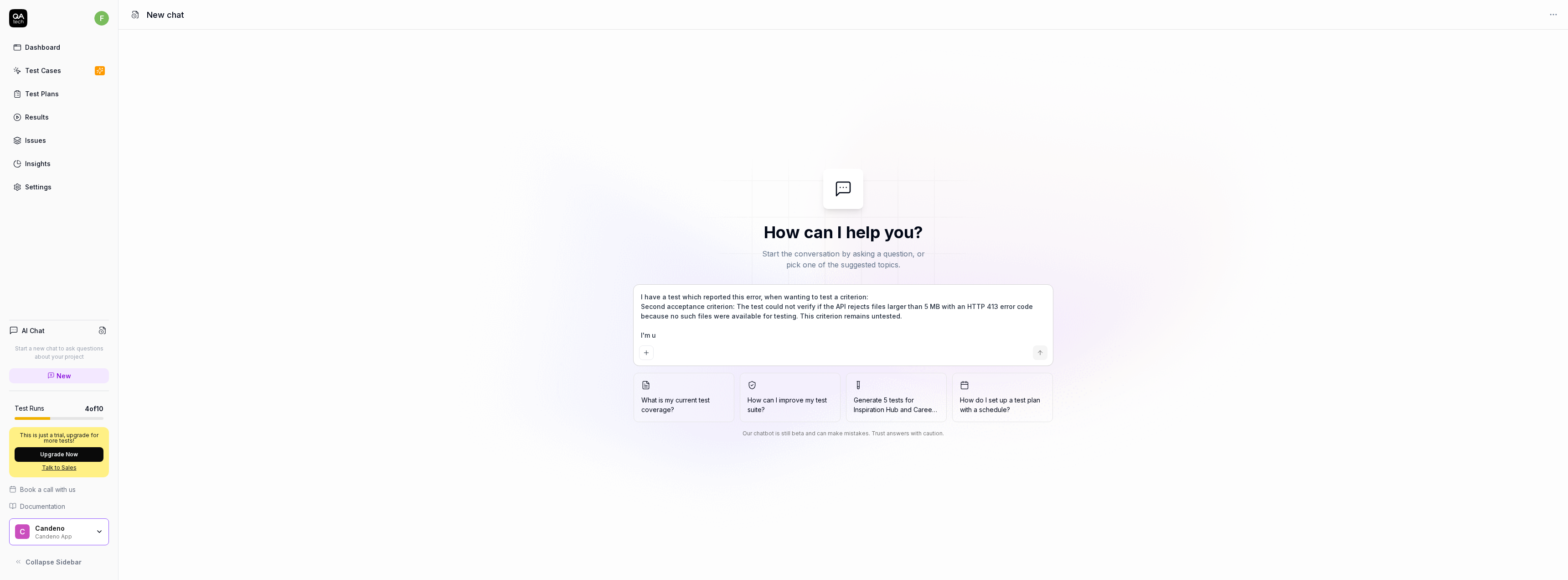
type textarea "I have a test which reported this error, when wanting to test a criterion: Seco…"
type textarea "*"
type textarea "I have a test which reported this error, when wanting to test a criterion: Seco…"
type textarea "*"
type textarea "I have a test which reported this error, when wanting to test a criterion: Seco…"
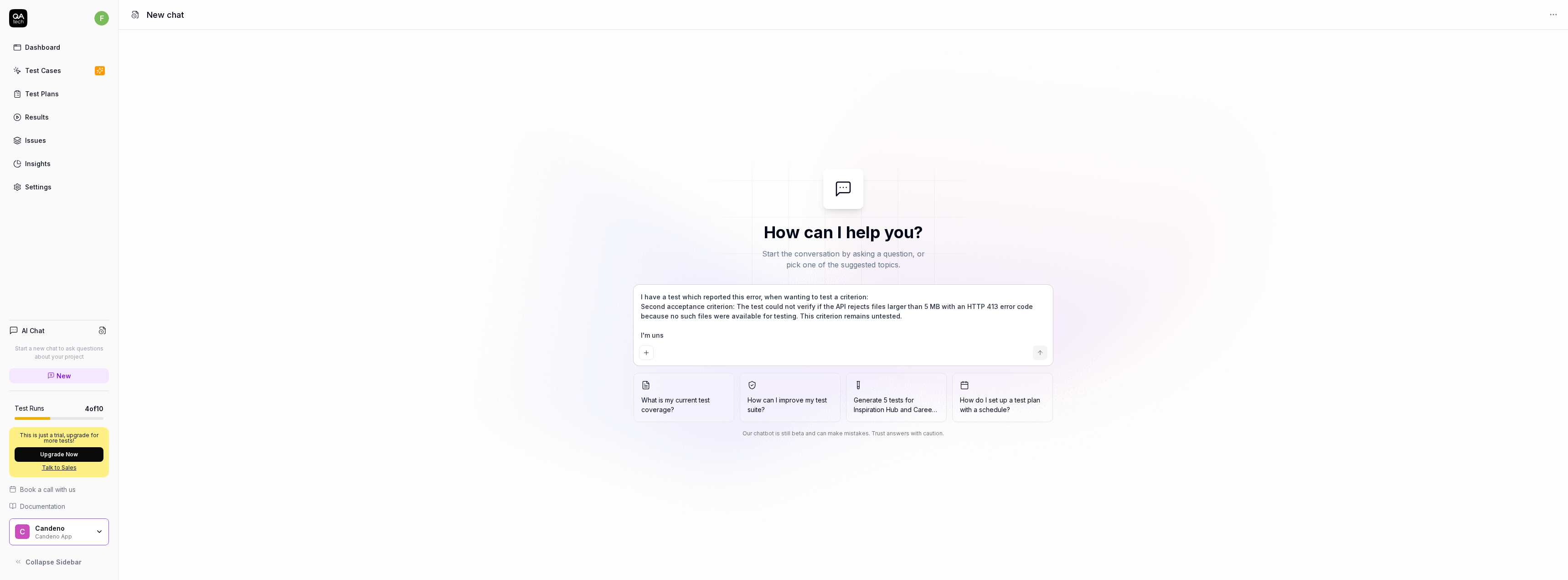
type textarea "*"
type textarea "I have a test which reported this error, when wanting to test a criterion: Seco…"
type textarea "*"
type textarea "I have a test which reported this error, when wanting to test a criterion: Seco…"
type textarea "*"
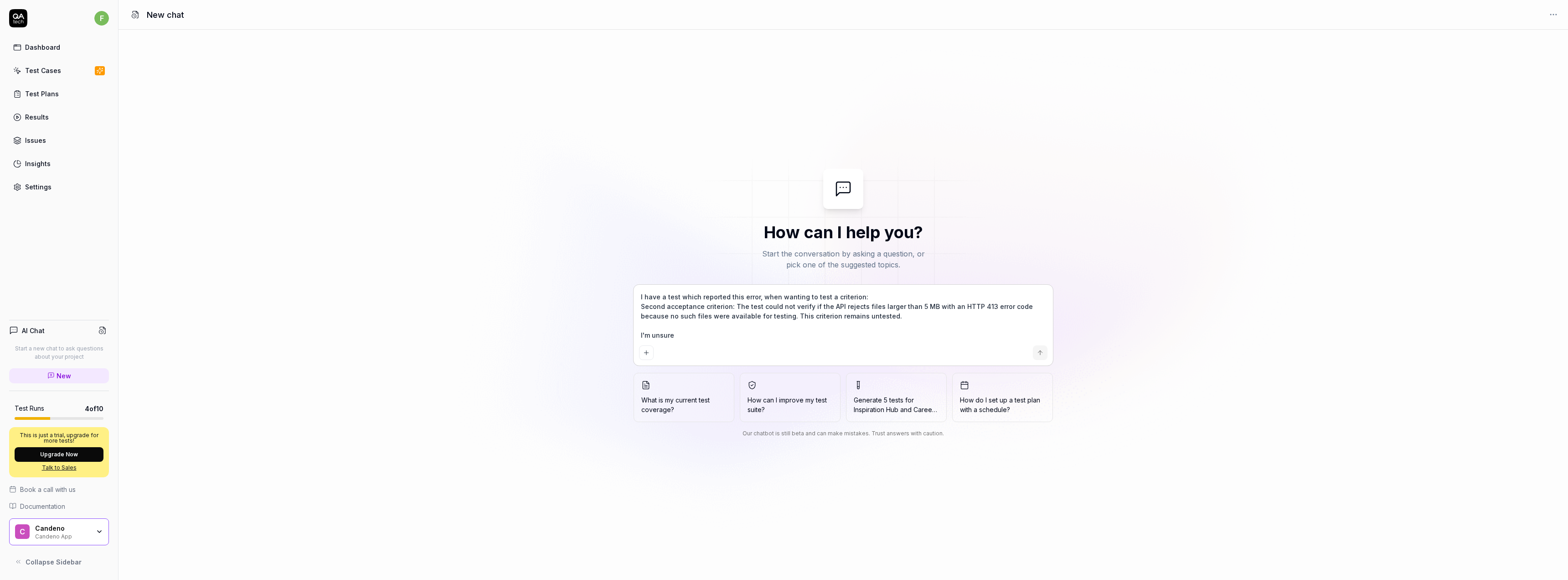
type textarea "I have a test which reported this error, when wanting to test a criterion: Seco…"
type textarea "*"
type textarea "I have a test which reported this error, when wanting to test a criterion: Seco…"
type textarea "*"
type textarea "I have a test which reported this error, when wanting to test a criterion: Seco…"
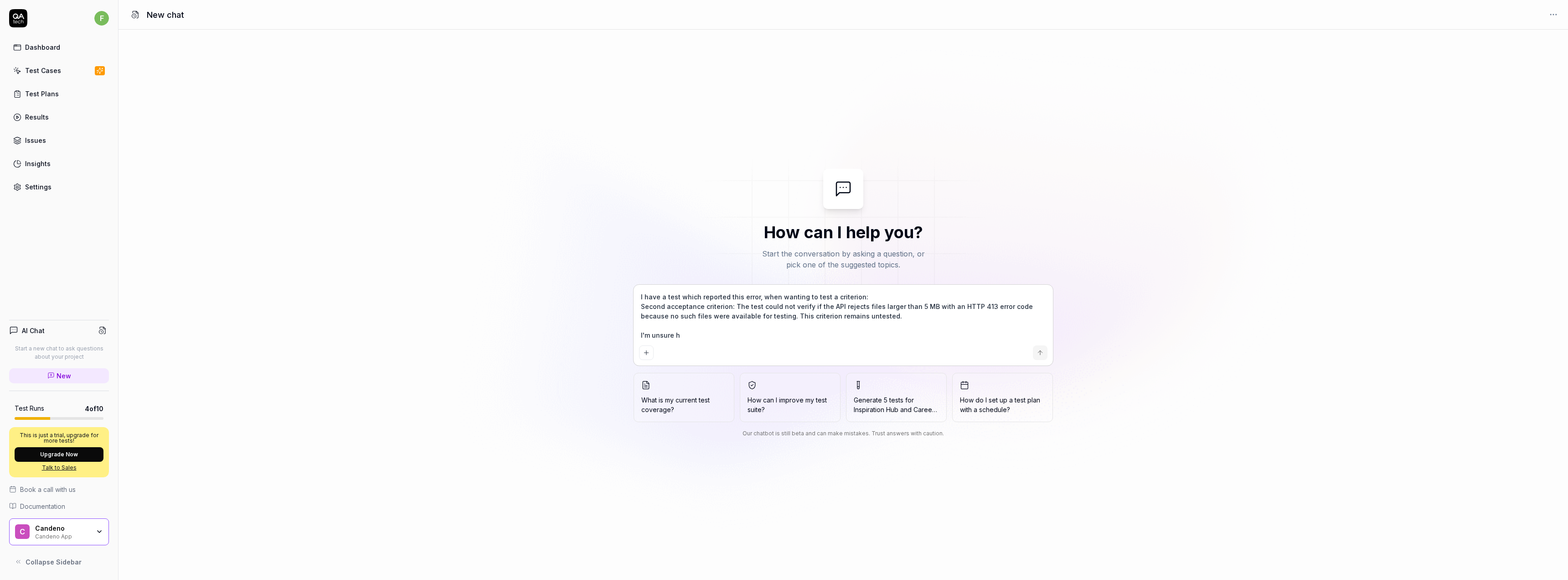
type textarea "*"
type textarea "I have a test which reported this error, when wanting to test a criterion: Seco…"
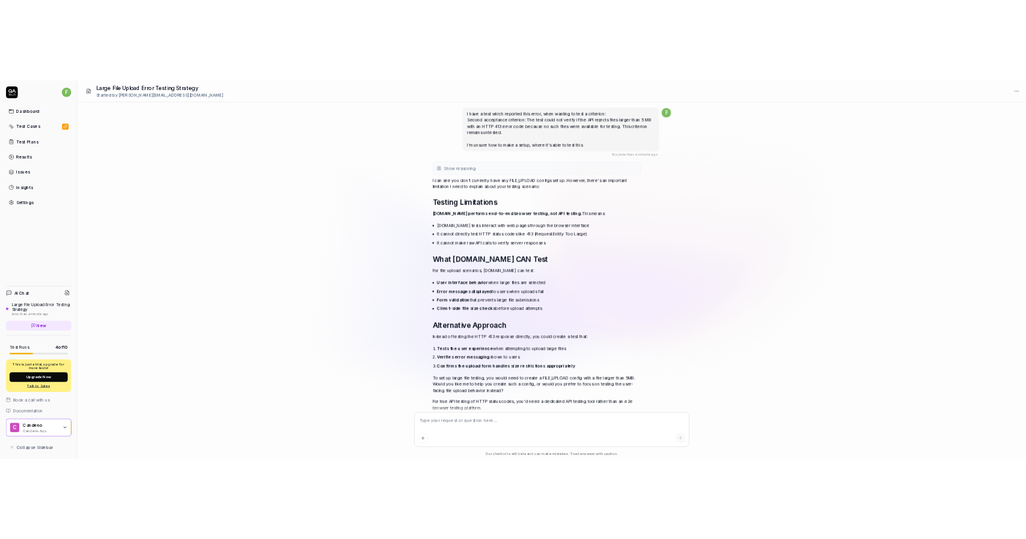
scroll to position [37, 0]
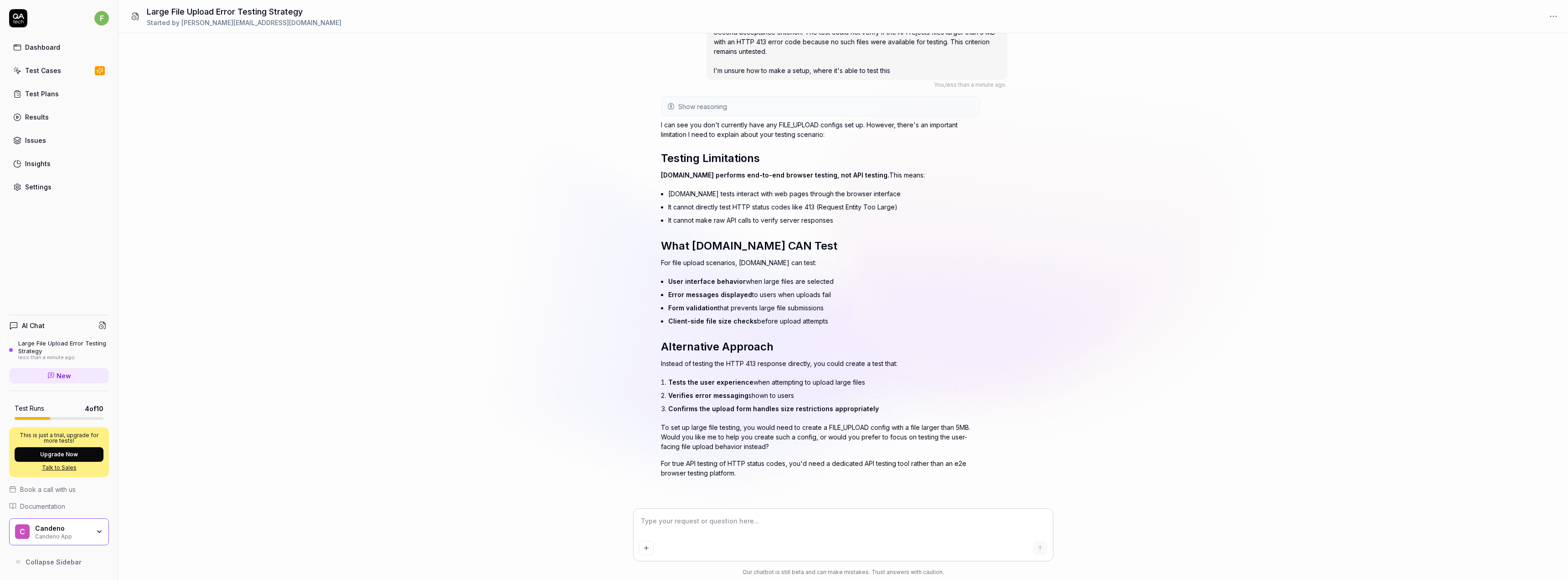
click at [793, 519] on textarea at bounding box center [843, 525] width 408 height 23
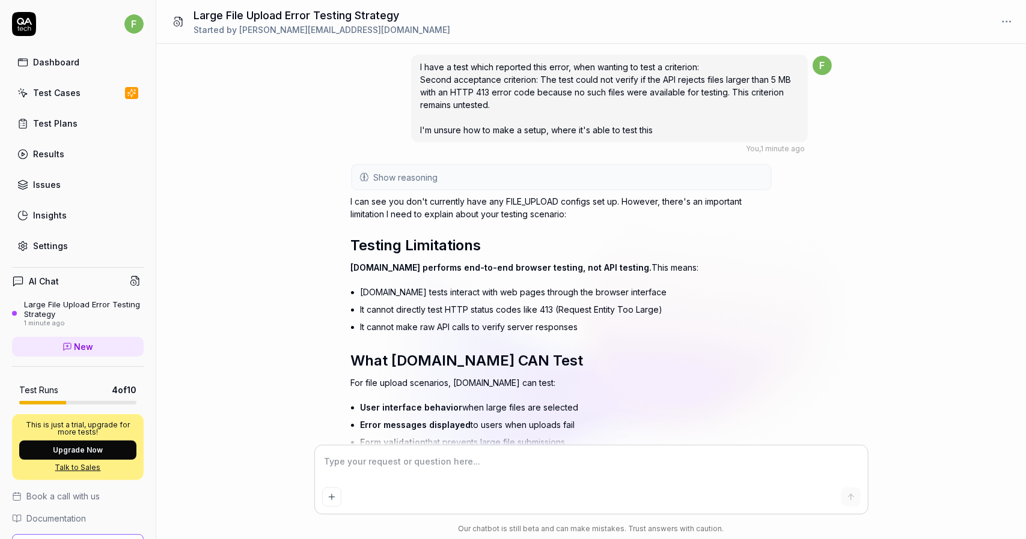
scroll to position [261, 0]
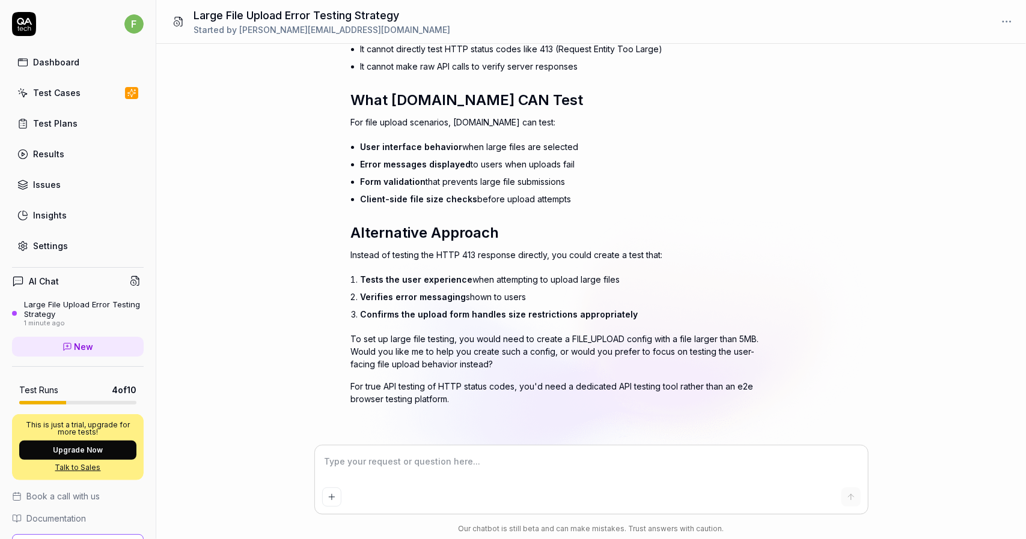
click at [585, 470] on textarea at bounding box center [591, 468] width 538 height 30
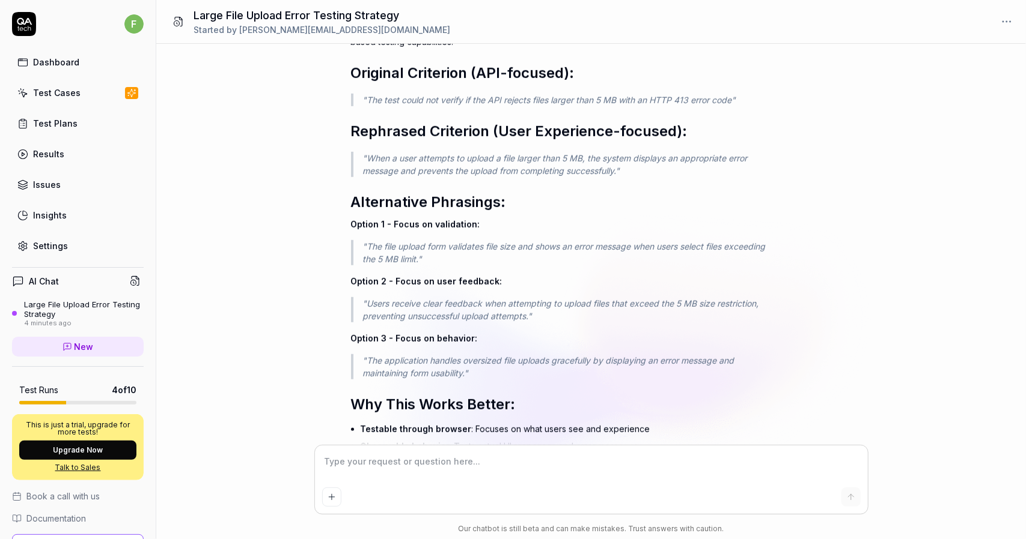
scroll to position [669, 0]
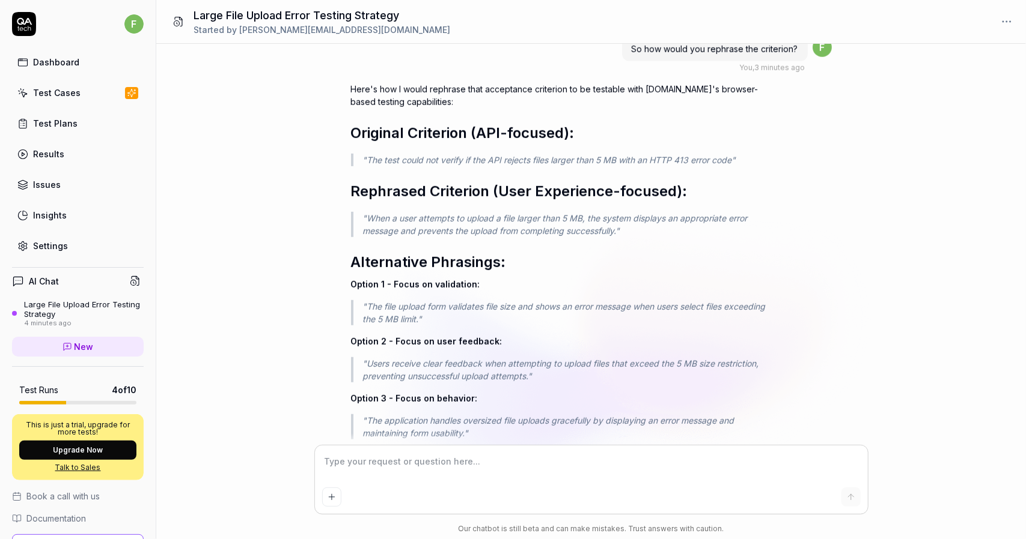
click at [573, 502] on div at bounding box center [591, 497] width 538 height 19
paste textarea "User can not upload files bigger than 5 MB."
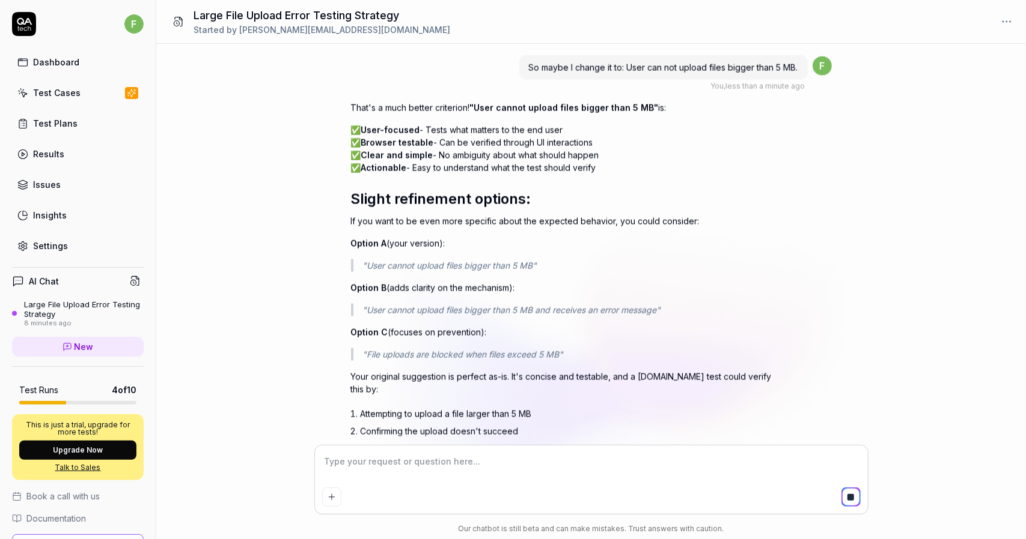
scroll to position [1119, 0]
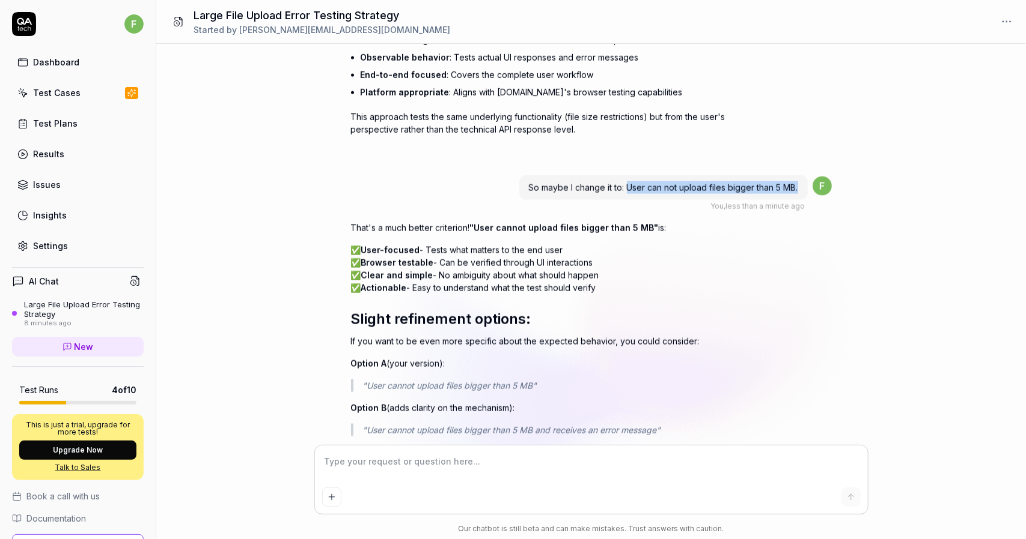
drag, startPoint x: 627, startPoint y: 186, endPoint x: 804, endPoint y: 180, distance: 177.3
click at [804, 180] on div "So maybe I change it to: User can not upload files bigger than 5 MB." at bounding box center [663, 187] width 288 height 25
copy span "User can not upload files bigger than 5 MB."
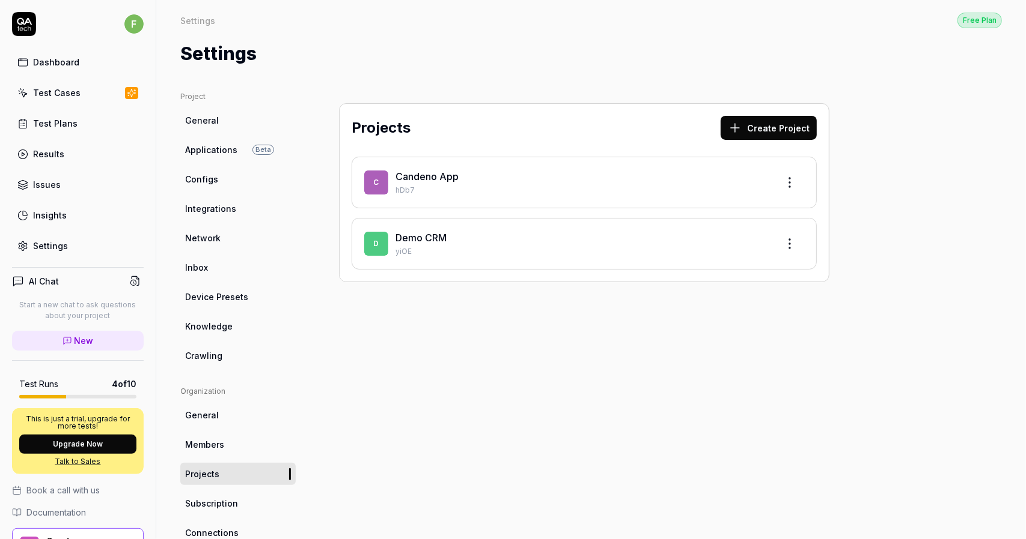
click at [70, 84] on link "Test Cases" at bounding box center [78, 92] width 132 height 23
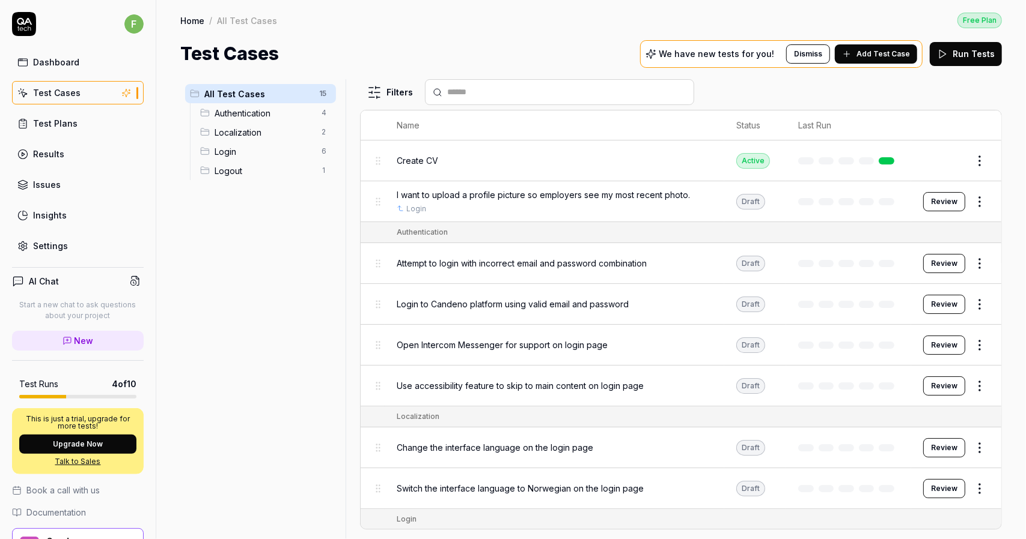
click at [524, 183] on td "I want to upload a profile picture so employers see my most recent photo. Login" at bounding box center [553, 201] width 339 height 41
click at [973, 200] on html "f Dashboard Test Cases Test Plans Results Issues Insights Settings AI Chat Star…" at bounding box center [513, 269] width 1026 height 539
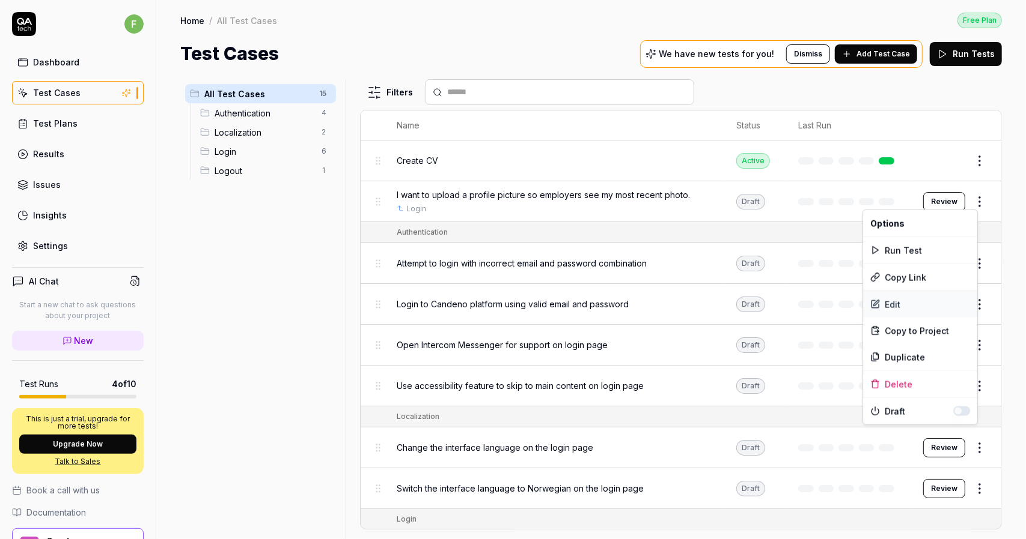
click at [895, 309] on div "Edit" at bounding box center [920, 304] width 114 height 26
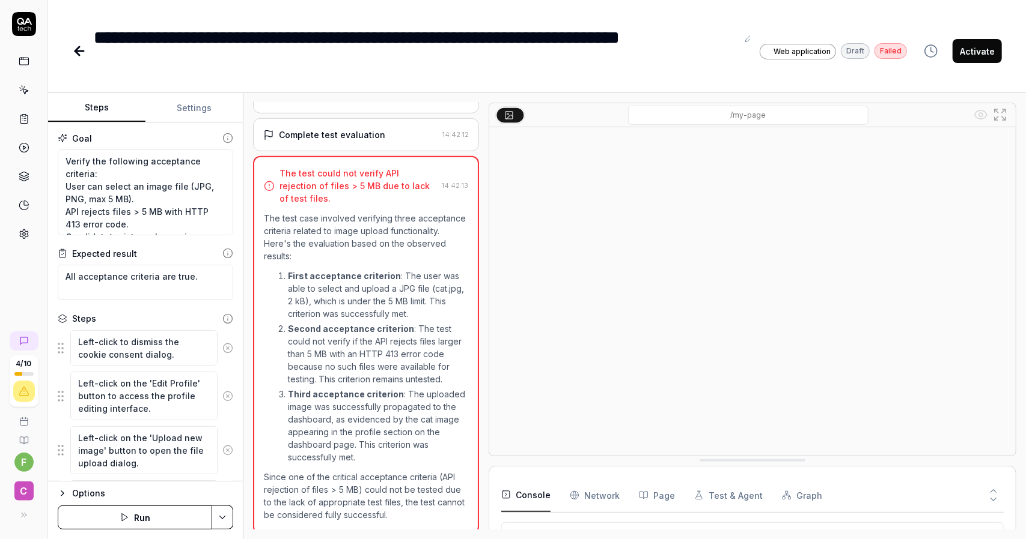
scroll to position [381, 0]
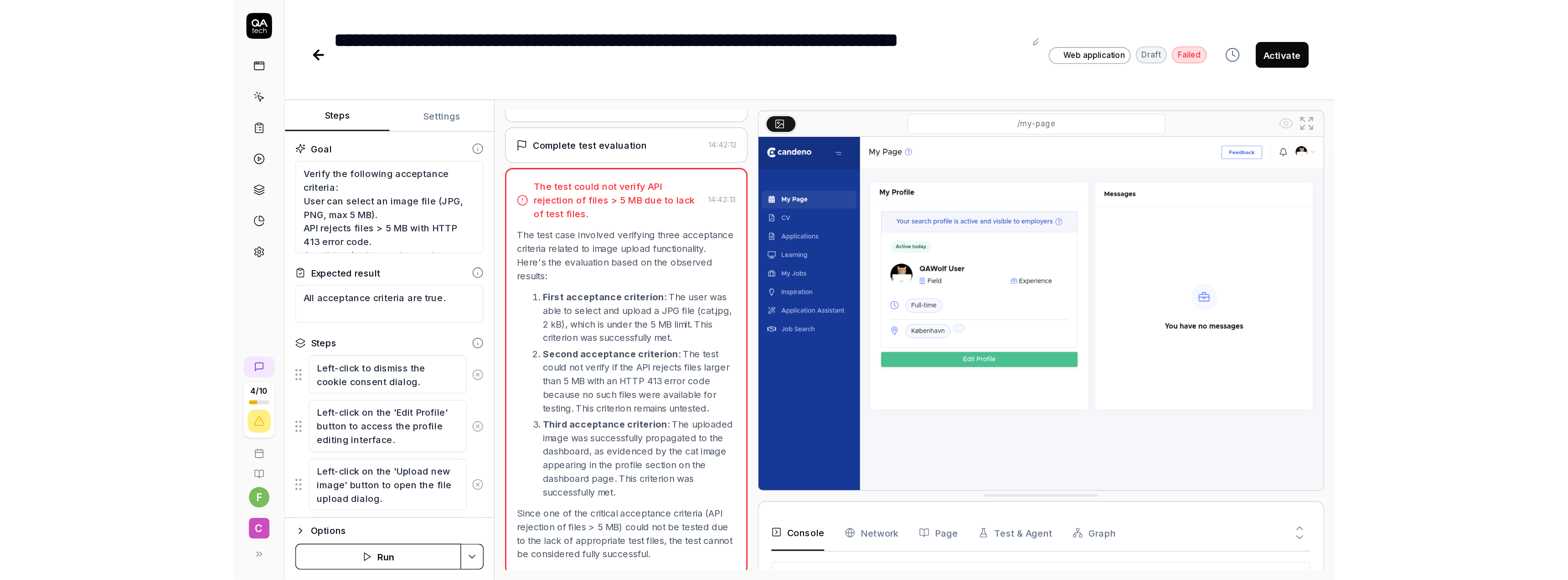
scroll to position [55, 0]
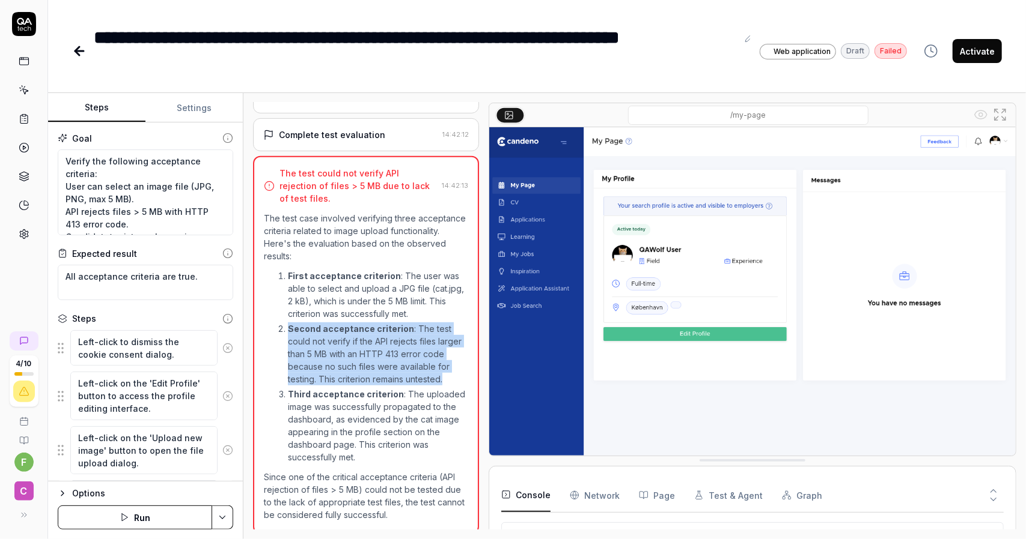
drag, startPoint x: 288, startPoint y: 323, endPoint x: 461, endPoint y: 373, distance: 179.5
click at [461, 373] on div "The test could not verify API rejection of files > 5 MB due to lack of test fil…" at bounding box center [366, 345] width 226 height 378
copy p "Second acceptance criterion : The test could not verify if the API rejects file…"
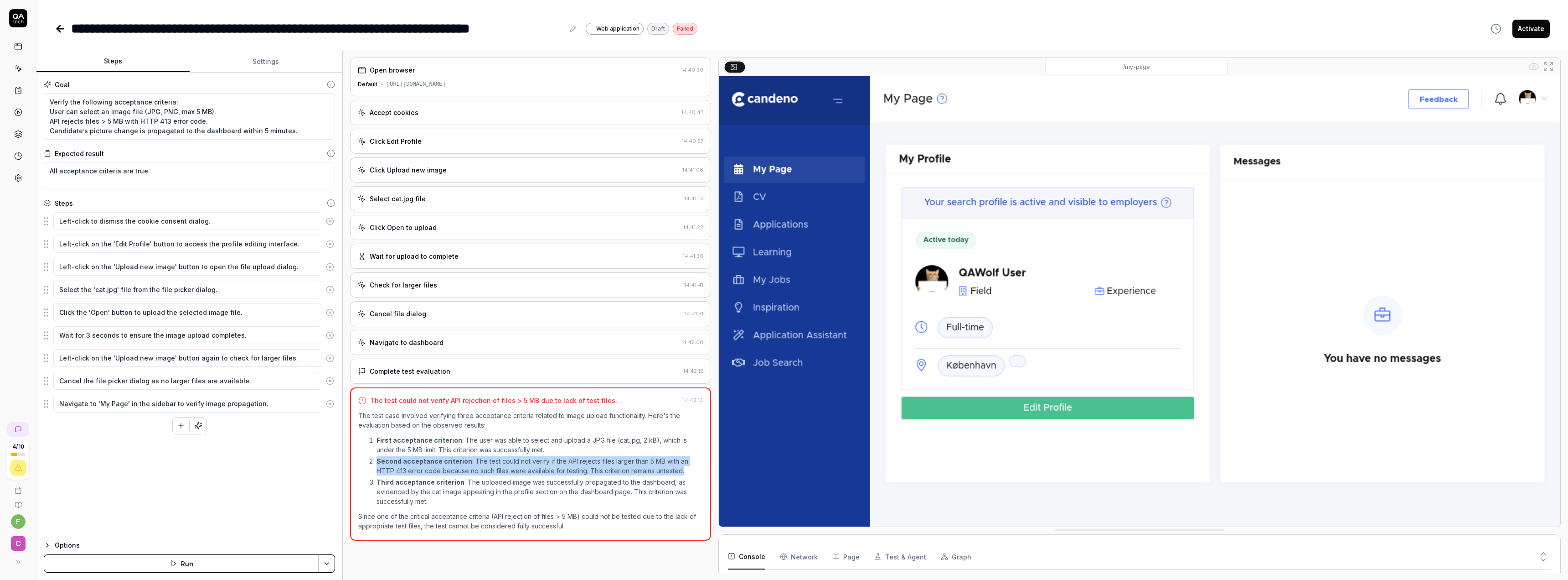
type textarea "*"
click at [232, 66] on button "Settings" at bounding box center [266, 61] width 153 height 22
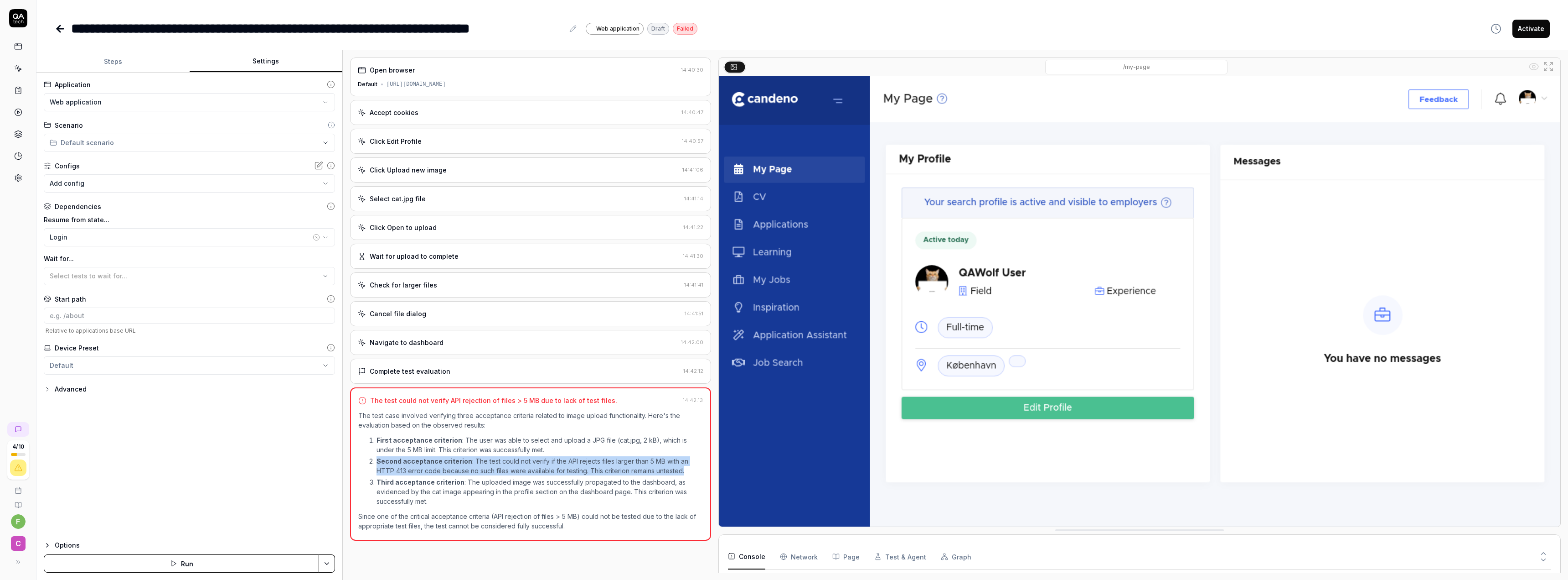
click at [71, 180] on body "**********" at bounding box center [784, 290] width 1568 height 580
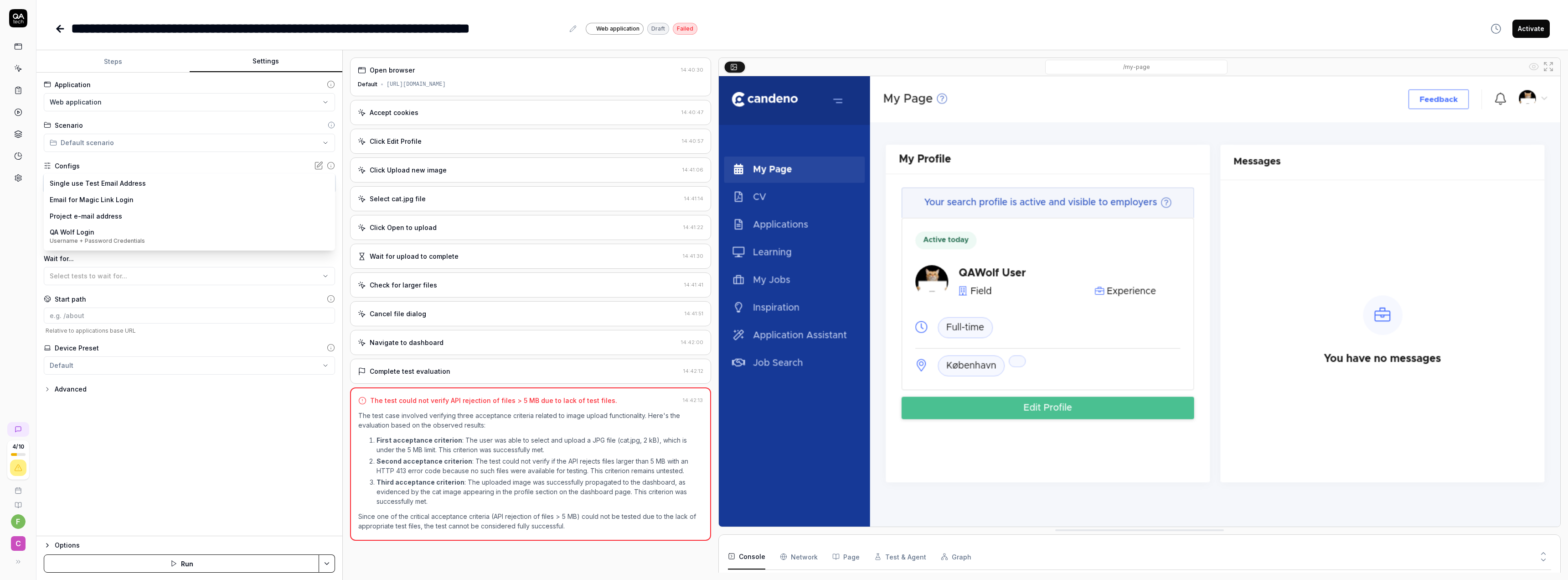
click at [12, 183] on html "**********" at bounding box center [784, 290] width 1568 height 580
click at [20, 180] on icon at bounding box center [18, 178] width 6 height 7
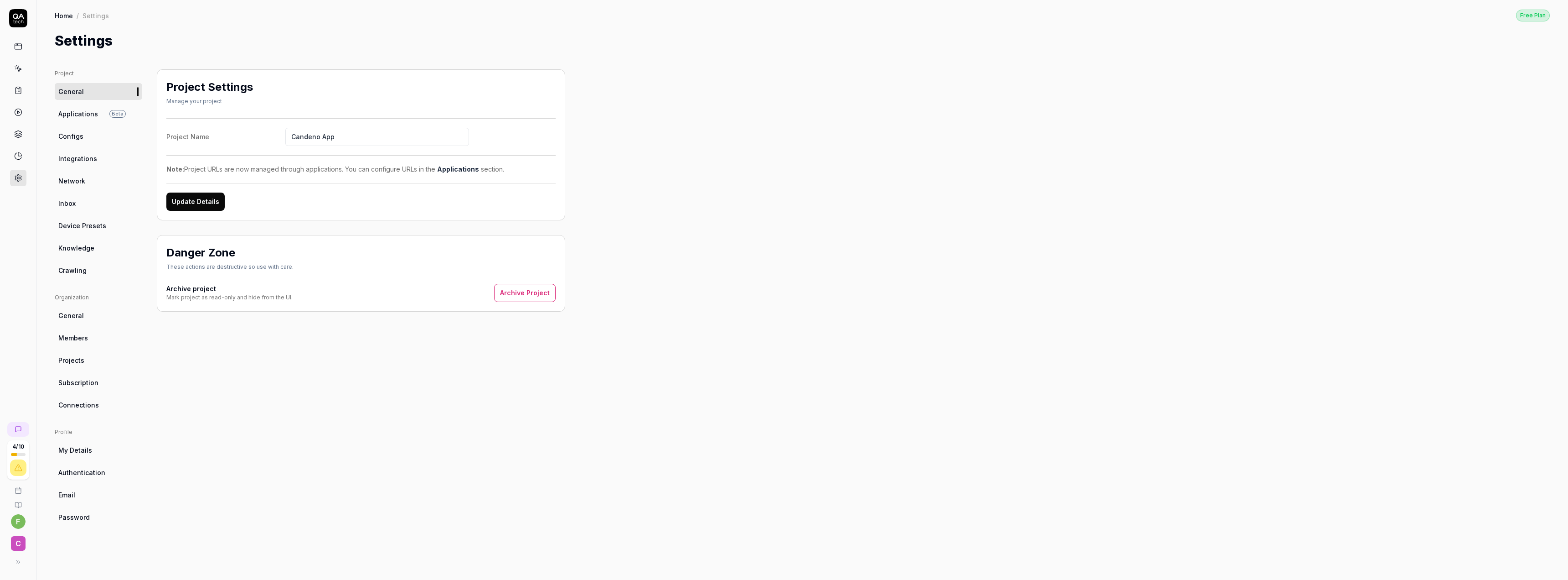
click at [83, 141] on link "Configs" at bounding box center [98, 136] width 87 height 17
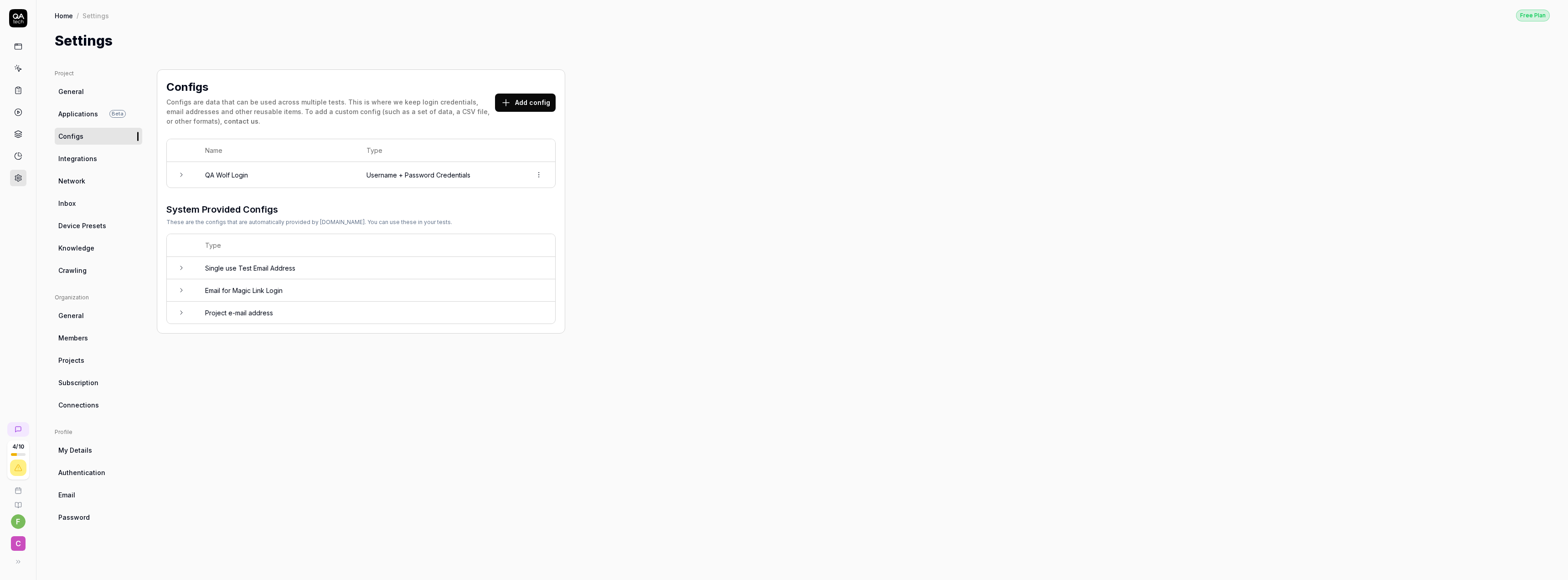
click at [521, 99] on button "Add config" at bounding box center [525, 102] width 61 height 18
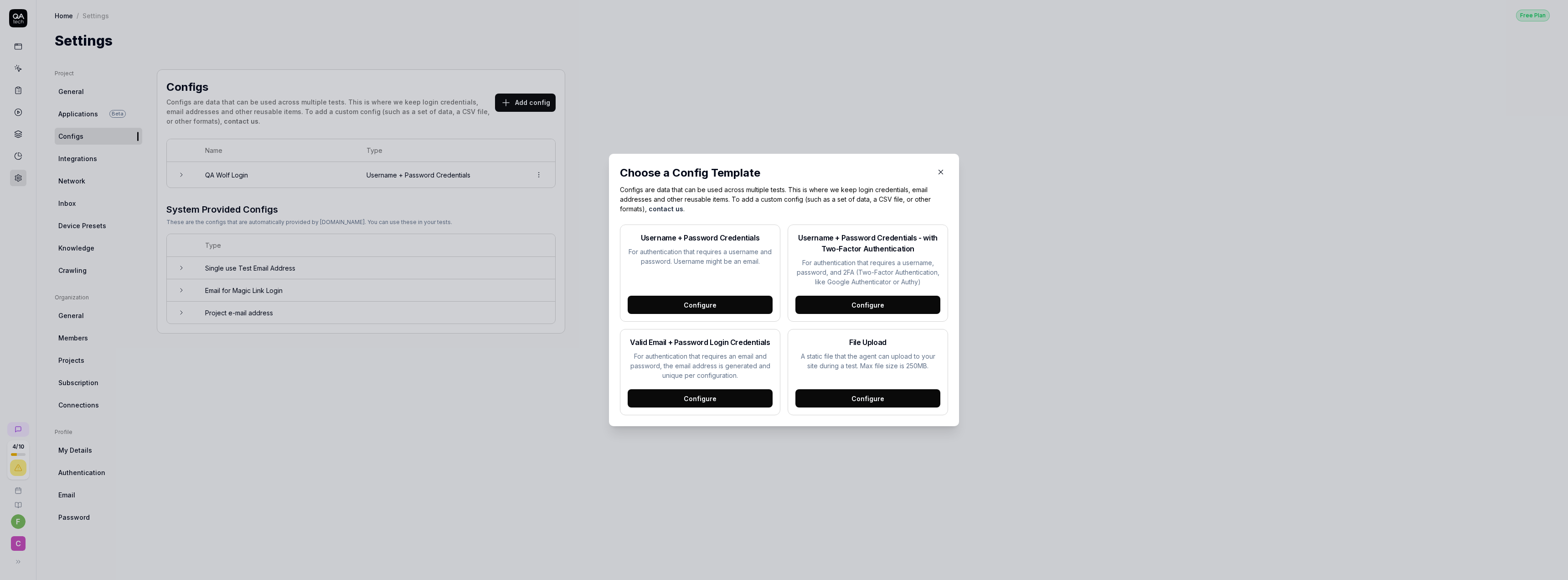
click at [778, 402] on div "Configure" at bounding box center [867, 398] width 145 height 18
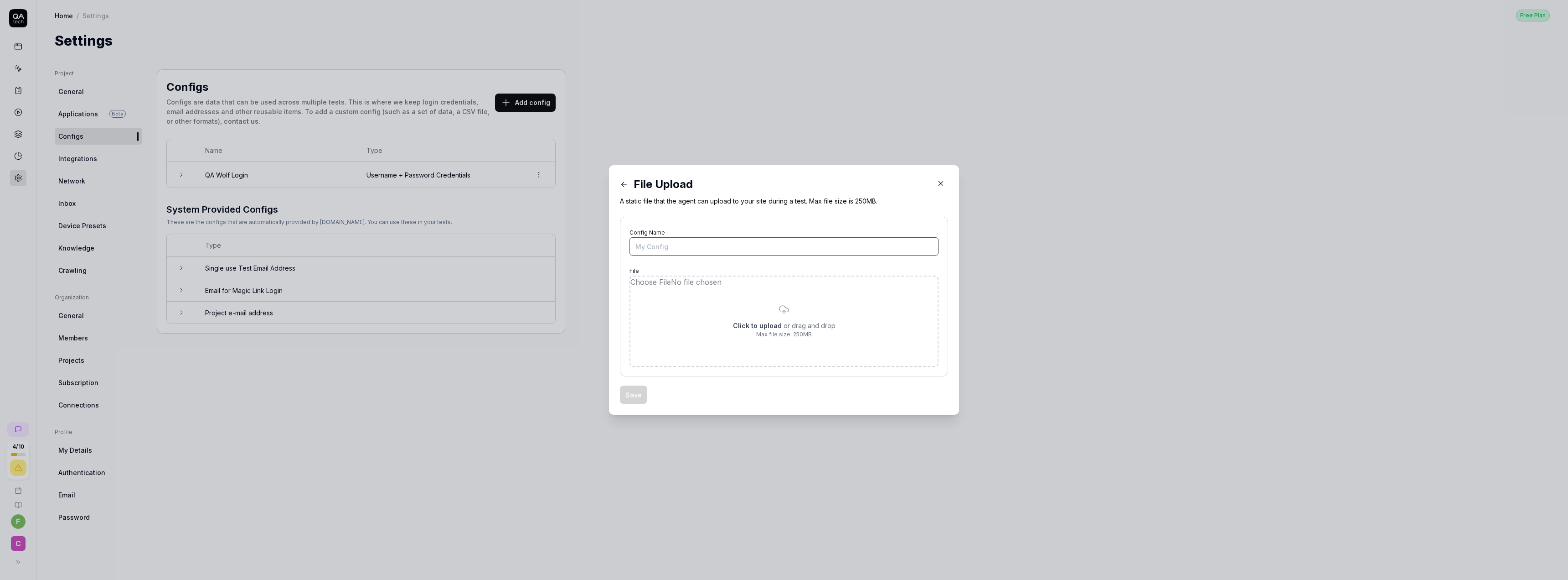
click at [707, 247] on input "Config Name" at bounding box center [784, 246] width 309 height 18
type input "F"
type input "24MB File"
click at [764, 315] on input "file" at bounding box center [784, 321] width 307 height 90
type input "**********"
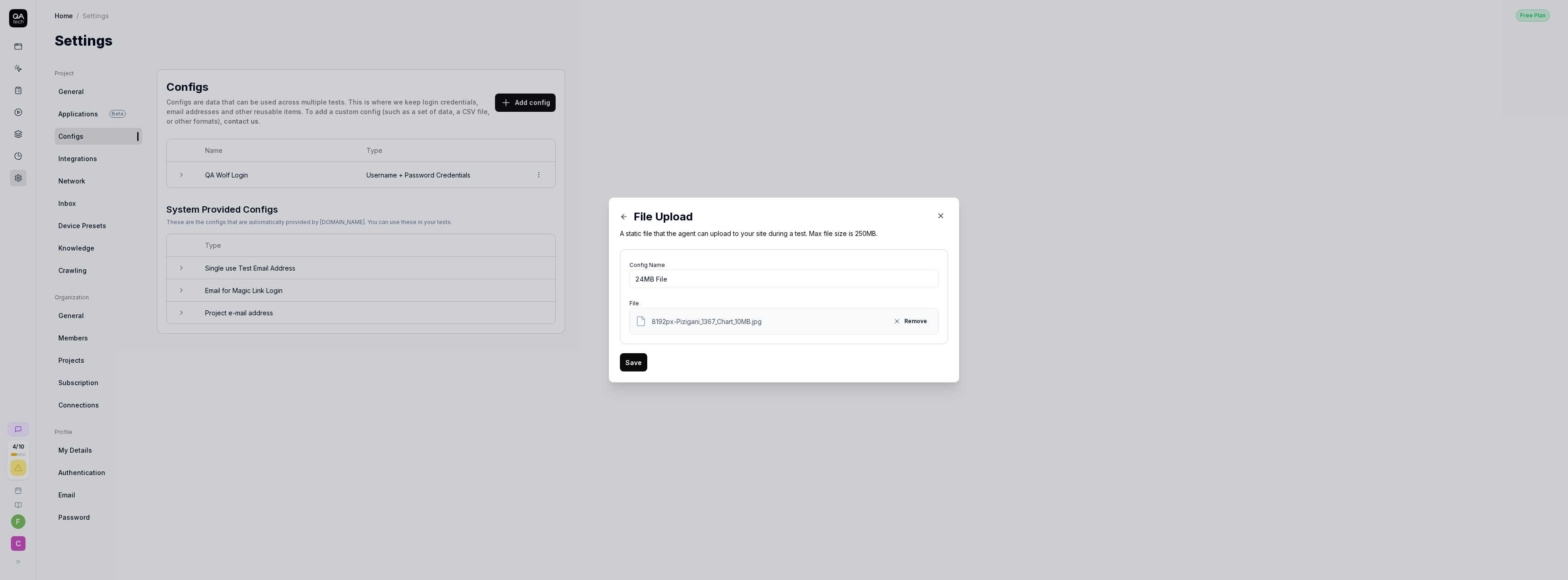
click at [630, 360] on button "Save" at bounding box center [633, 362] width 27 height 18
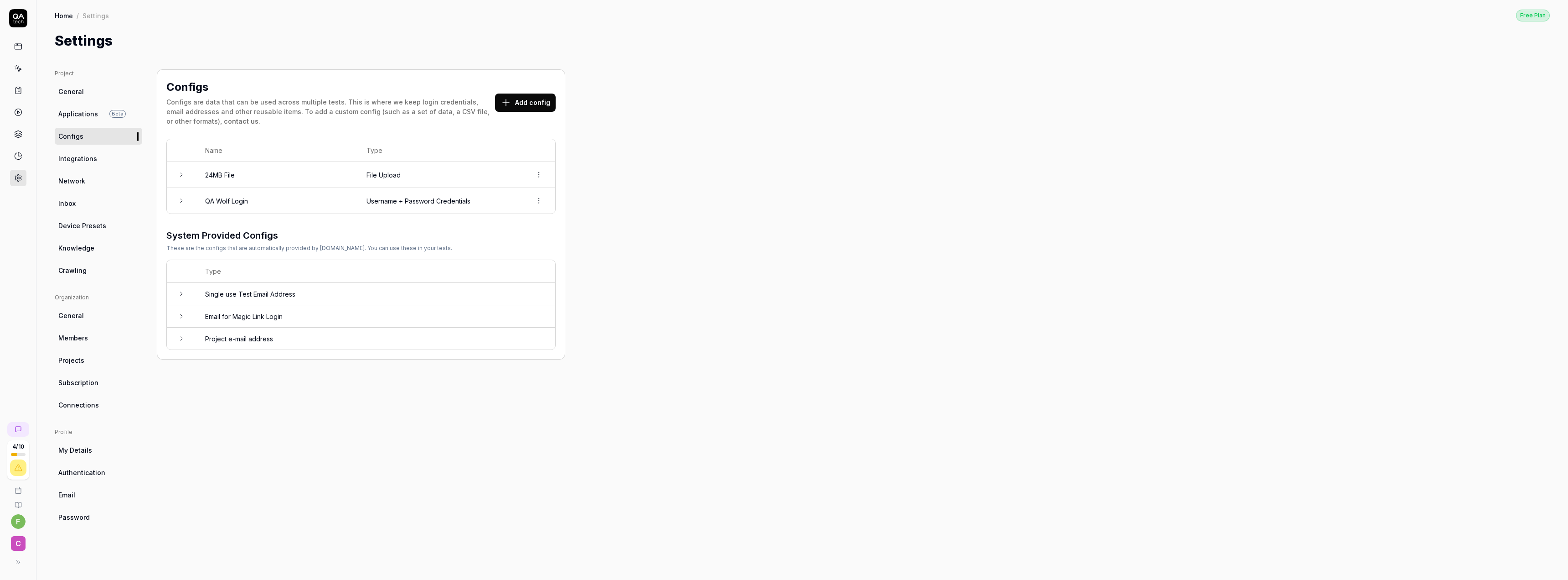
click at [29, 42] on div at bounding box center [17, 97] width 36 height 177
click at [20, 46] on icon at bounding box center [18, 46] width 8 height 8
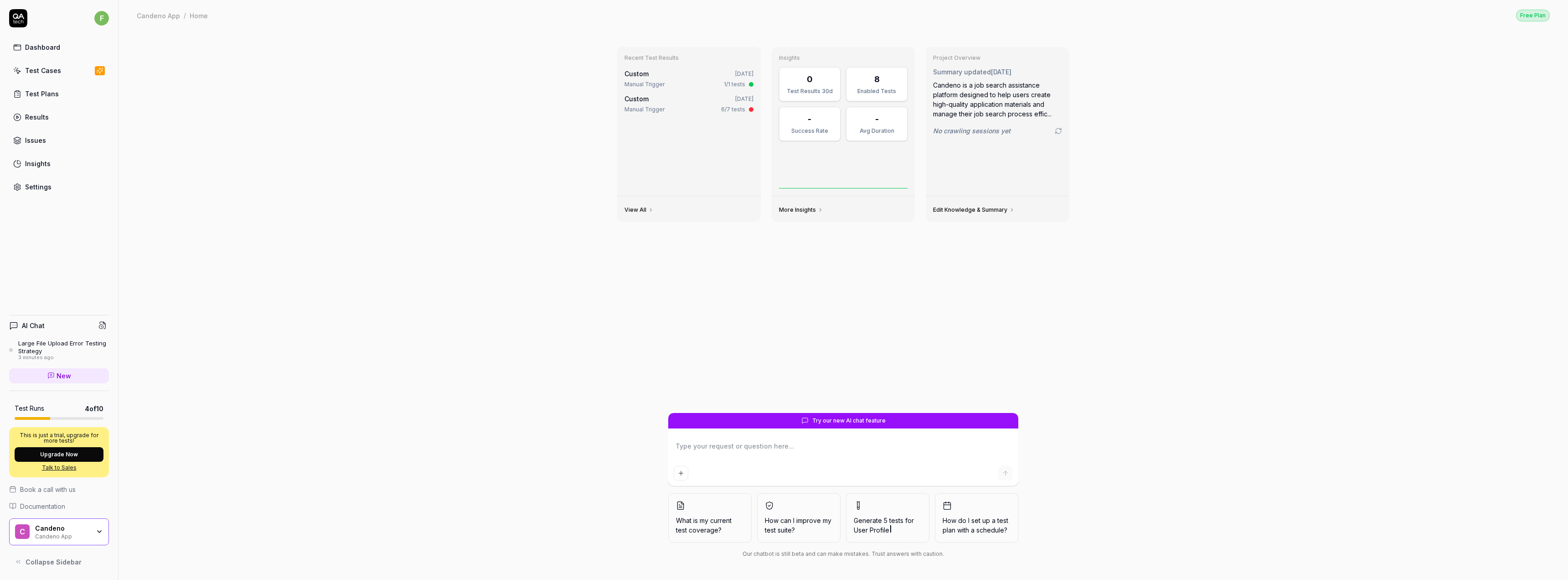
click at [40, 74] on div "Test Cases" at bounding box center [42, 71] width 36 height 10
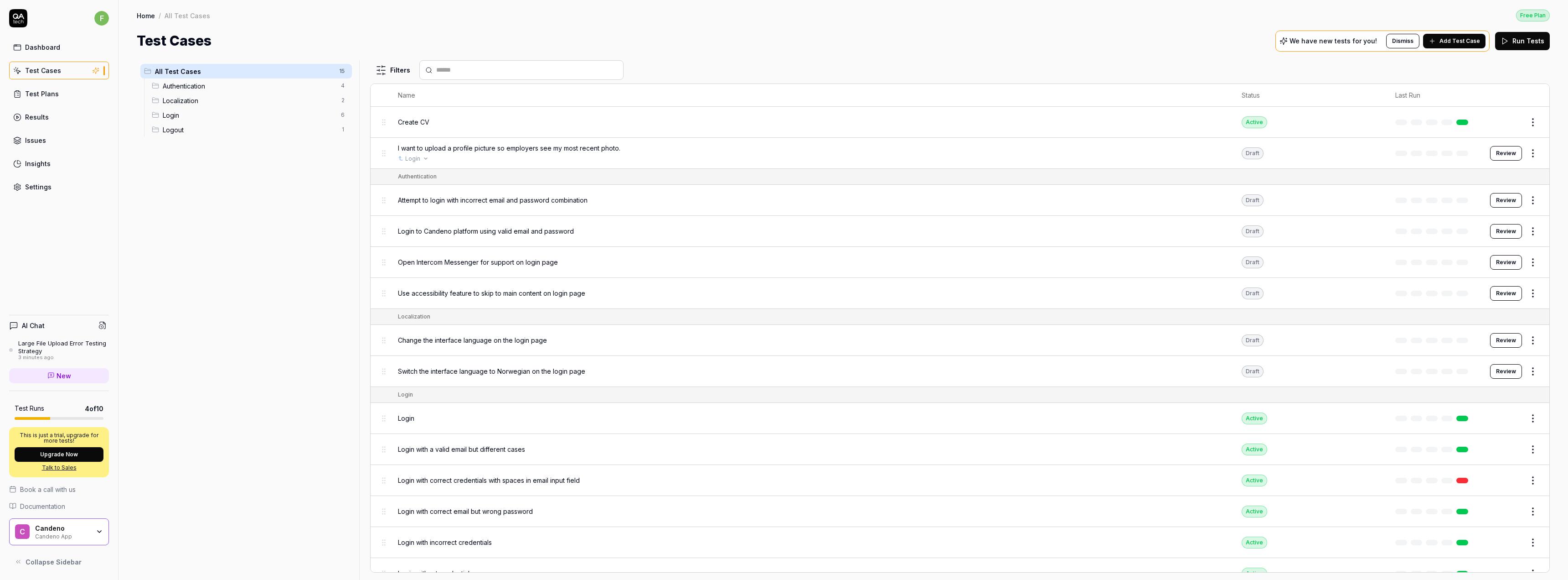
click at [454, 156] on div "Login" at bounding box center [810, 159] width 825 height 8
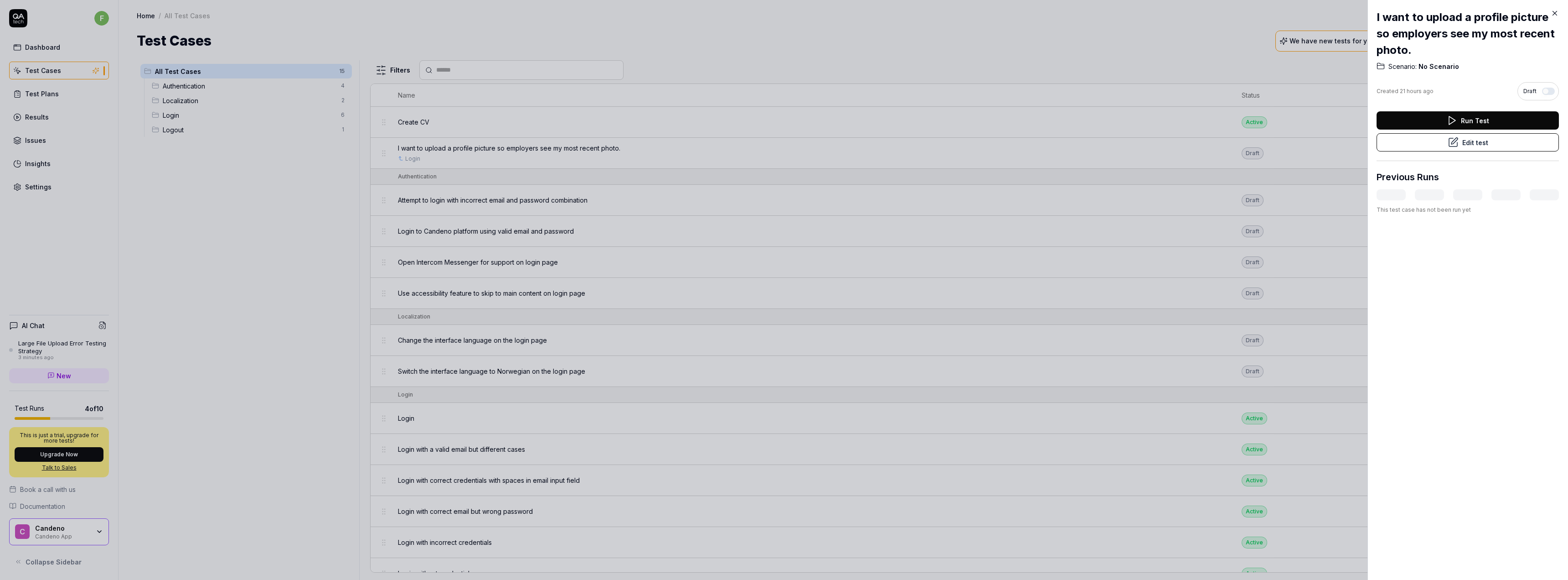
click at [778, 143] on icon at bounding box center [1453, 140] width 6 height 6
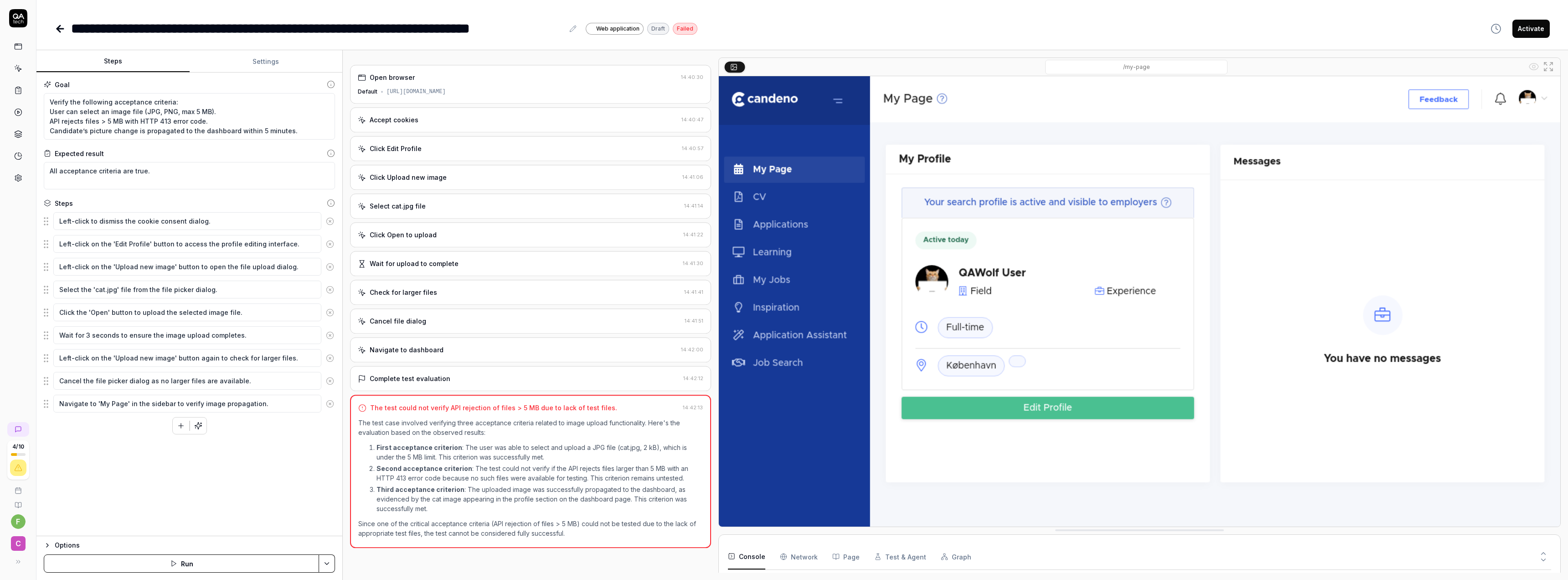
scroll to position [56, 0]
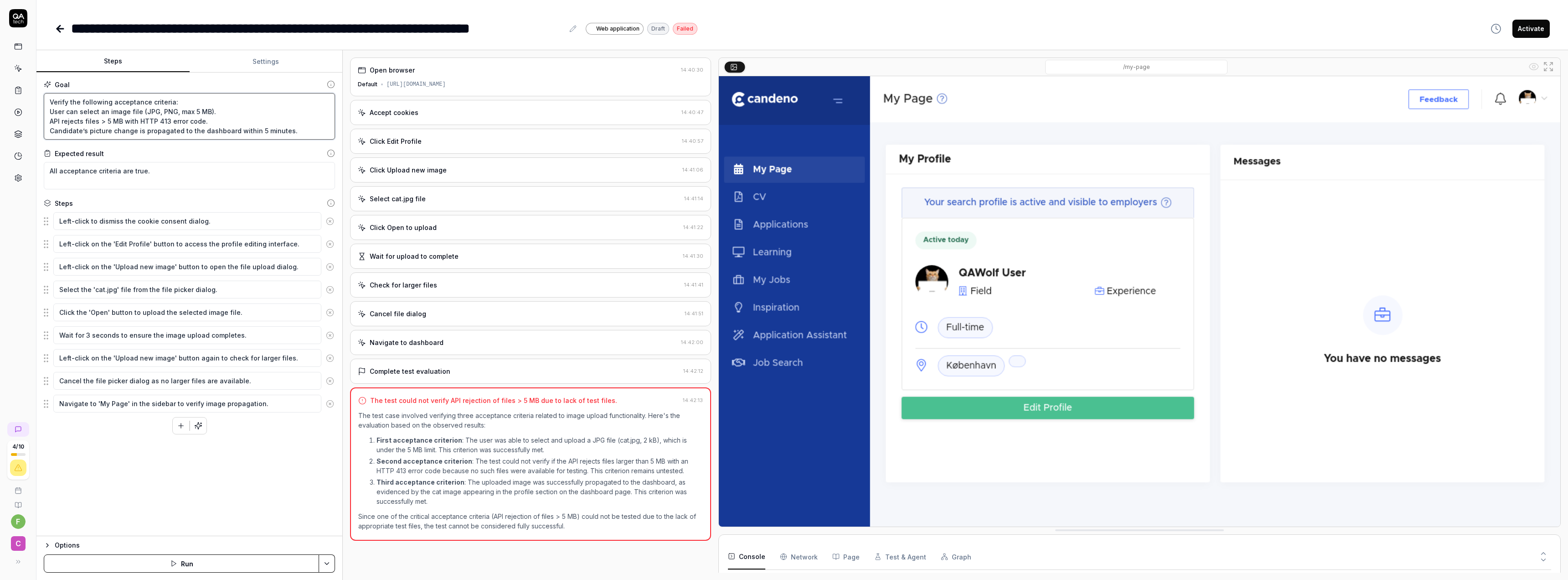
click at [149, 125] on textarea "Verify the following acceptance criteria: User can select an image file (JPG, P…" at bounding box center [190, 116] width 291 height 46
drag, startPoint x: 53, startPoint y: 121, endPoint x: 230, endPoint y: 124, distance: 177.0
click at [230, 124] on textarea "Verify the following acceptance criteria: User can select an image file (JPG, P…" at bounding box center [190, 116] width 291 height 46
type textarea "*"
type textarea "Verify the following acceptance criteria: User can select an image file (JPG, P…"
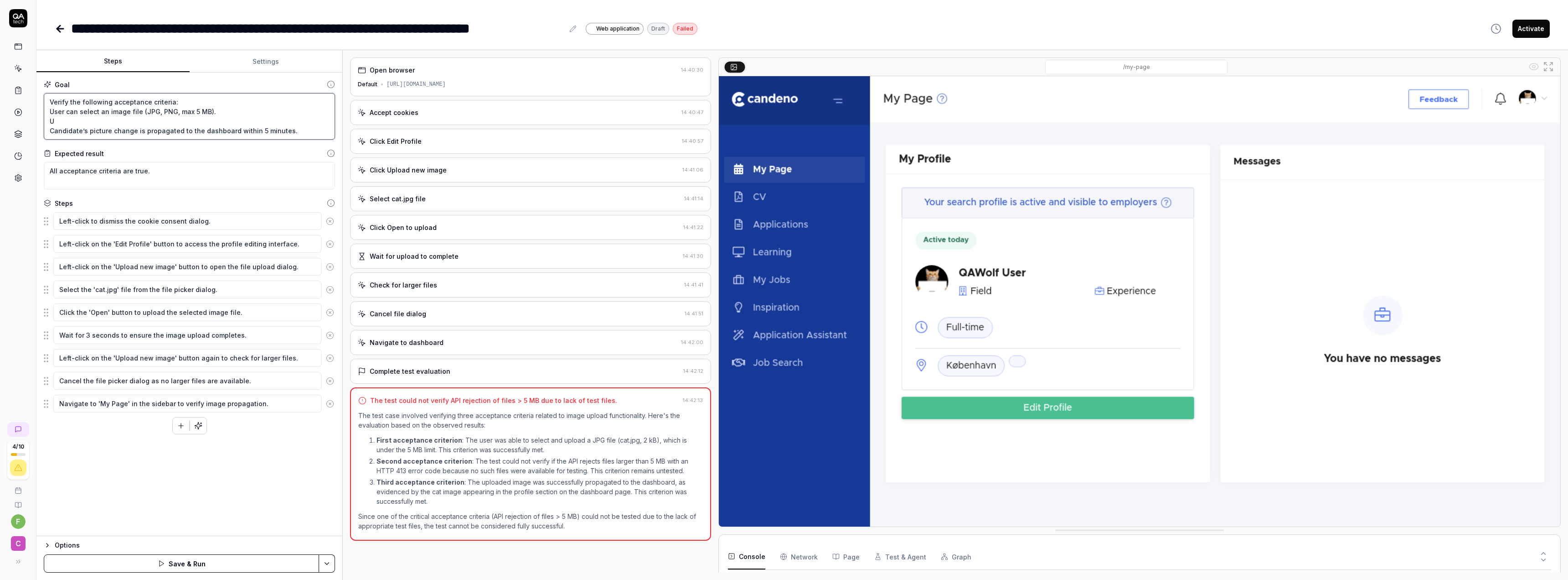
type textarea "*"
type textarea "Verify the following acceptance criteria: User can select an image file (JPG, P…"
type textarea "*"
type textarea "Verify the following acceptance criteria: User can select an image file (JPG, P…"
type textarea "*"
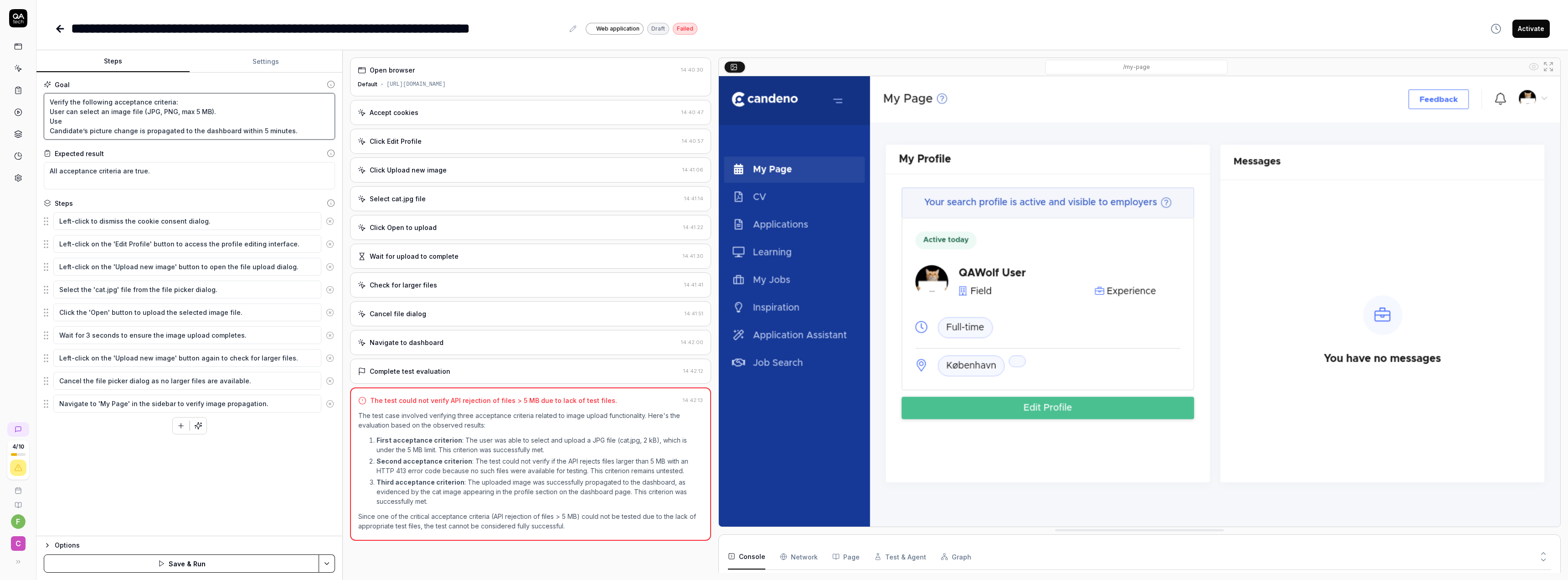
type textarea "Verify the following acceptance criteria: User can select an image file (JPG, P…"
type textarea "*"
type textarea "Verify the following acceptance criteria: User can select an image file (JPG, P…"
type textarea "*"
type textarea "Verify the following acceptance criteria: User can select an image file (JPG, P…"
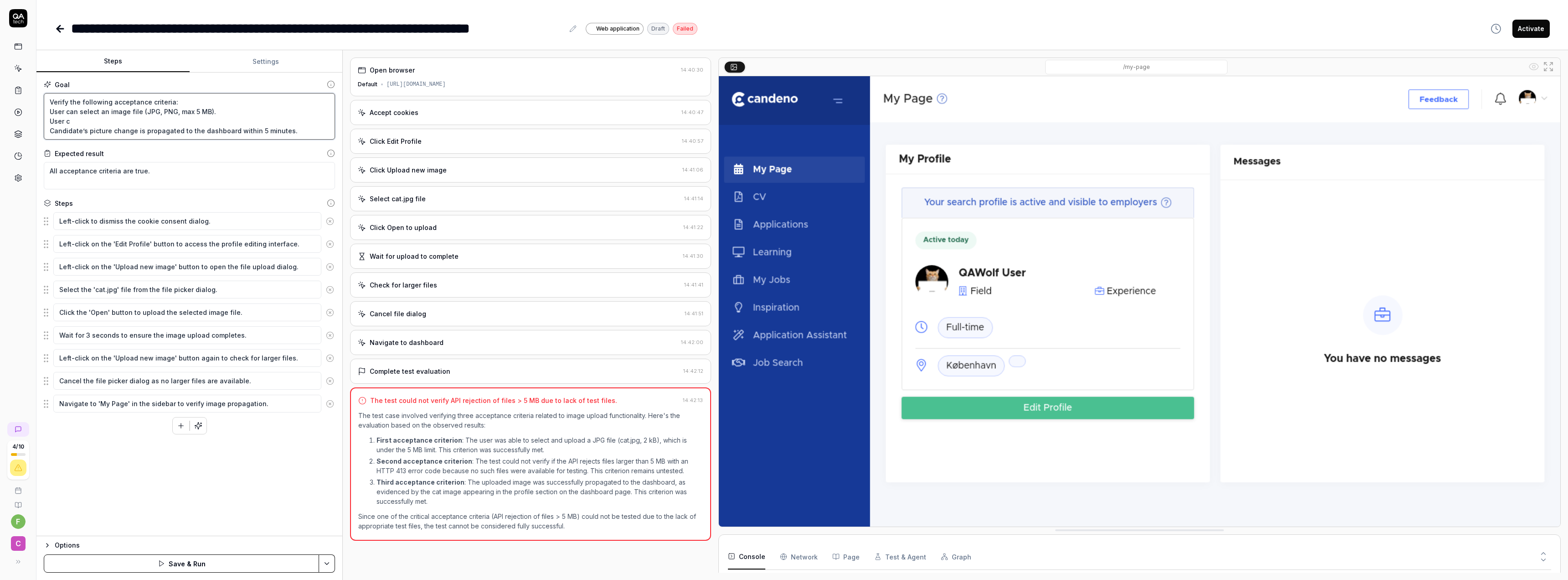
type textarea "*"
type textarea "Verify the following acceptance criteria: User can select an image file (JPG, P…"
type textarea "*"
type textarea "Verify the following acceptance criteria: User can select an image file (JPG, P…"
type textarea "*"
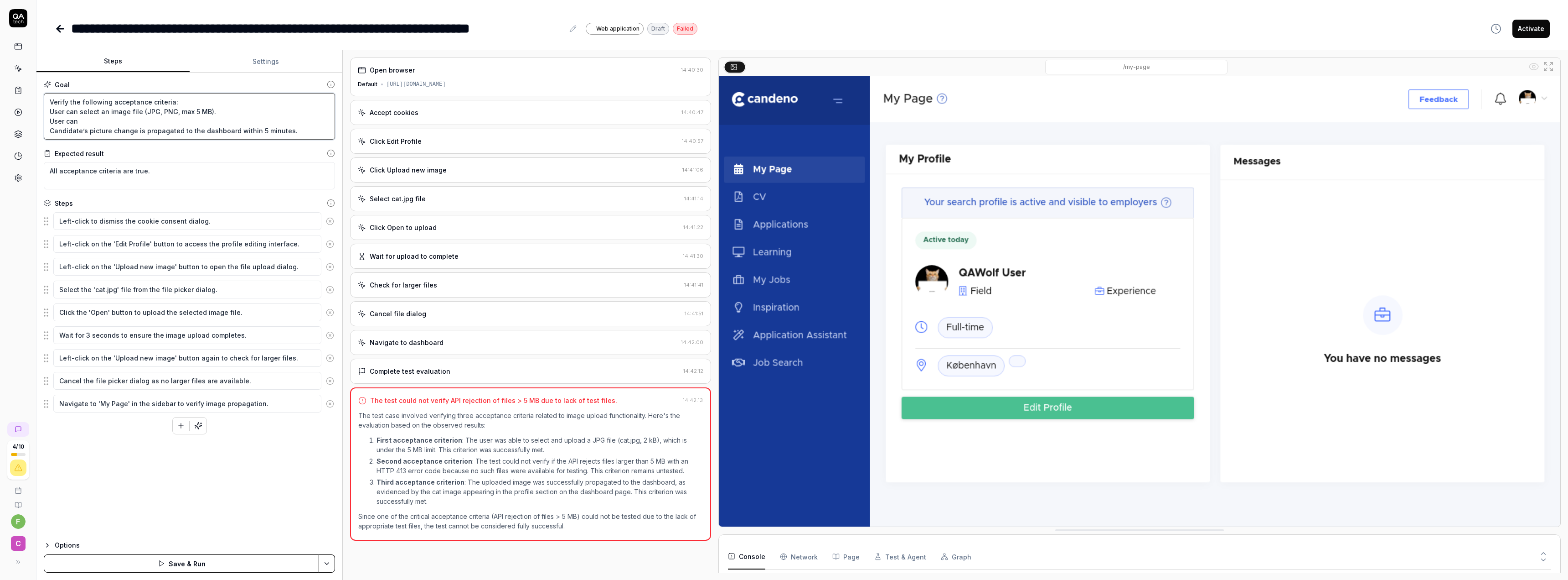
type textarea "Verify the following acceptance criteria: User can select an image file (JPG, P…"
type textarea "*"
type textarea "Verify the following acceptance criteria: User can select an image file (JPG, P…"
type textarea "*"
type textarea "Verify the following acceptance criteria: User can select an image file (JPG, P…"
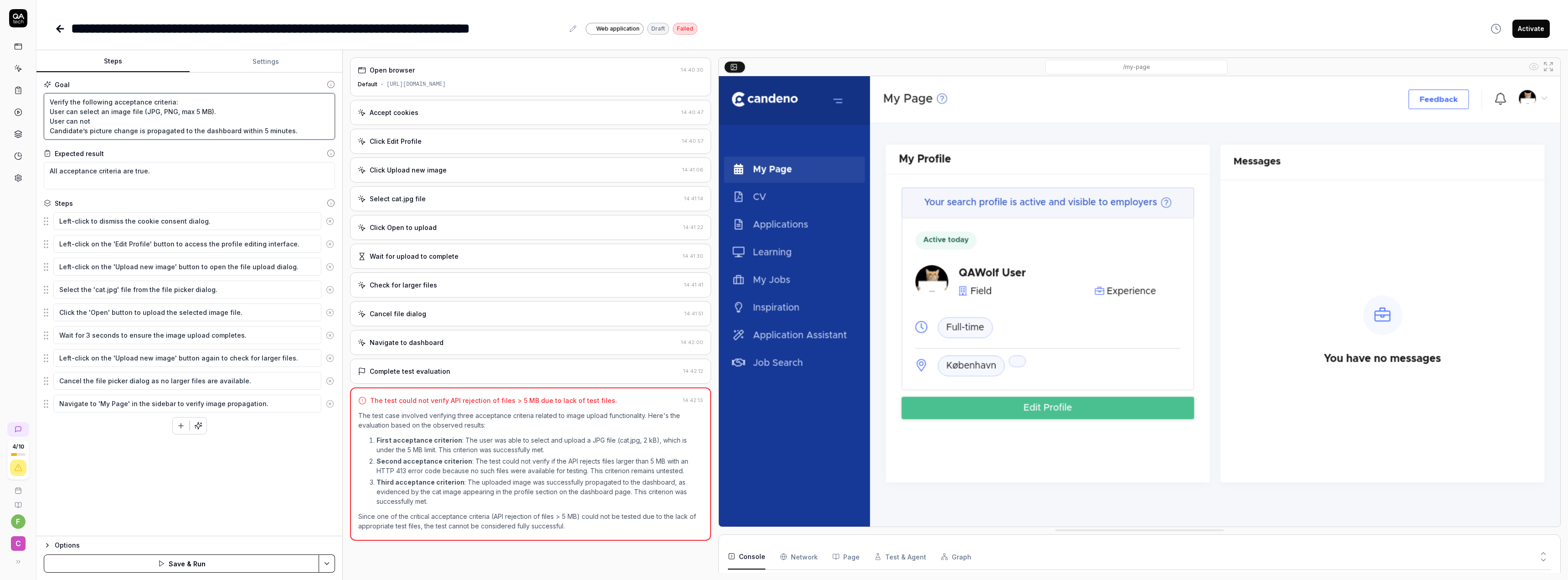
type textarea "*"
type textarea "Verify the following acceptance criteria: User can select an image file (JPG, P…"
type textarea "*"
type textarea "Verify the following acceptance criteria: User can select an image file (JPG, P…"
type textarea "*"
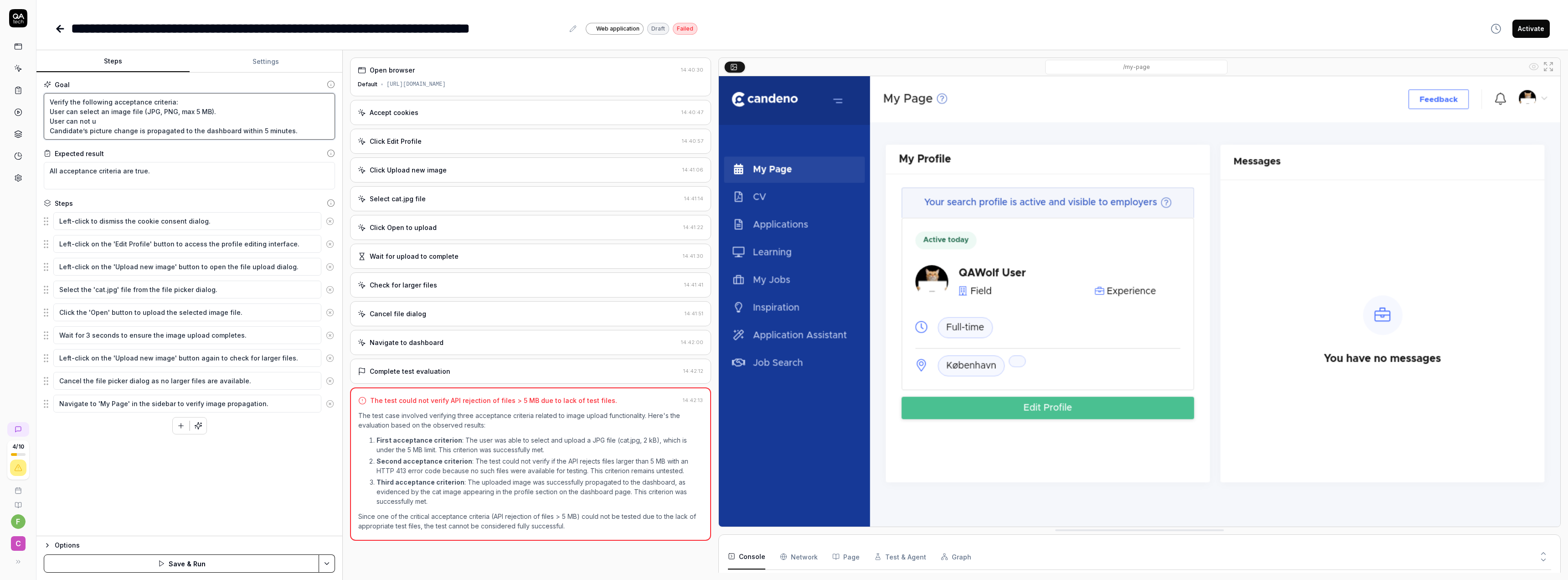
type textarea "Verify the following acceptance criteria: User can select an image file (JPG, P…"
type textarea "*"
type textarea "Verify the following acceptance criteria: User can select an image file (JPG, P…"
type textarea "*"
type textarea "Verify the following acceptance criteria: User can select an image file (JPG, P…"
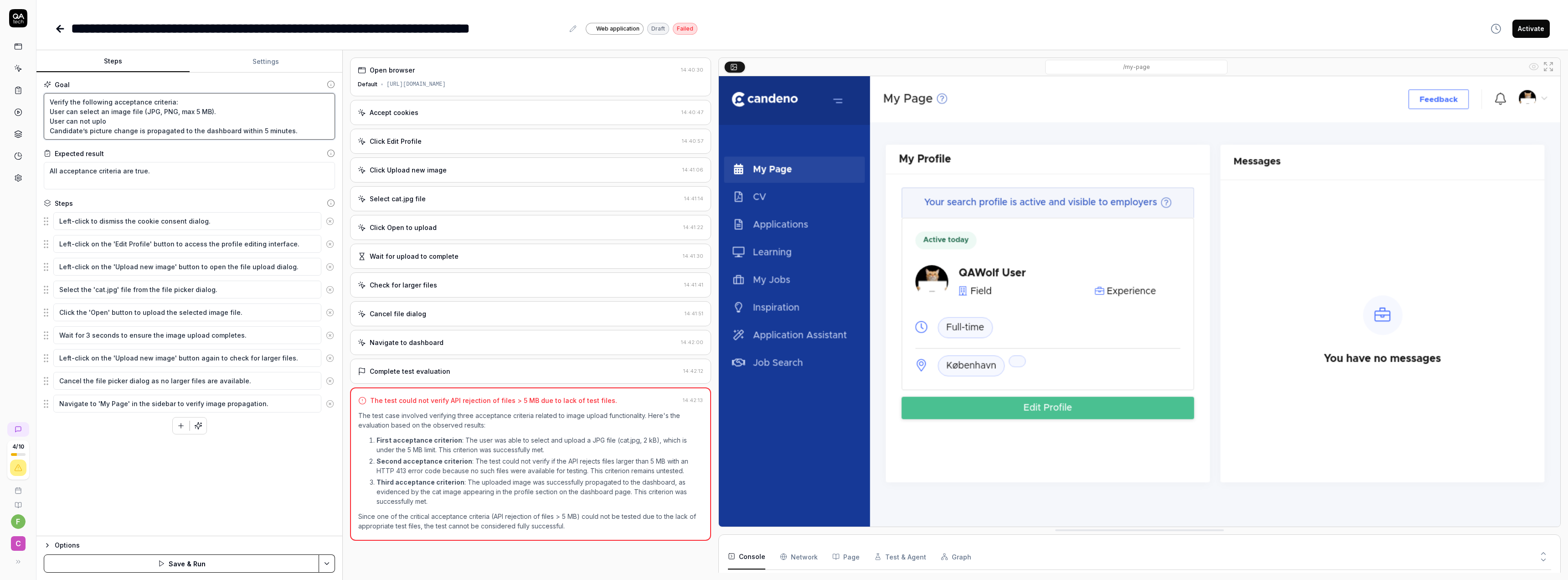
type textarea "*"
type textarea "Verify the following acceptance criteria: User can select an image file (JPG, P…"
type textarea "*"
type textarea "Verify the following acceptance criteria: User can select an image file (JPG, P…"
type textarea "*"
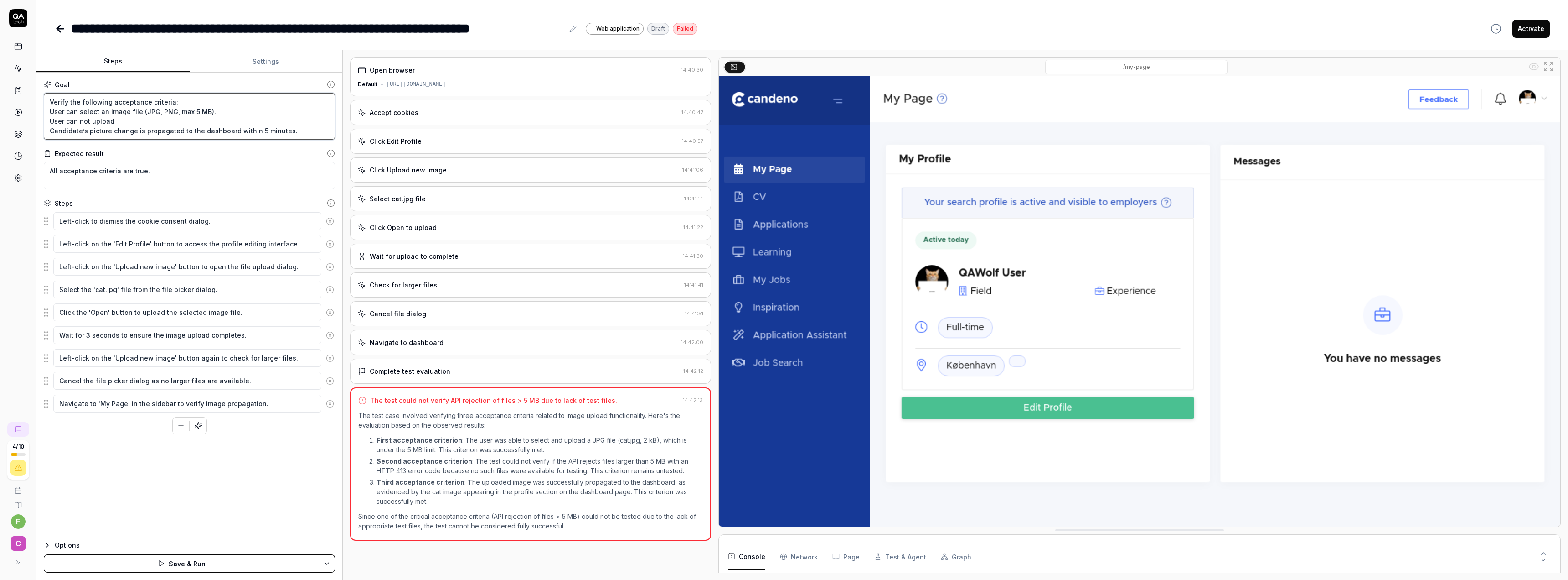
type textarea "Verify the following acceptance criteria: User can select an image file (JPG, P…"
type textarea "*"
type textarea "Verify the following acceptance criteria: User can select an image file (JPG, P…"
type textarea "*"
type textarea "Verify the following acceptance criteria: User can select an image file (JPG, P…"
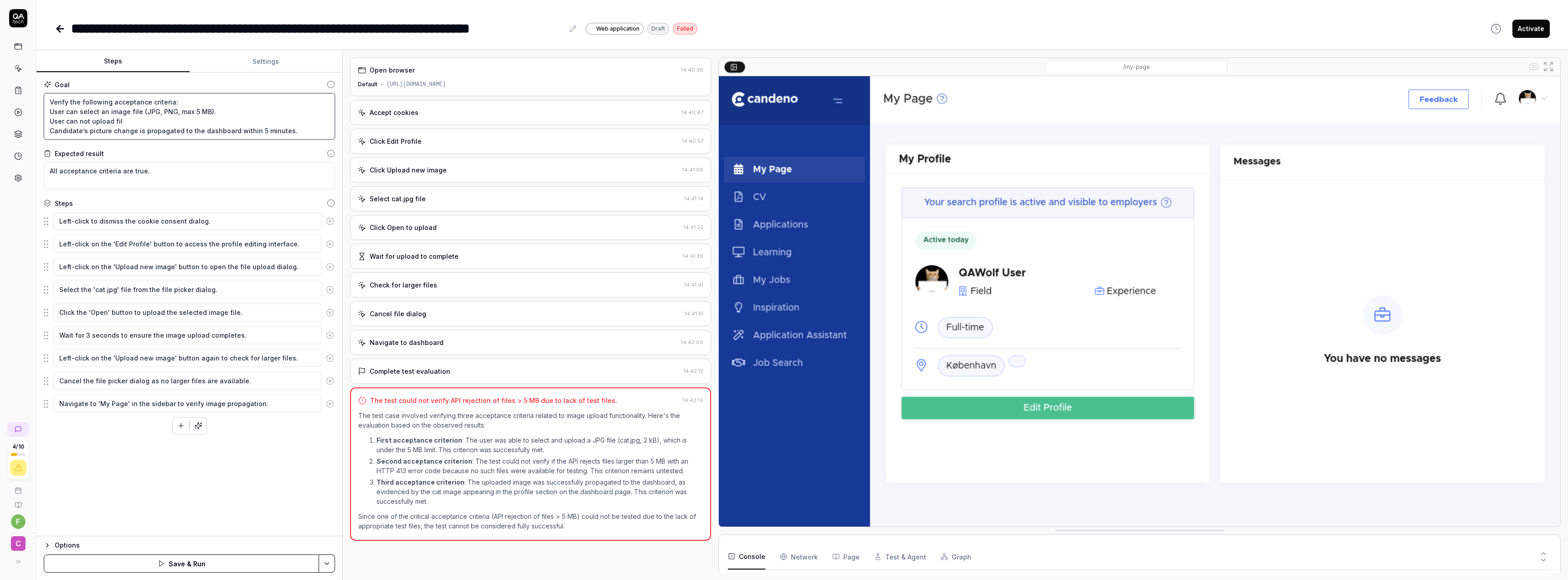
type textarea "*"
type textarea "Verify the following acceptance criteria: User can select an image file (JPG, P…"
type textarea "*"
type textarea "Verify the following acceptance criteria: User can select an image file (JPG, P…"
type textarea "*"
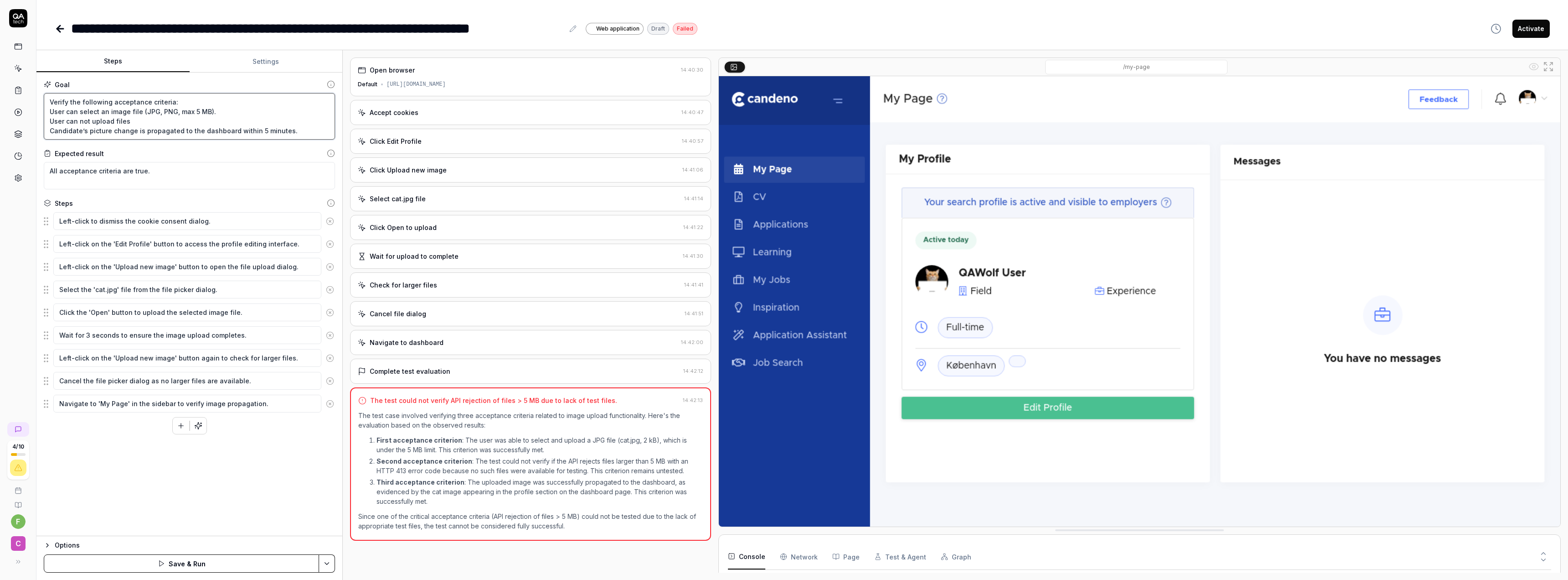
type textarea "Verify the following acceptance criteria: User can select an image file (JPG, P…"
type textarea "*"
type textarea "Verify the following acceptance criteria: User can select an image file (JPG, P…"
type textarea "*"
type textarea "Verify the following acceptance criteria: User can select an image file (JPG, P…"
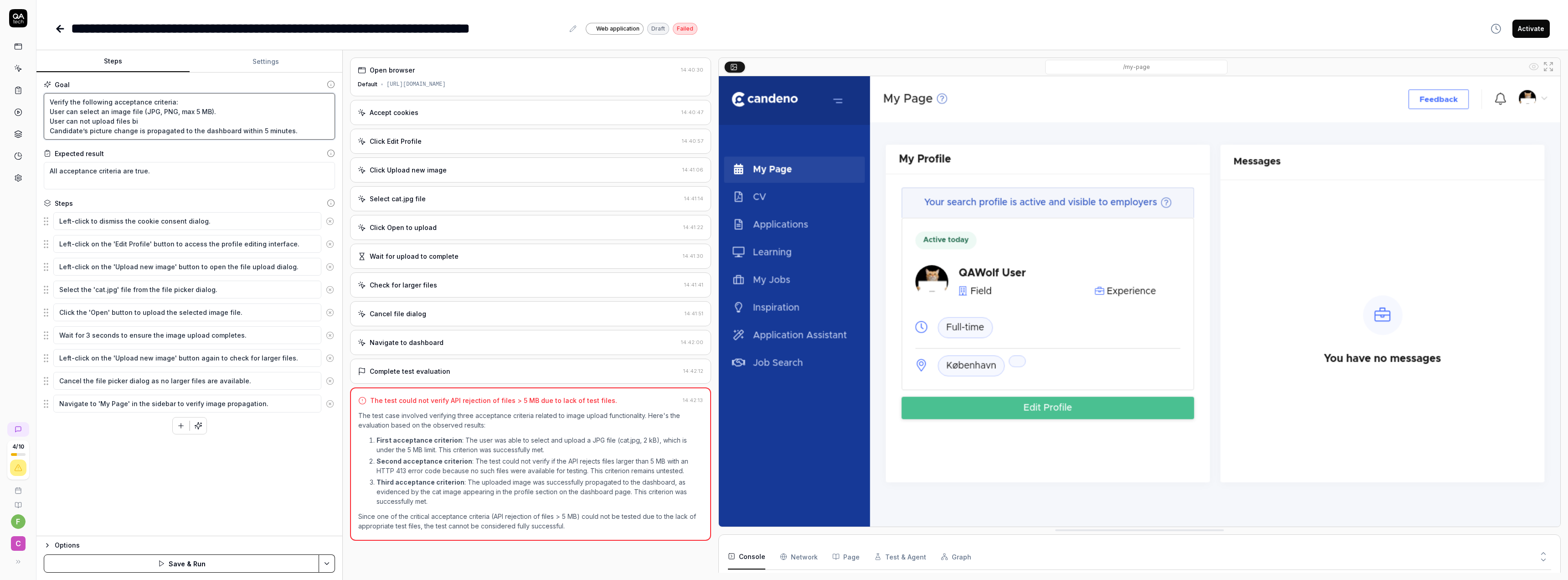
type textarea "*"
type textarea "Verify the following acceptance criteria: User can select an image file (JPG, P…"
type textarea "*"
type textarea "Verify the following acceptance criteria: User can select an image file (JPG, P…"
type textarea "*"
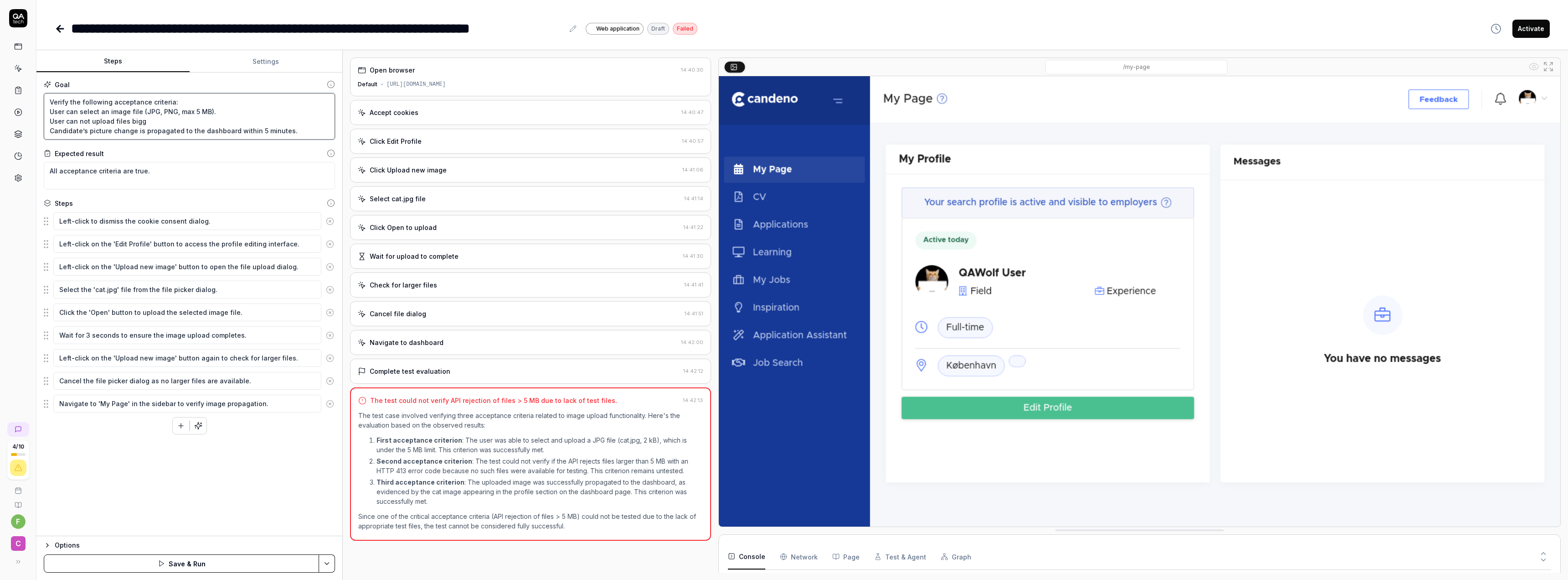
type textarea "Verify the following acceptance criteria: User can select an image file (JPG, P…"
type textarea "*"
type textarea "Verify the following acceptance criteria: User can select an image file (JPG, P…"
type textarea "*"
type textarea "Verify the following acceptance criteria: User can select an image file (JPG, P…"
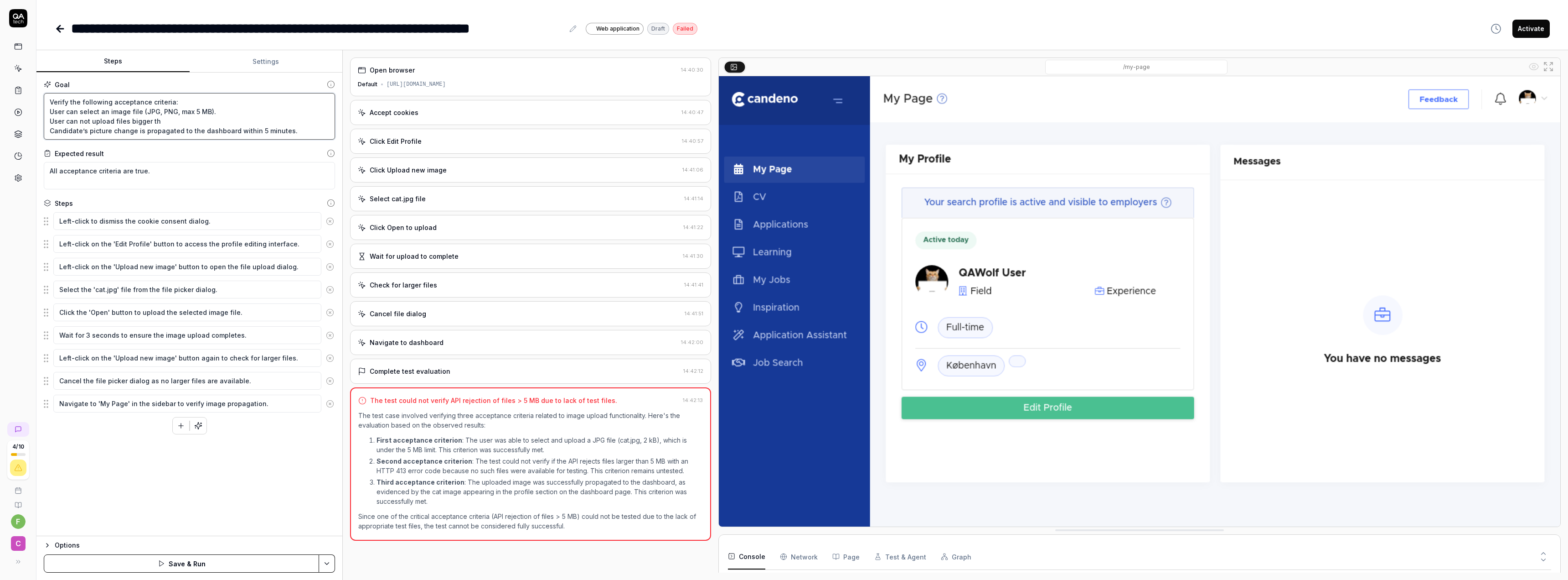
type textarea "*"
type textarea "Verify the following acceptance criteria: User can select an image file (JPG, P…"
type textarea "*"
type textarea "Verify the following acceptance criteria: User can select an image file (JPG, P…"
type textarea "*"
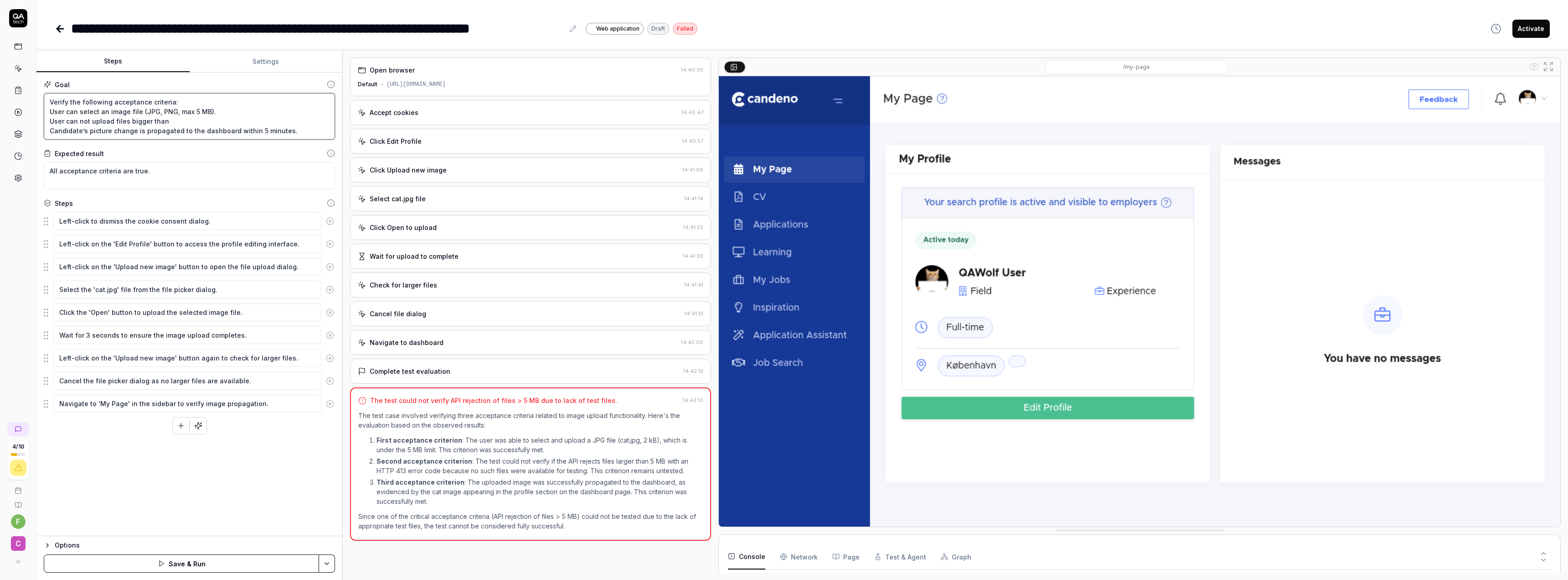
type textarea "Verify the following acceptance criteria: User can select an image file (JPG, P…"
type textarea "*"
type textarea "Verify the following acceptance criteria: User can select an image file (JPG, P…"
type textarea "*"
type textarea "Verify the following acceptance criteria: User can select an image file (JPG, P…"
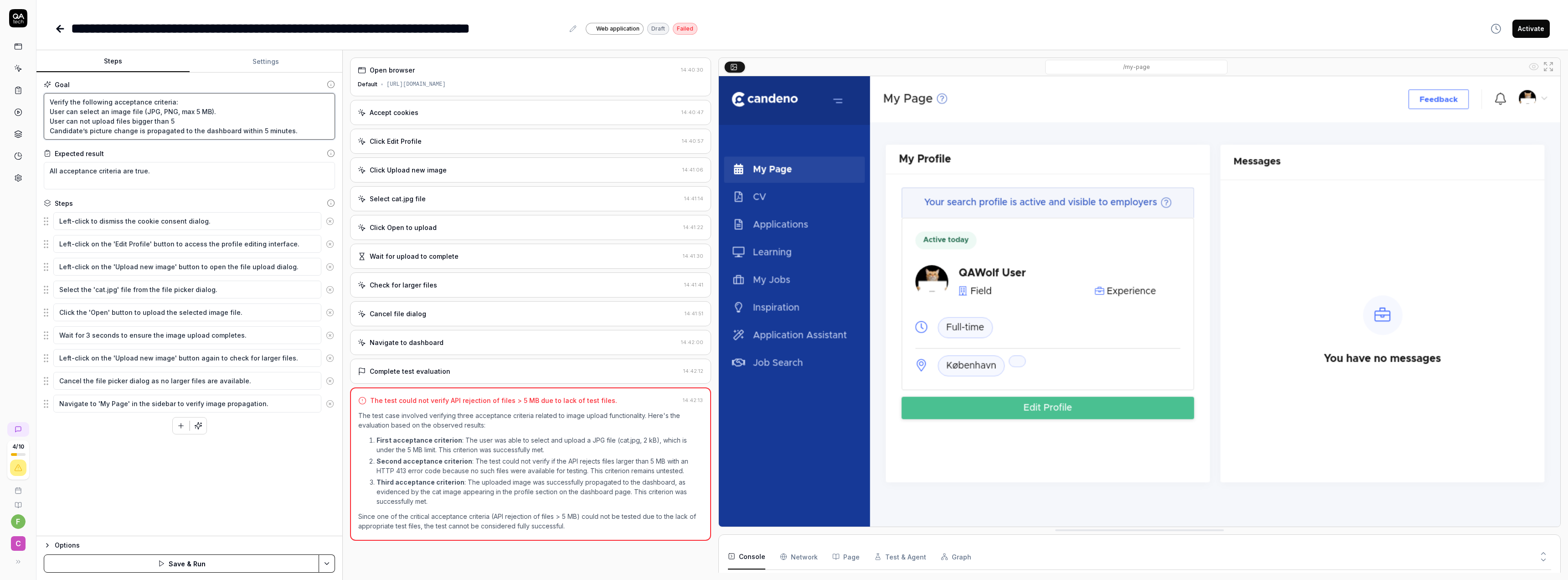
type textarea "*"
type textarea "Verify the following acceptance criteria: User can select an image file (JPG, P…"
type textarea "*"
type textarea "Verify the following acceptance criteria: User can select an image file (JPG, P…"
type textarea "*"
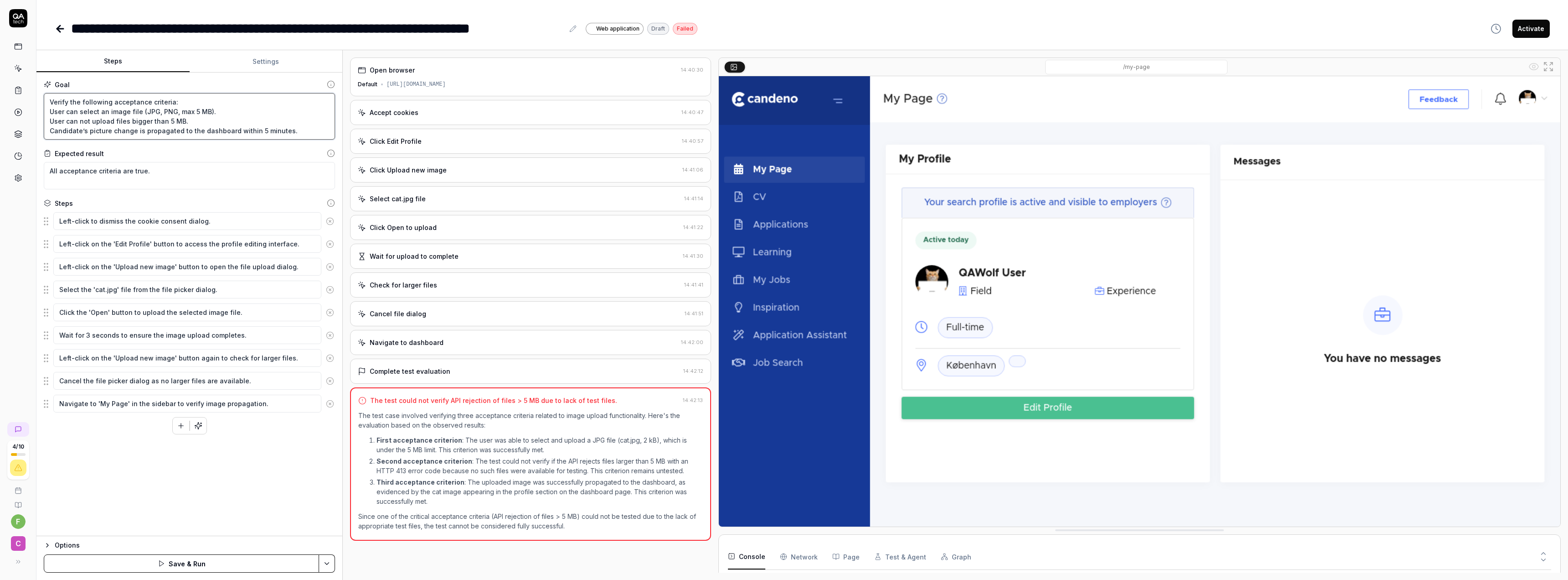
type textarea "Verify the following acceptance criteria: User can select an image file (JPG, P…"
click at [228, 409] on div "Goal Verify the following acceptance criteria: User can select an image file (J…" at bounding box center [189, 304] width 306 height 463
click at [195, 409] on button "Save & Run" at bounding box center [181, 563] width 275 height 18
click at [216, 128] on textarea "Verify the following acceptance criteria: User can select an image file (JPG, P…" at bounding box center [190, 116] width 291 height 46
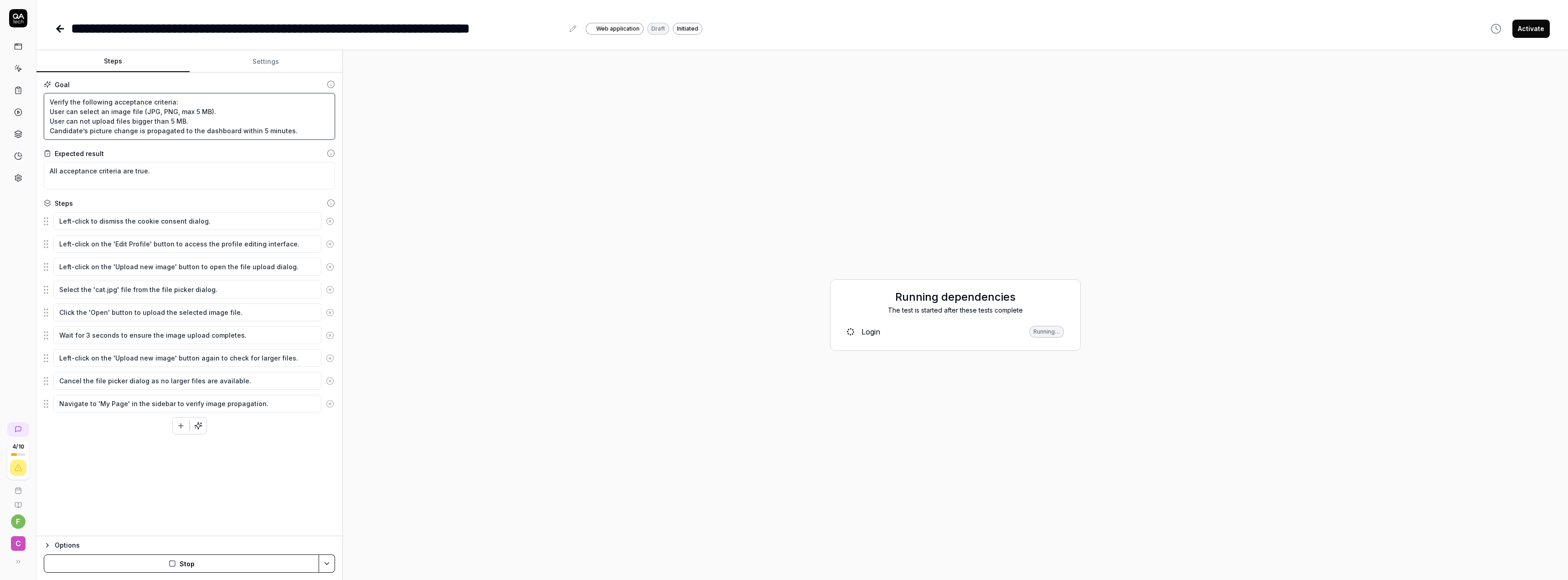
click at [165, 108] on textarea "Verify the following acceptance criteria: User can select an image file (JPG, P…" at bounding box center [190, 116] width 291 height 46
click at [189, 115] on textarea "Verify the following acceptance criteria: User can select an image file (JPG, P…" at bounding box center [190, 116] width 291 height 46
click at [193, 123] on textarea "Verify the following acceptance criteria: User can select an image file (JPG, P…" at bounding box center [190, 116] width 291 height 46
drag, startPoint x: 184, startPoint y: 121, endPoint x: 45, endPoint y: 123, distance: 139.0
click at [46, 122] on textarea "Verify the following acceptance criteria: User can select an image file (JPG, P…" at bounding box center [190, 116] width 291 height 46
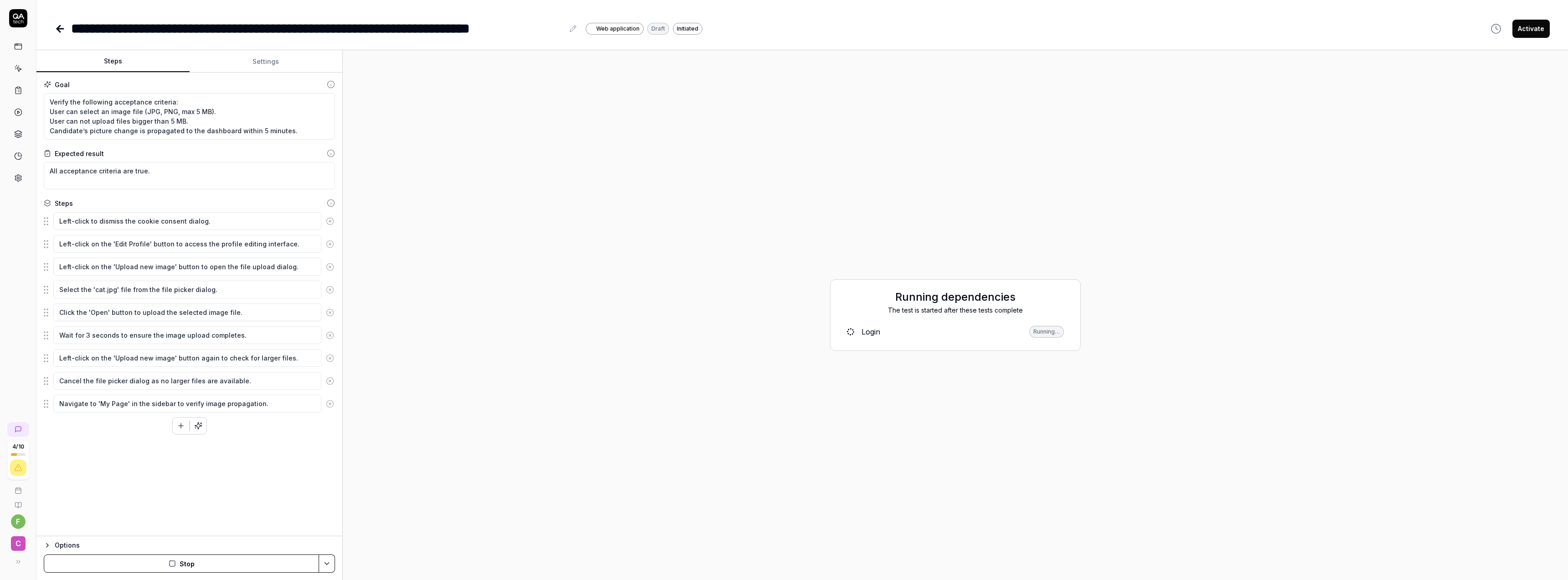
click at [778, 364] on div "Running dependencies The test is started after these tests complete Login Runni…" at bounding box center [955, 315] width 1211 height 515
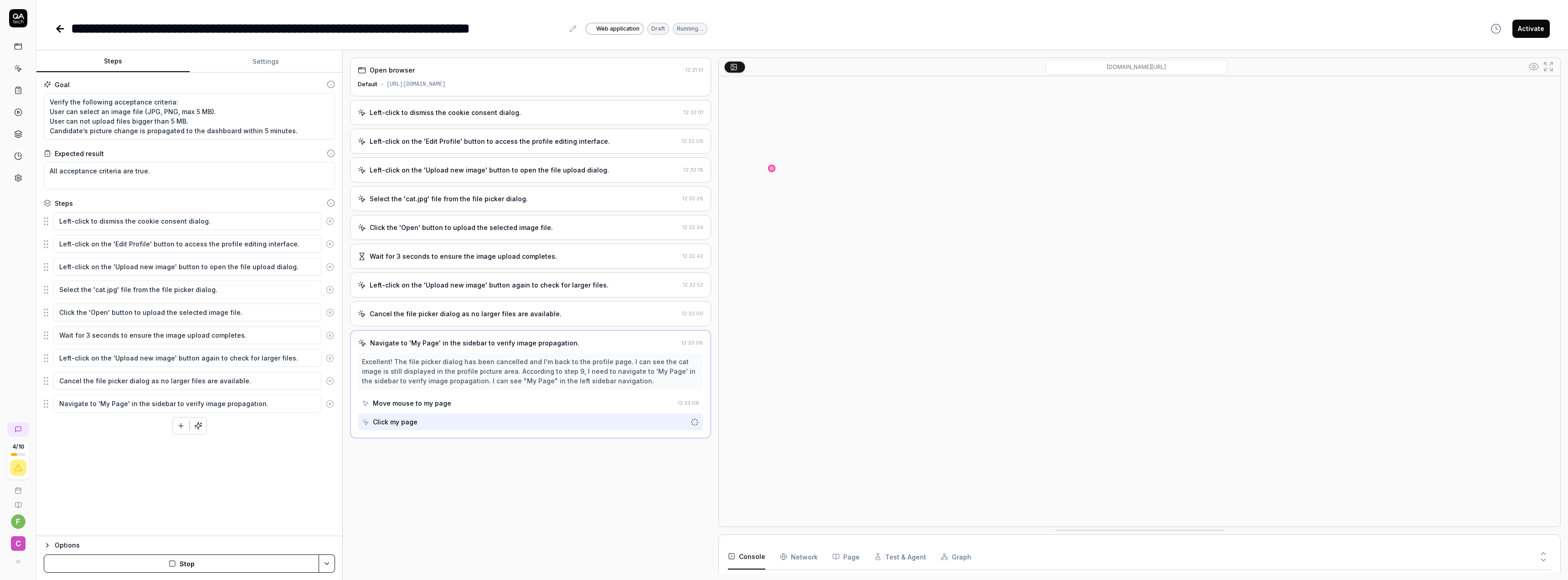
scroll to position [56, 0]
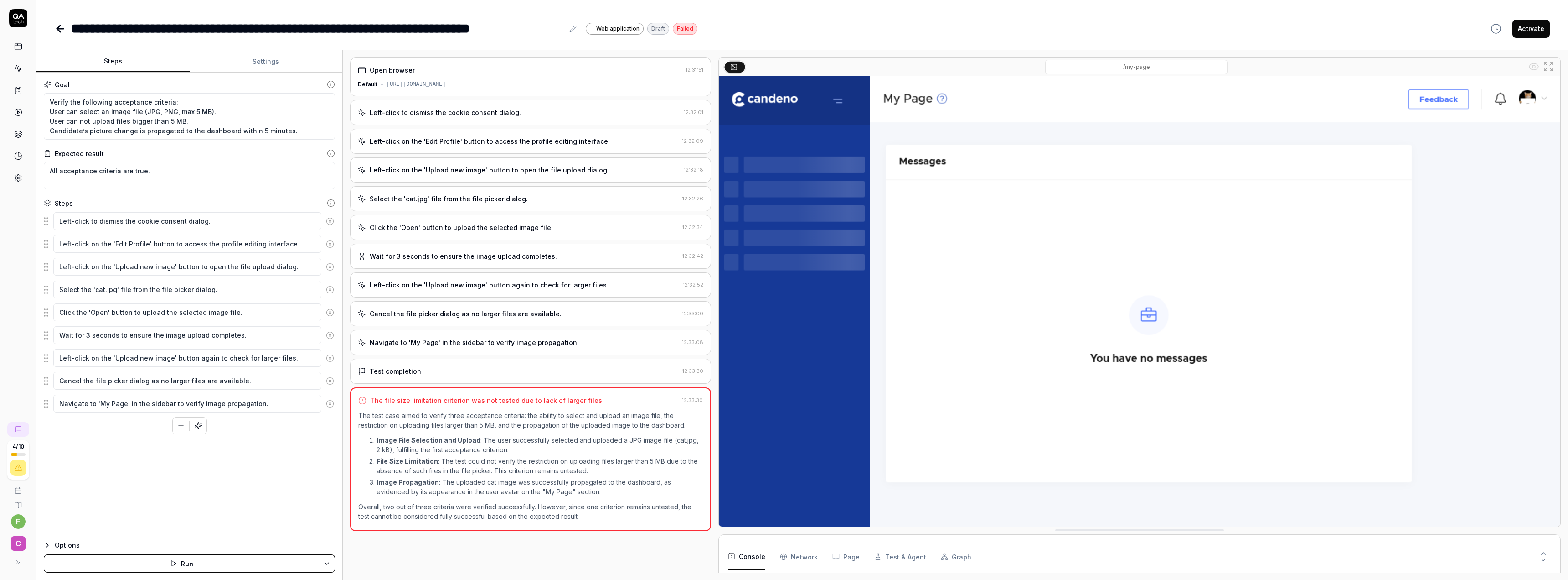
type textarea "*"
click at [270, 68] on button "Settings" at bounding box center [266, 61] width 153 height 22
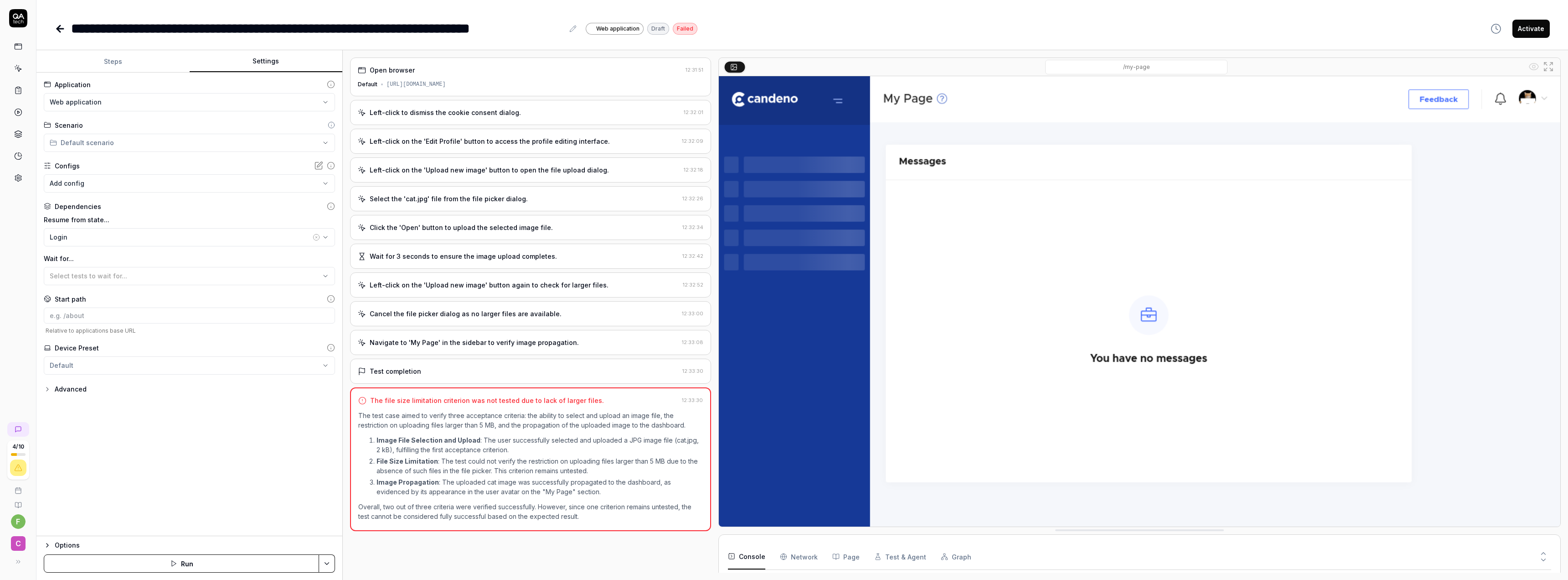
click at [124, 180] on body "**********" at bounding box center [784, 290] width 1568 height 580
click at [286, 409] on div "**********" at bounding box center [189, 304] width 306 height 463
click at [236, 409] on button "Save & Run" at bounding box center [181, 563] width 275 height 18
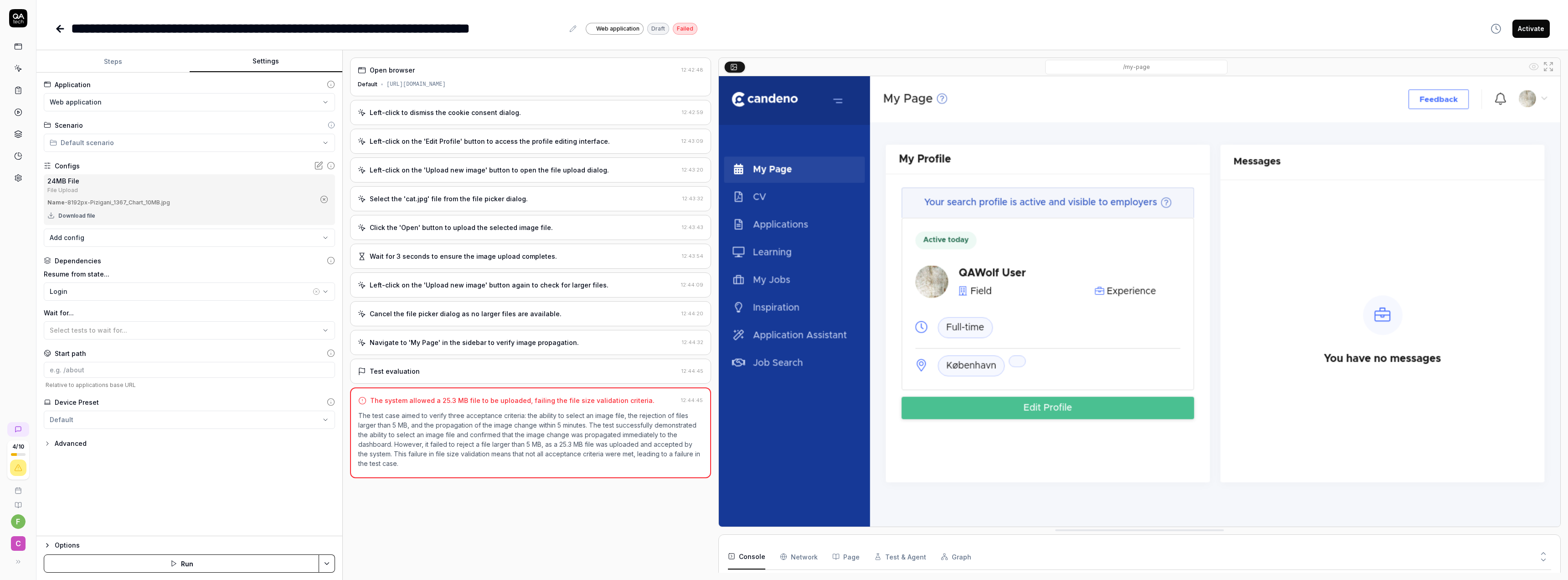
click at [22, 22] on icon at bounding box center [18, 18] width 18 height 18
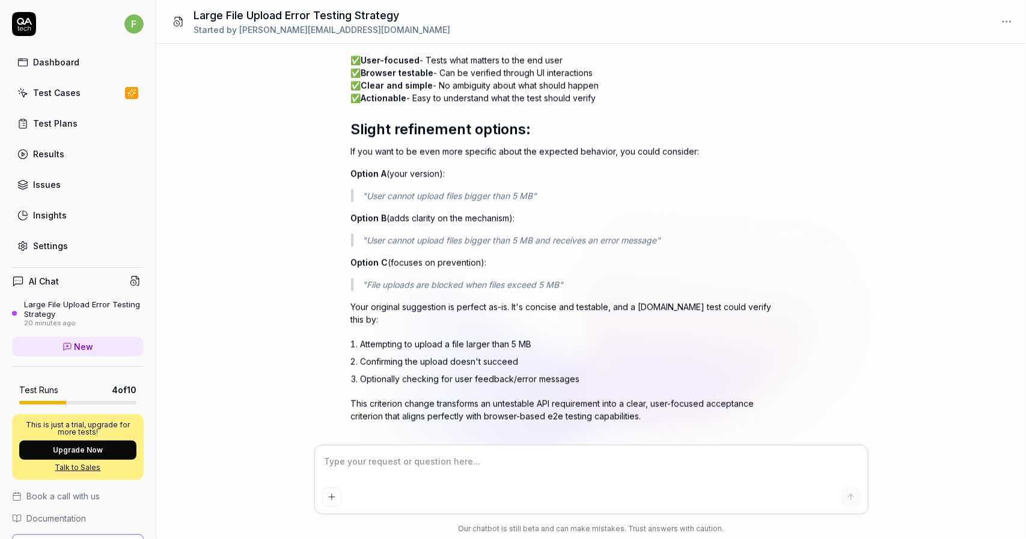
scroll to position [1313, 0]
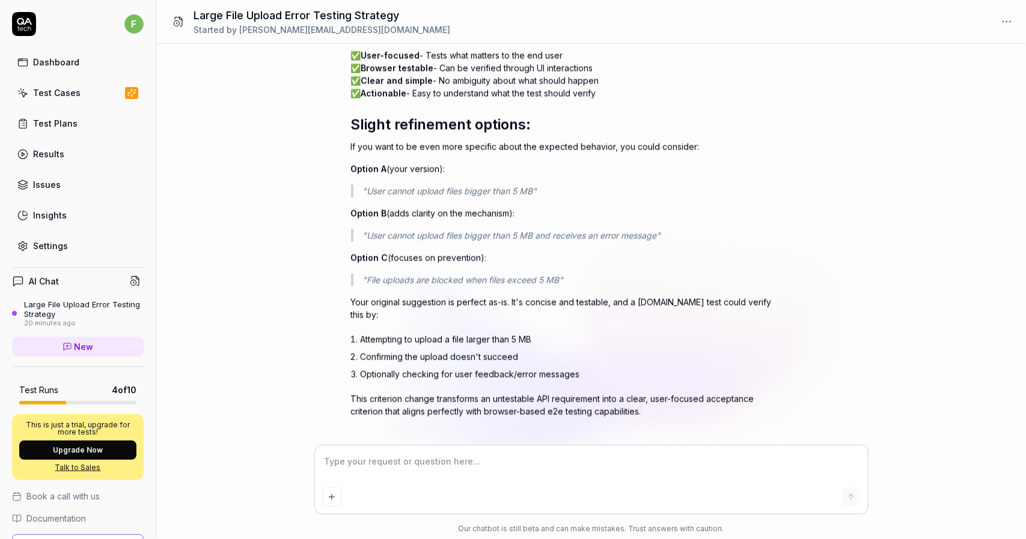
click at [291, 96] on div "I have a test which reported this error, when wanting to test a criterion: Seco…" at bounding box center [590, 245] width 869 height 402
type textarea "*"
